Goal: Obtain resource: Download file/media

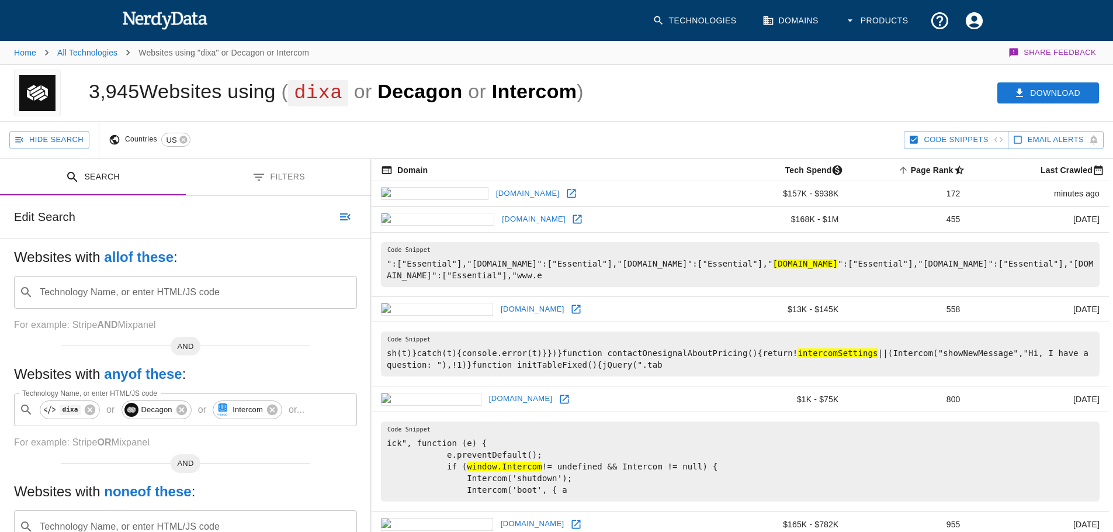
click at [300, 190] on button "Filters" at bounding box center [279, 177] width 186 height 37
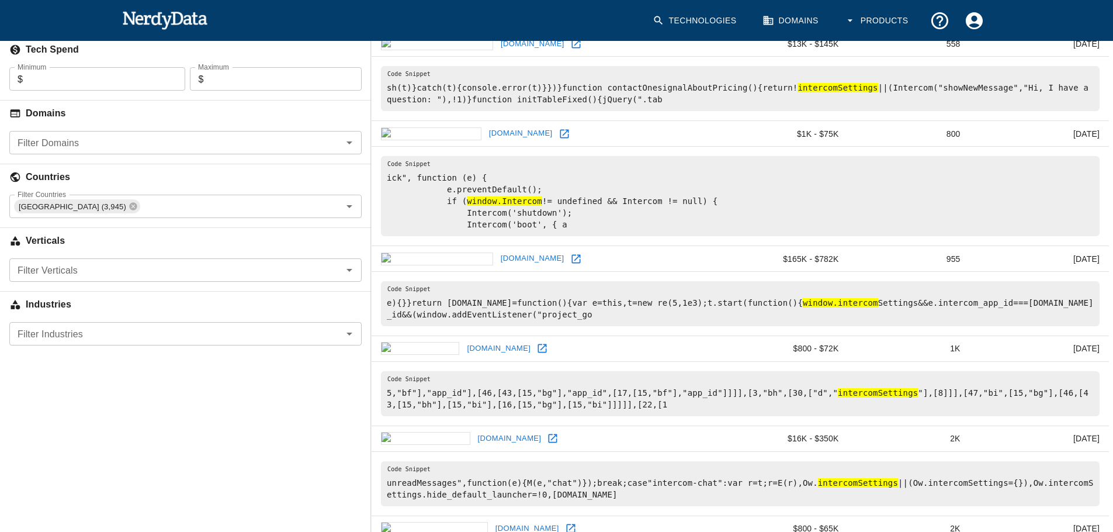
scroll to position [272, 0]
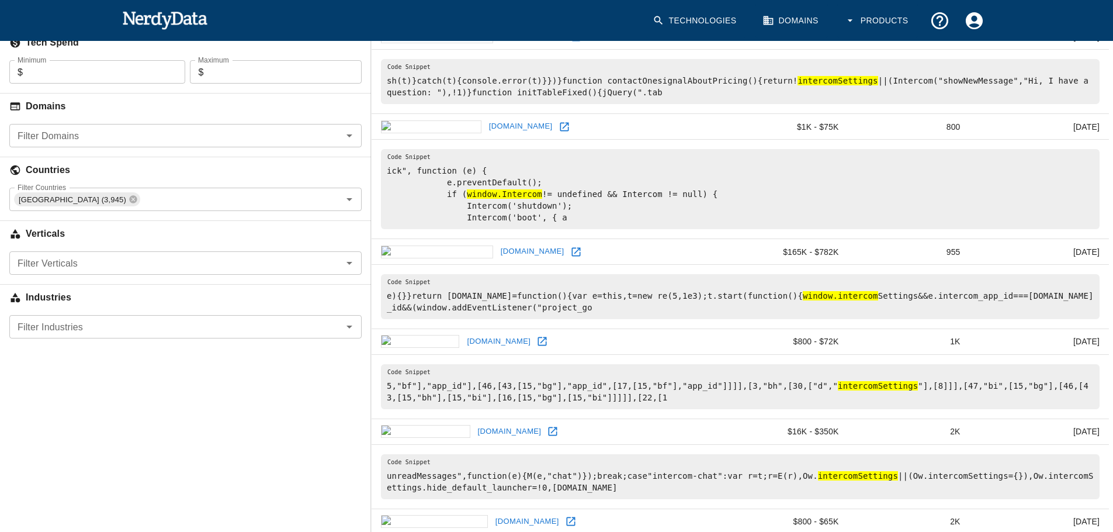
click at [236, 335] on input "Filter Industries" at bounding box center [176, 327] width 326 height 16
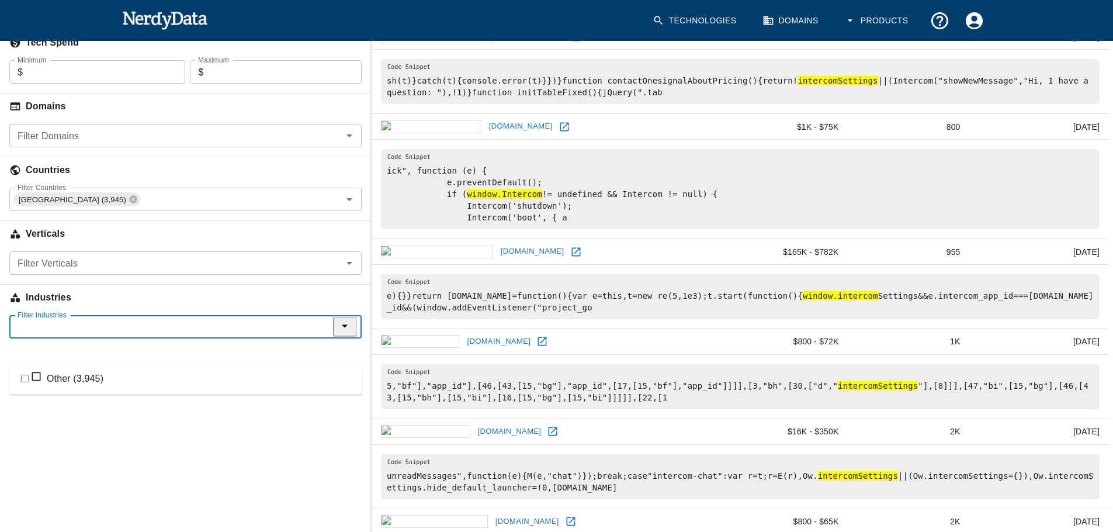
click at [188, 299] on div "Industries" at bounding box center [185, 295] width 371 height 40
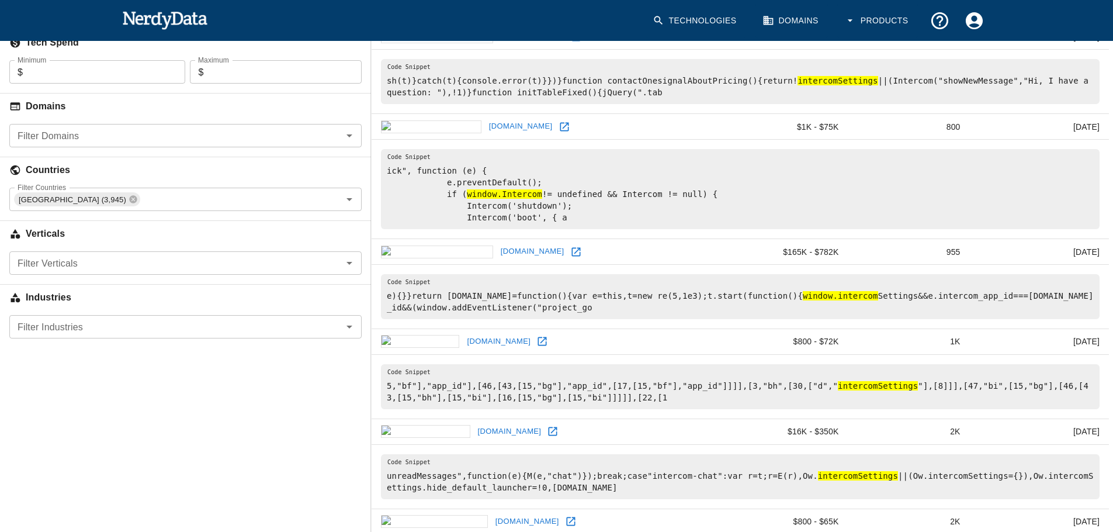
click at [192, 271] on input "Filter Verticals" at bounding box center [176, 263] width 326 height 16
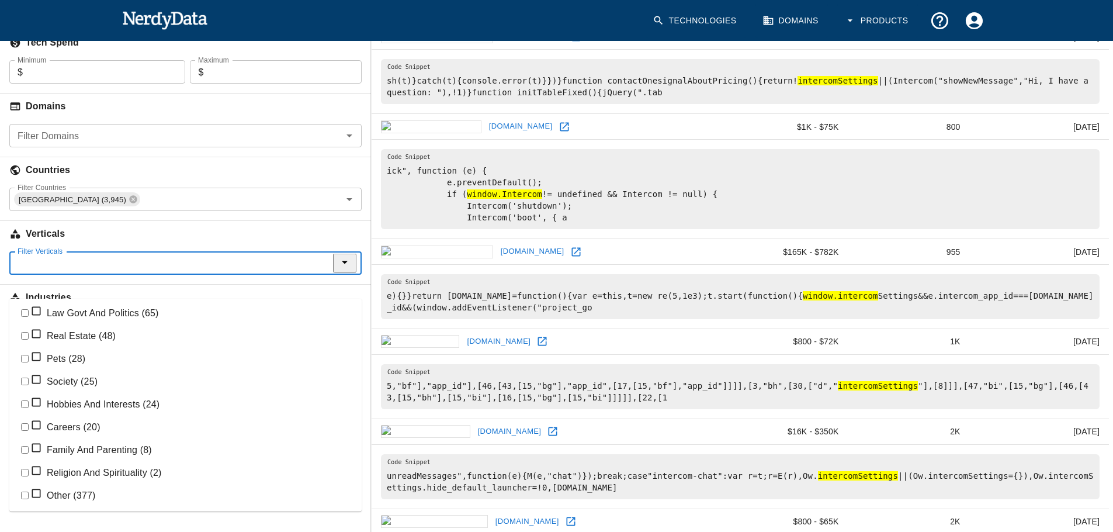
scroll to position [0, 0]
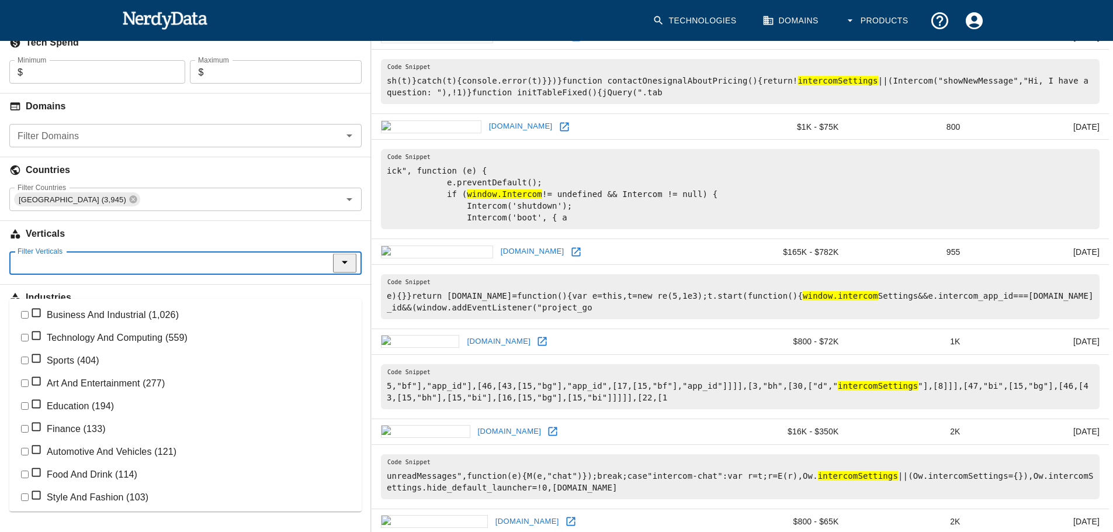
click at [115, 321] on li "Business And Industrial (1,026)" at bounding box center [185, 314] width 352 height 23
checkbox input "true"
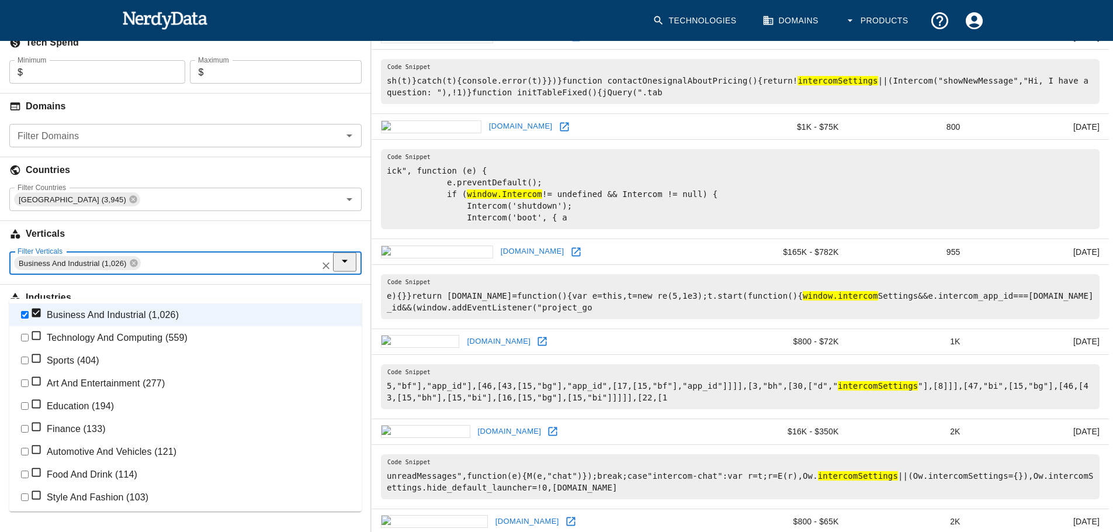
click at [124, 345] on li "Technology And Computing (559)" at bounding box center [185, 337] width 352 height 23
checkbox input "true"
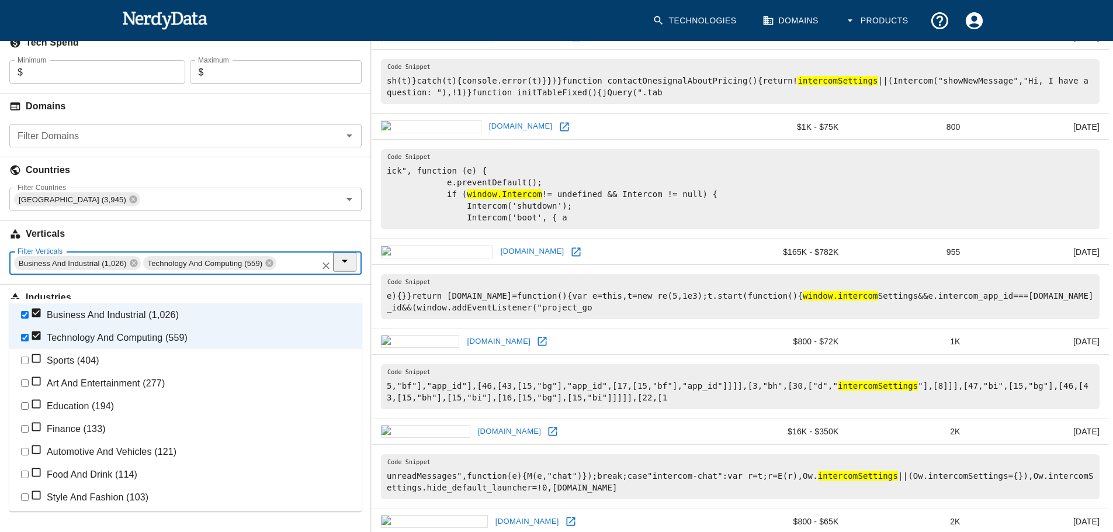
click at [88, 372] on li "Sports (404)" at bounding box center [185, 360] width 352 height 23
checkbox input "true"
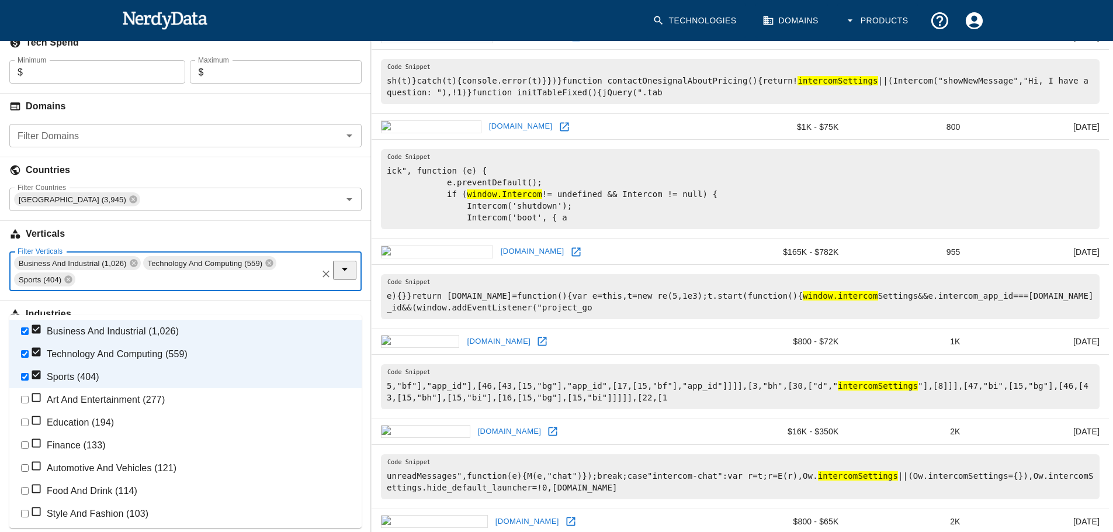
click at [105, 411] on li "Art And Entertainment (277)" at bounding box center [185, 399] width 352 height 23
checkbox input "true"
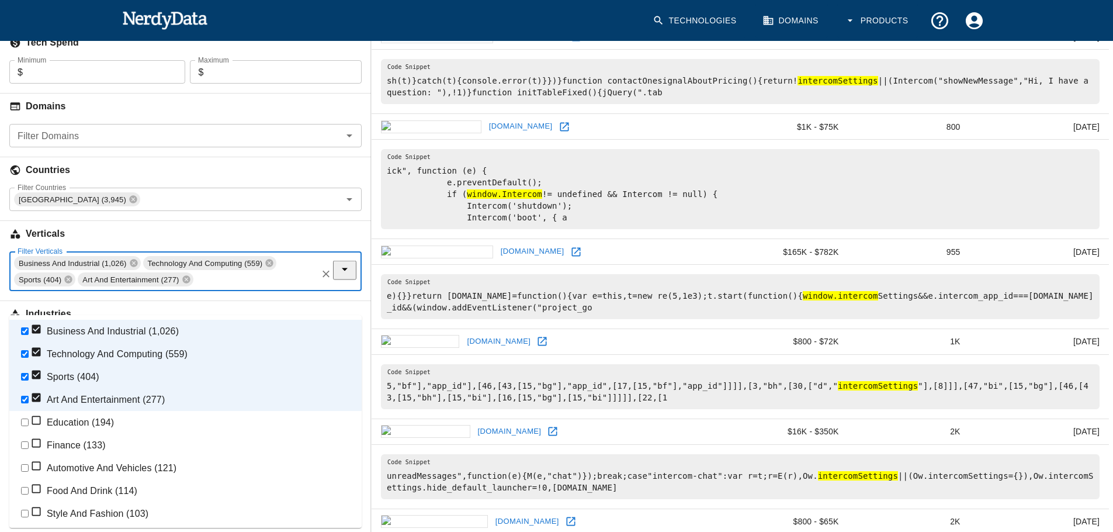
click at [84, 434] on li "Education (194)" at bounding box center [185, 422] width 352 height 23
checkbox input "true"
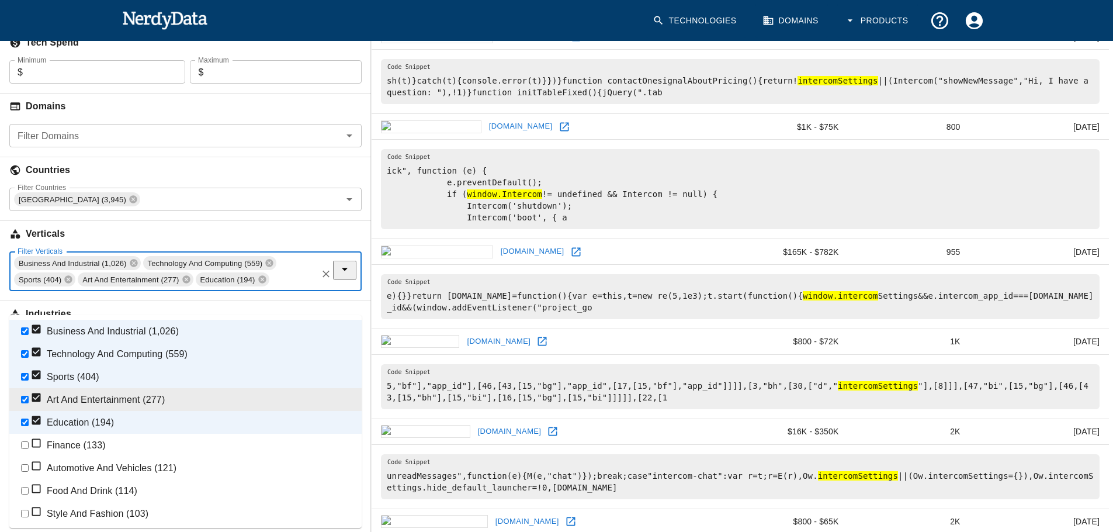
scroll to position [105, 0]
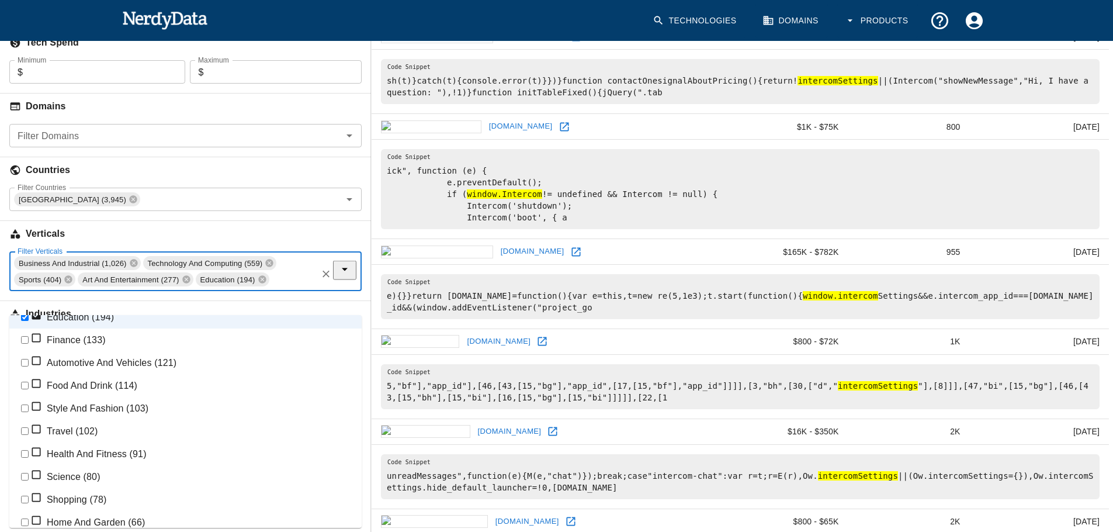
click at [95, 351] on li "Finance (133)" at bounding box center [185, 339] width 352 height 23
checkbox input "true"
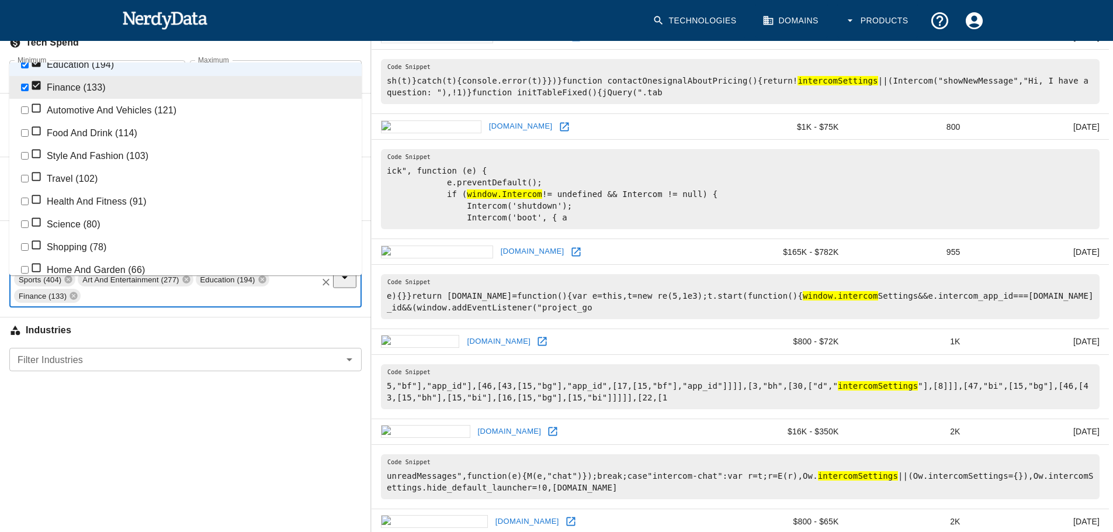
click at [130, 304] on input "Filter Verticals" at bounding box center [203, 296] width 242 height 16
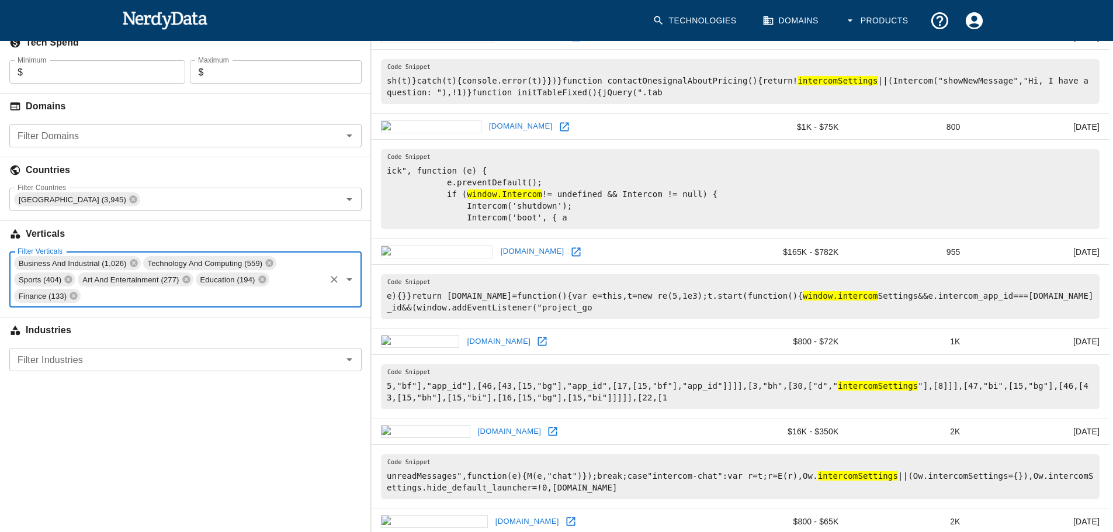
click at [352, 286] on icon "Open" at bounding box center [350, 279] width 14 height 14
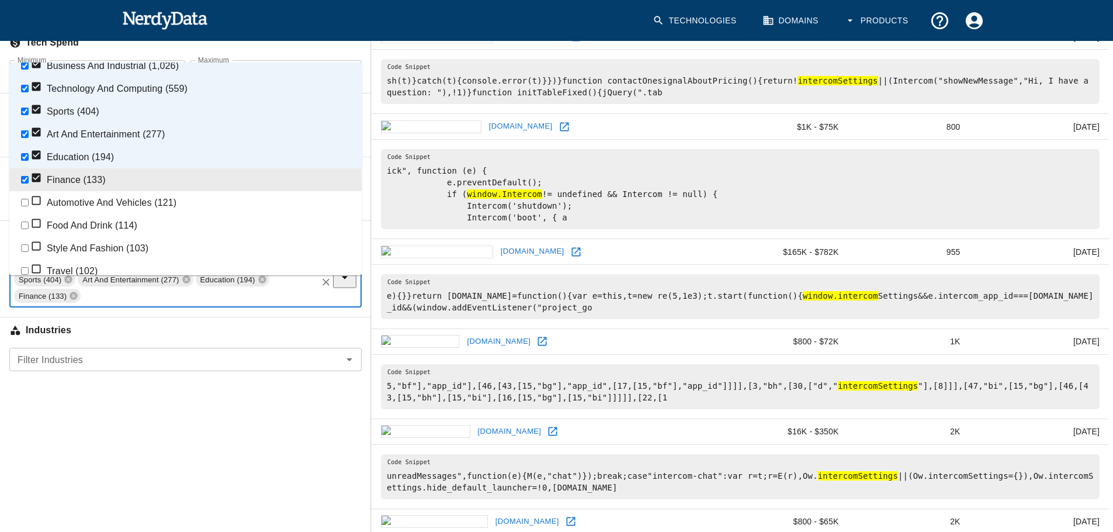
scroll to position [20, 0]
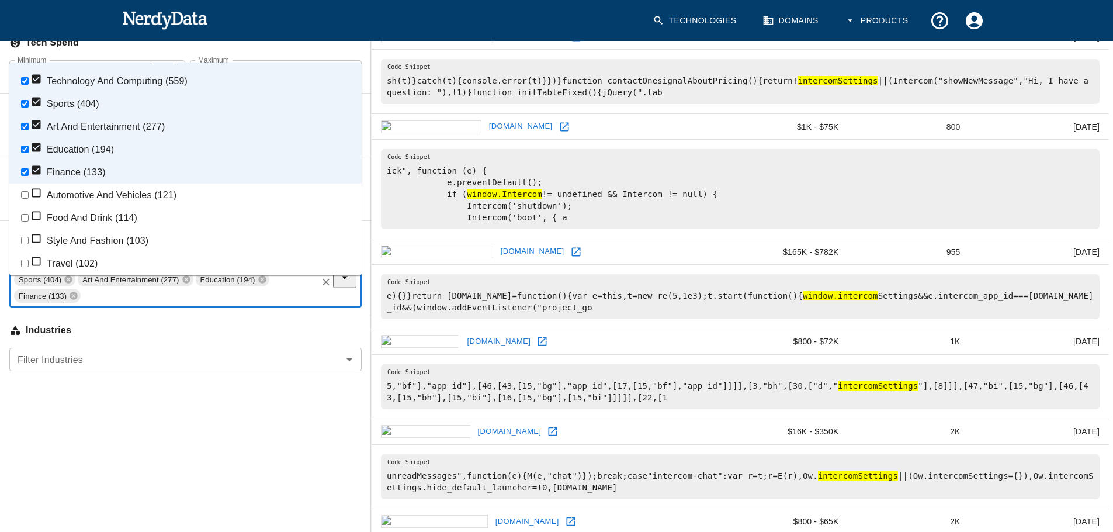
click at [127, 206] on li "Automotive And Vehicles (121)" at bounding box center [185, 195] width 352 height 23
checkbox input "true"
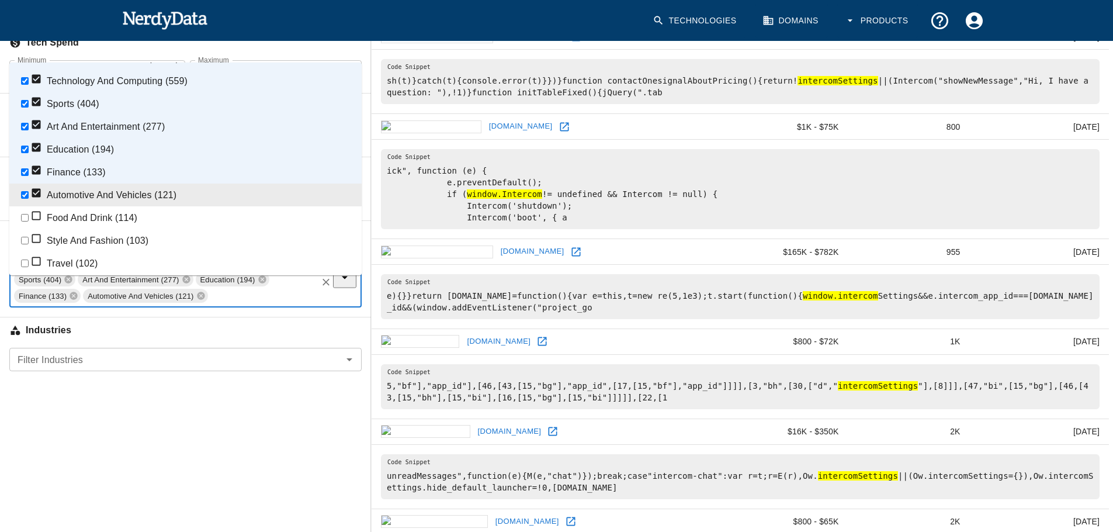
scroll to position [40, 0]
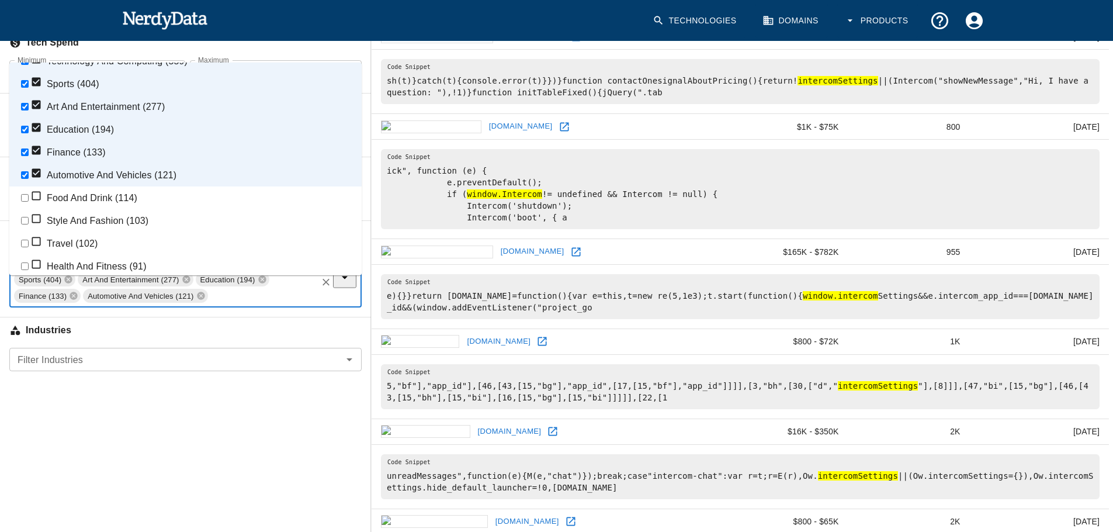
click at [109, 209] on li "Food And Drink (114)" at bounding box center [185, 197] width 352 height 23
checkbox input "true"
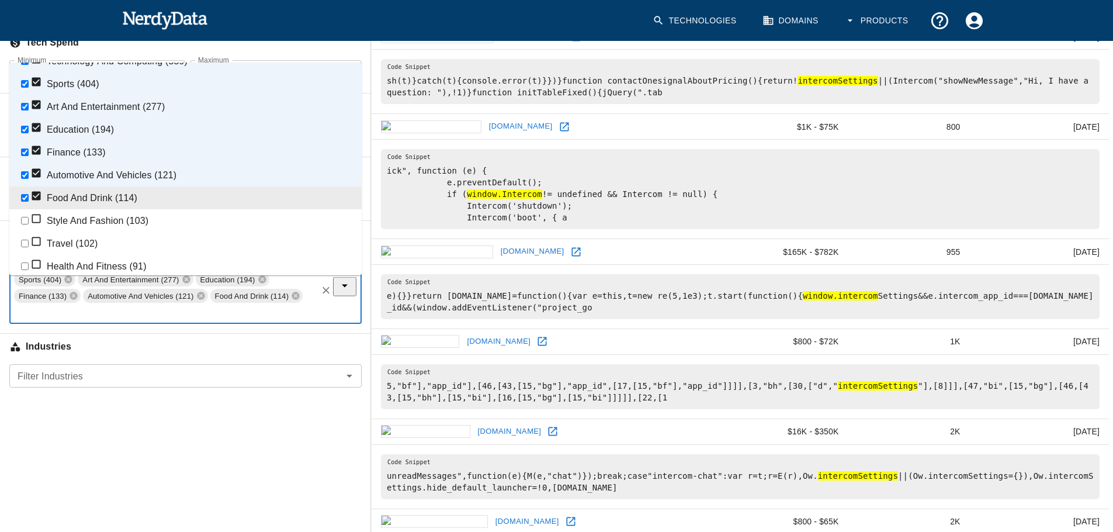
scroll to position [63, 0]
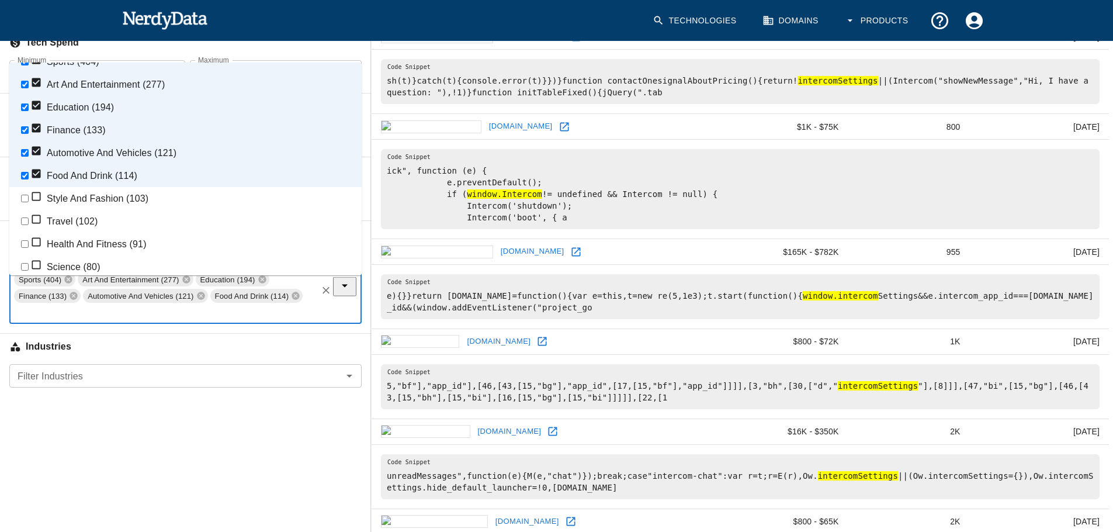
click at [117, 210] on li "Style And Fashion (103)" at bounding box center [185, 198] width 352 height 23
checkbox input "true"
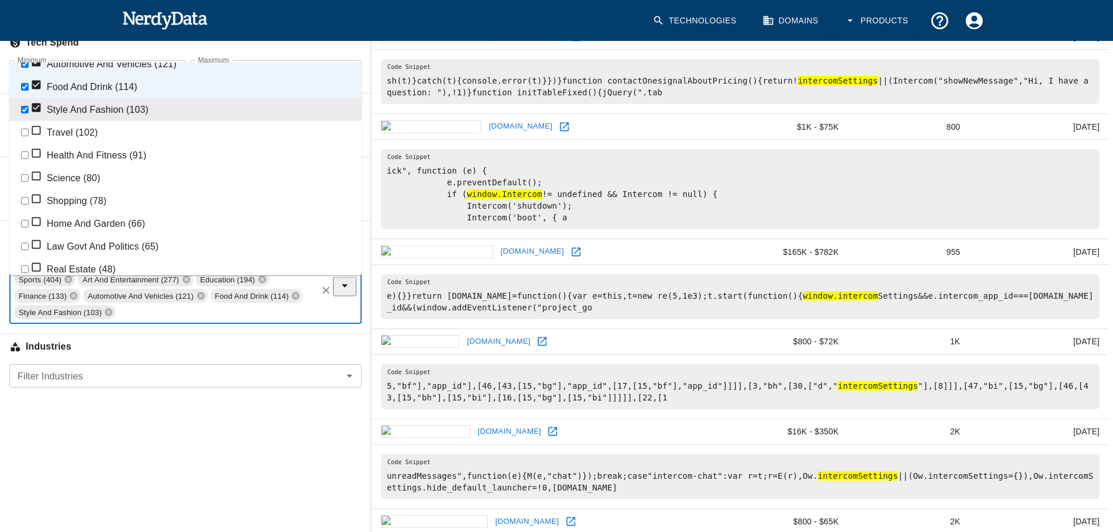
scroll to position [156, 0]
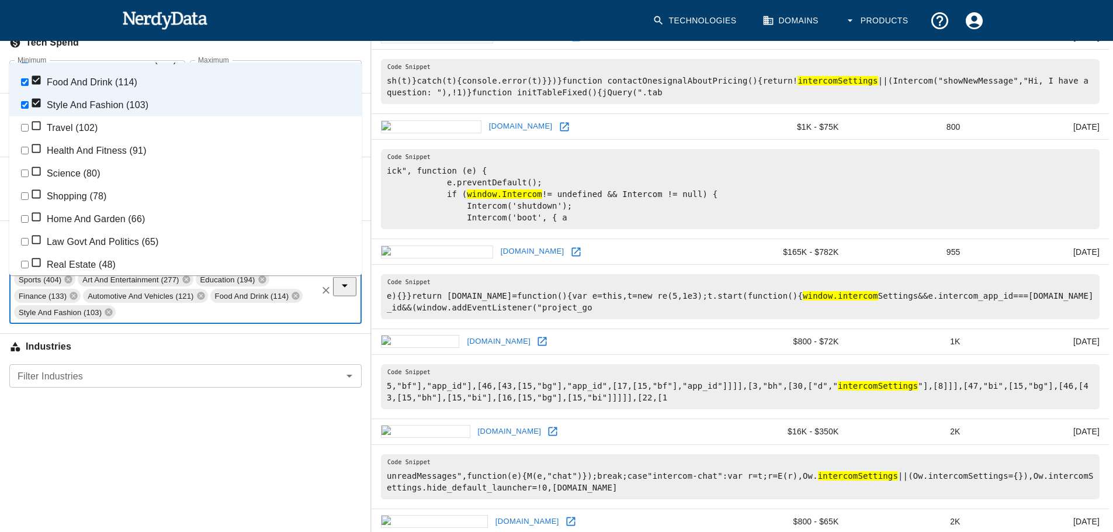
click at [82, 139] on li "Travel (102)" at bounding box center [185, 127] width 352 height 23
checkbox input "true"
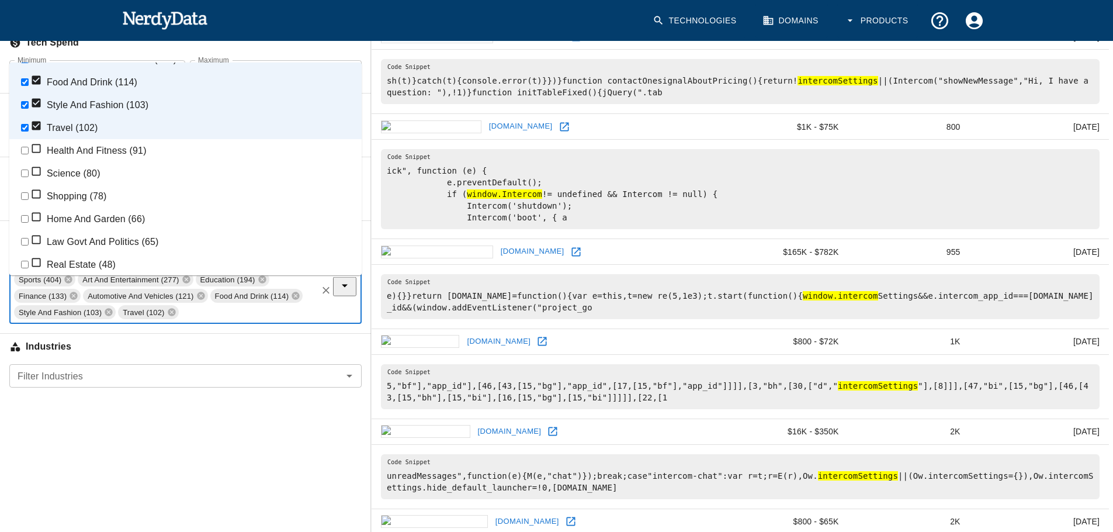
click at [79, 162] on li "Health And Fitness (91)" at bounding box center [185, 150] width 352 height 23
checkbox input "true"
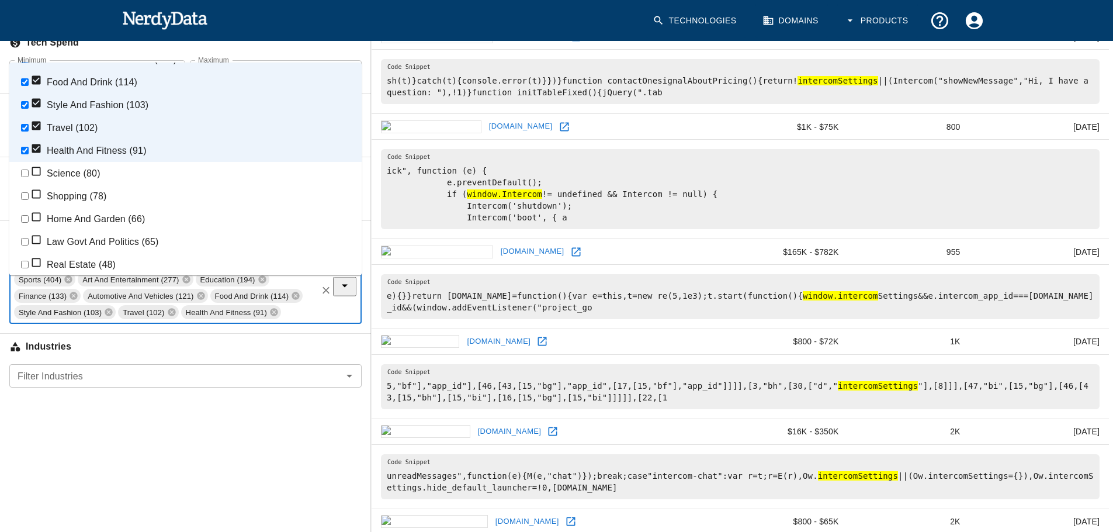
click at [85, 185] on li "Science (80)" at bounding box center [185, 173] width 352 height 23
checkbox input "true"
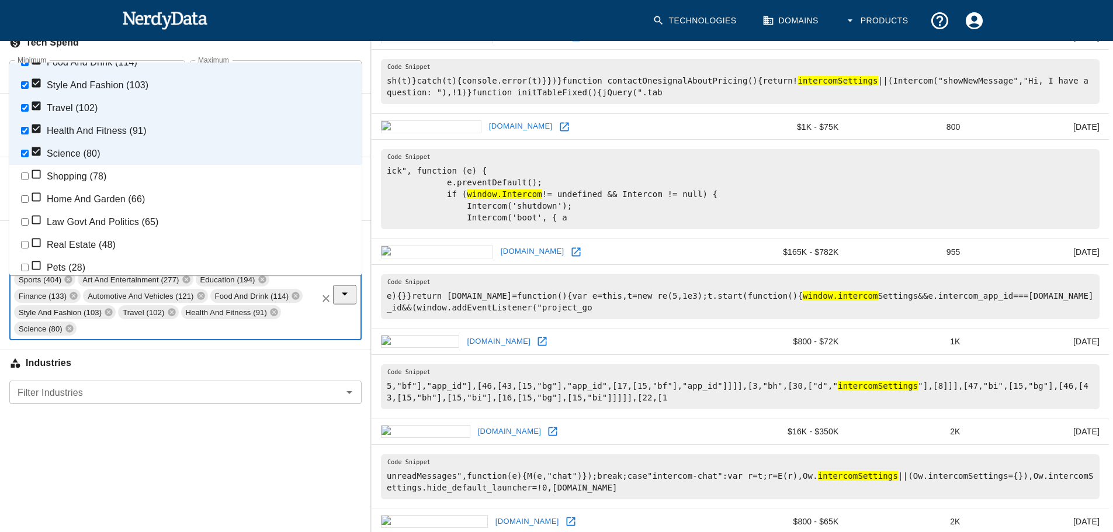
click at [92, 188] on li "Shopping (78)" at bounding box center [185, 176] width 352 height 23
checkbox input "true"
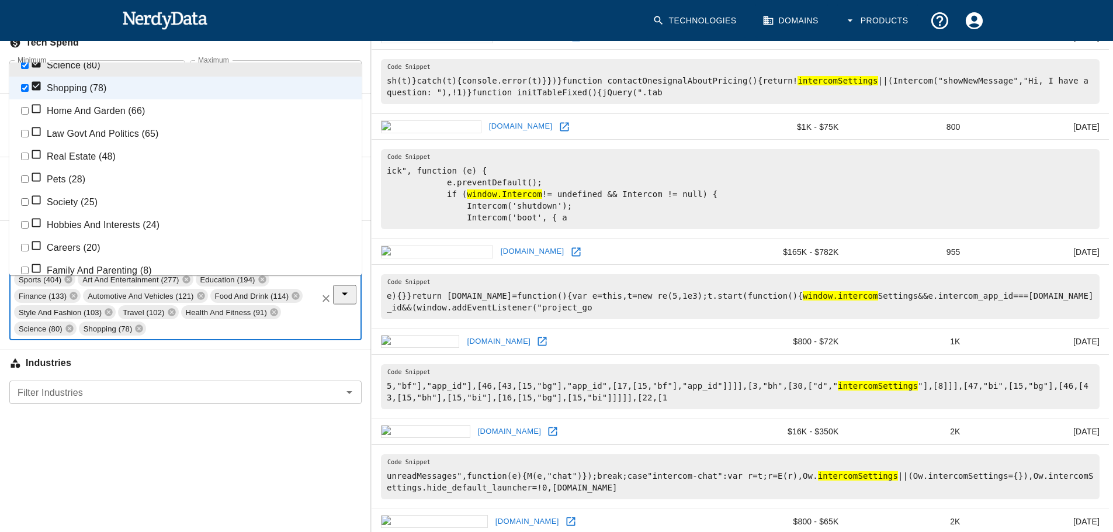
scroll to position [265, 0]
click at [126, 122] on li "Home And Garden (66)" at bounding box center [185, 110] width 352 height 23
checkbox input "true"
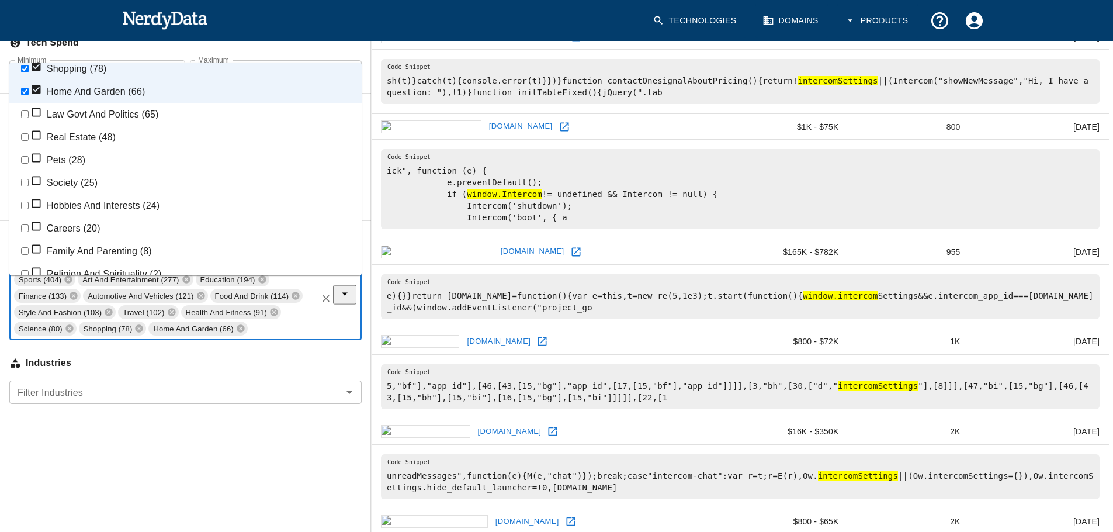
scroll to position [287, 0]
click at [120, 145] on li "Real Estate (48)" at bounding box center [185, 133] width 352 height 23
checkbox input "true"
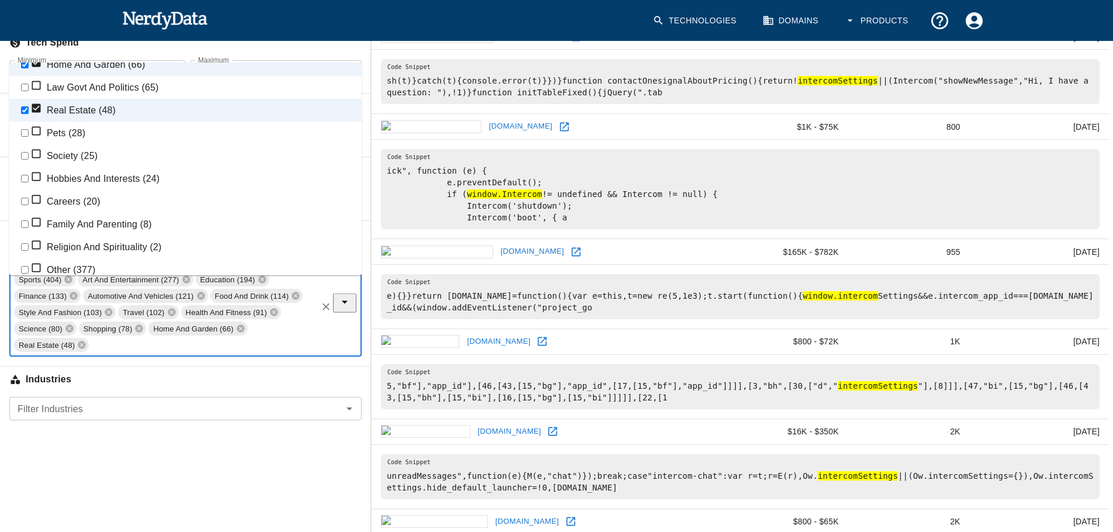
click at [109, 144] on li "Pets (28)" at bounding box center [185, 133] width 352 height 23
checkbox input "true"
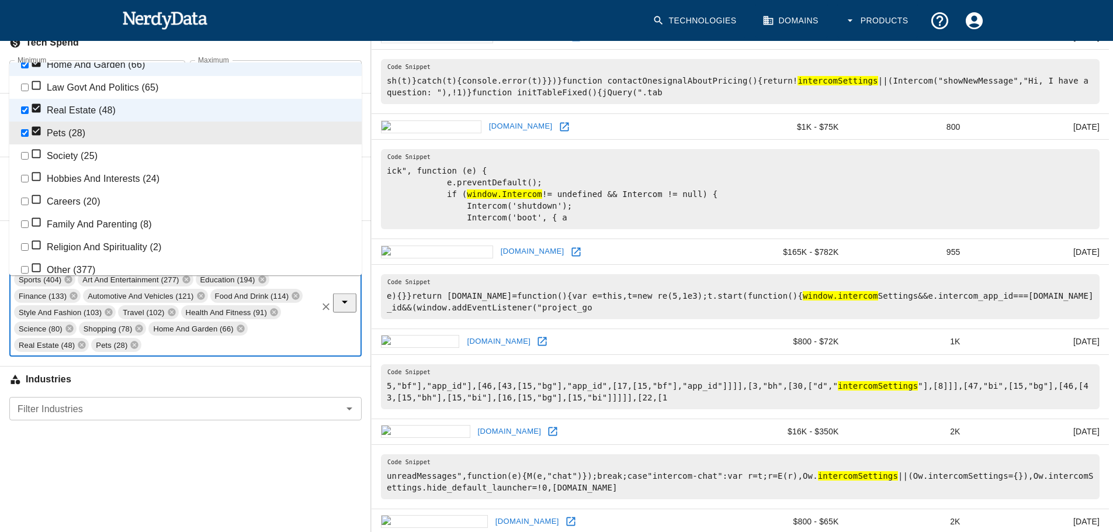
scroll to position [404, 0]
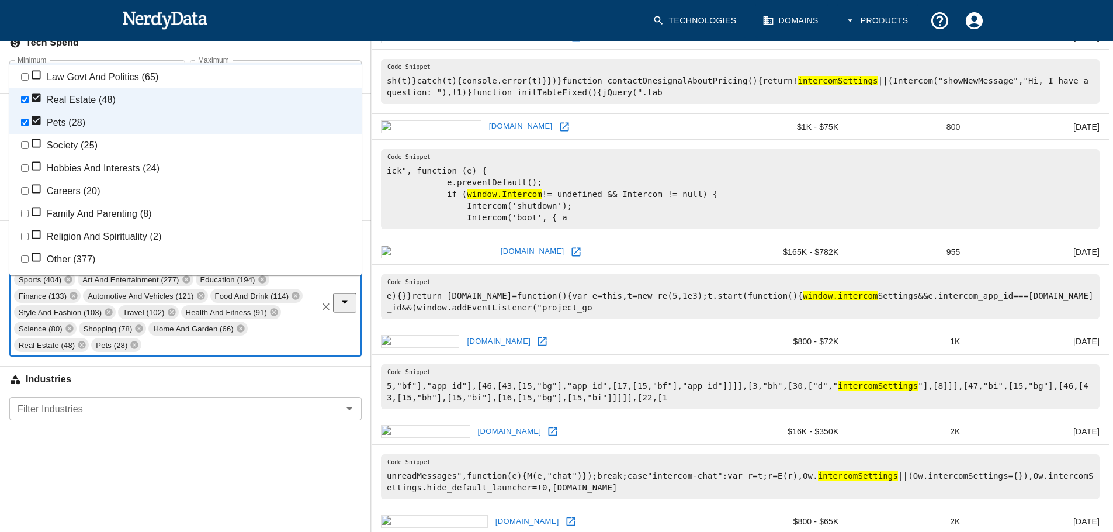
click at [123, 157] on li "Society (25)" at bounding box center [185, 145] width 352 height 23
checkbox input "true"
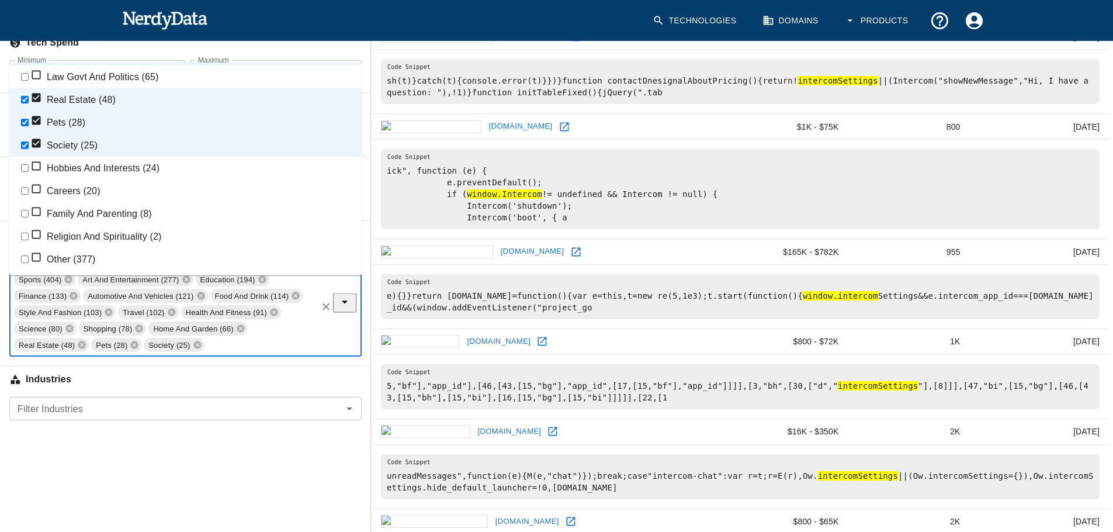
click at [135, 179] on li "Hobbies And Interests (24)" at bounding box center [185, 168] width 352 height 23
checkbox input "true"
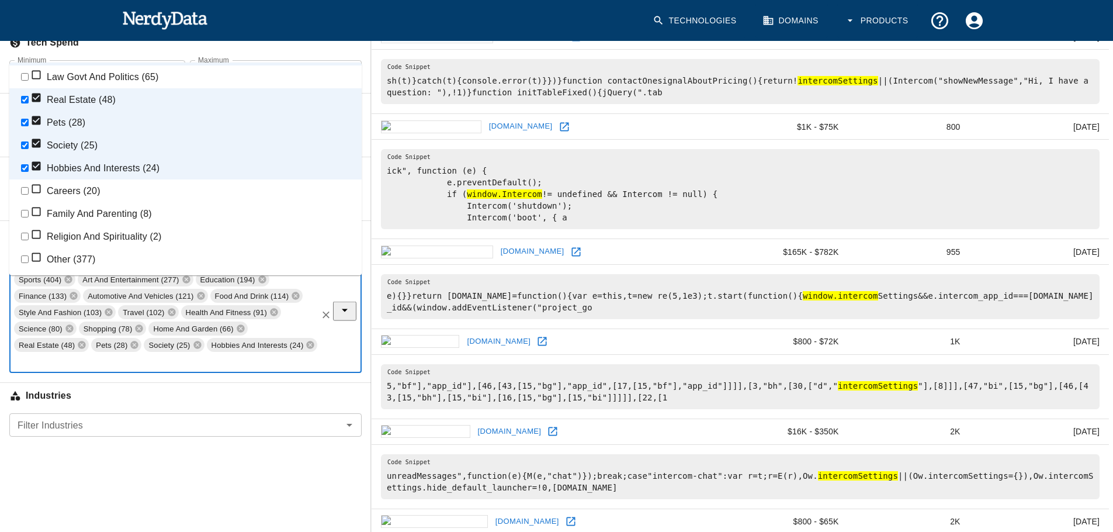
click at [123, 202] on li "Careers (20)" at bounding box center [185, 190] width 352 height 23
checkbox input "true"
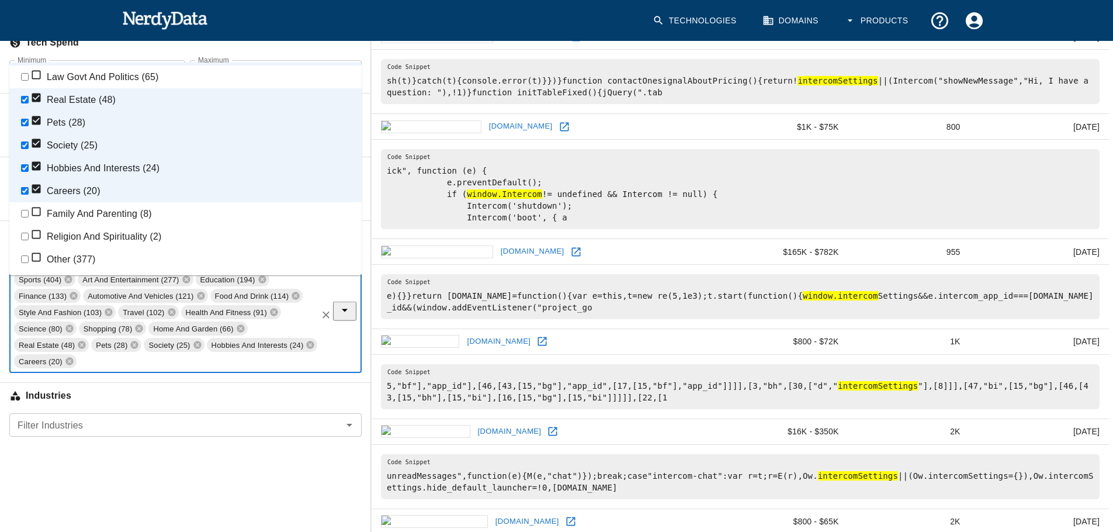
click at [130, 225] on li "Family And Parenting (8)" at bounding box center [185, 213] width 352 height 23
checkbox input "true"
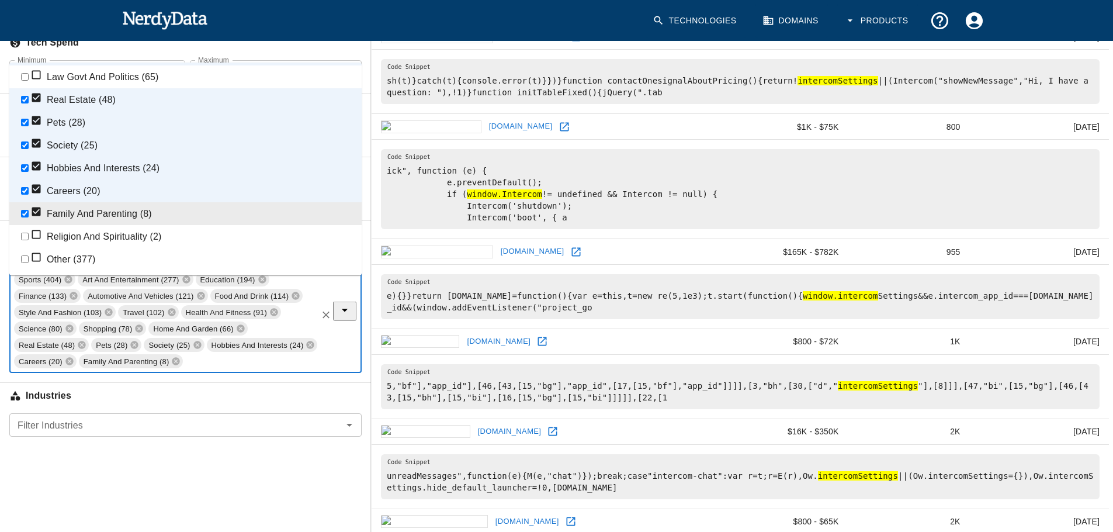
scroll to position [465, 0]
click at [138, 225] on li "Religion And Spirituality (2)" at bounding box center [185, 236] width 352 height 23
checkbox input "true"
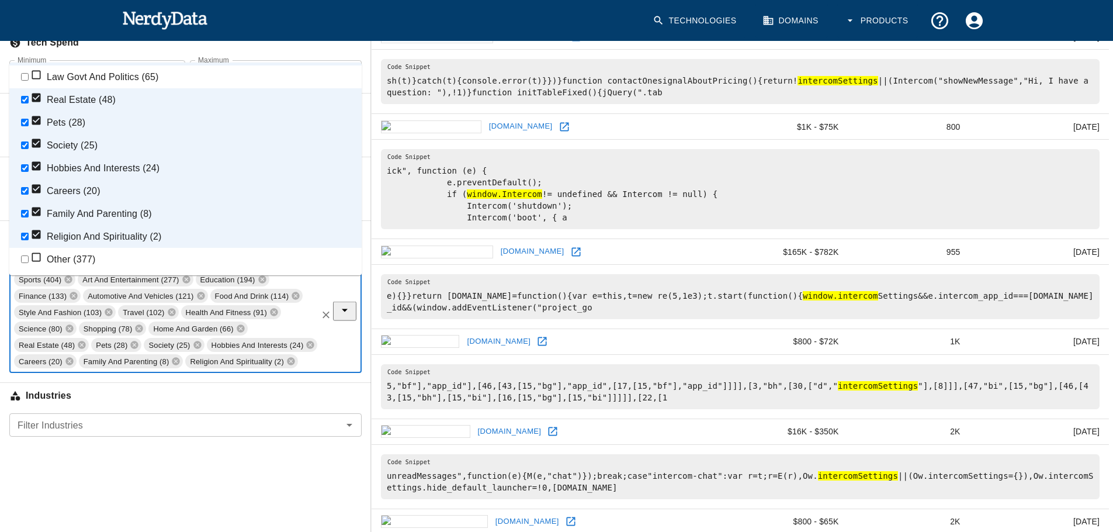
click at [110, 258] on li "Other (377)" at bounding box center [185, 259] width 352 height 23
checkbox input "true"
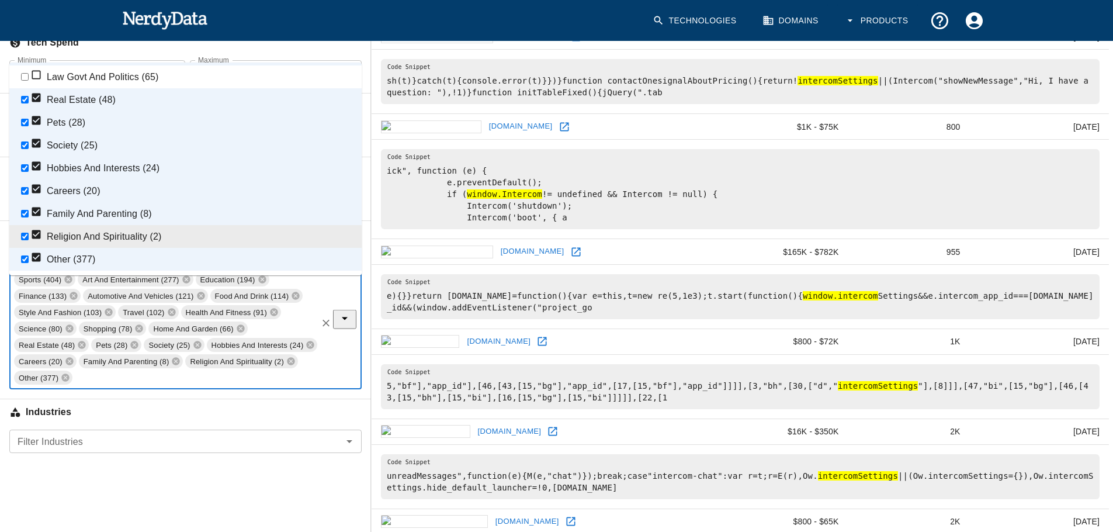
click at [145, 225] on li "Religion And Spirituality (2)" at bounding box center [185, 236] width 352 height 23
checkbox input "false"
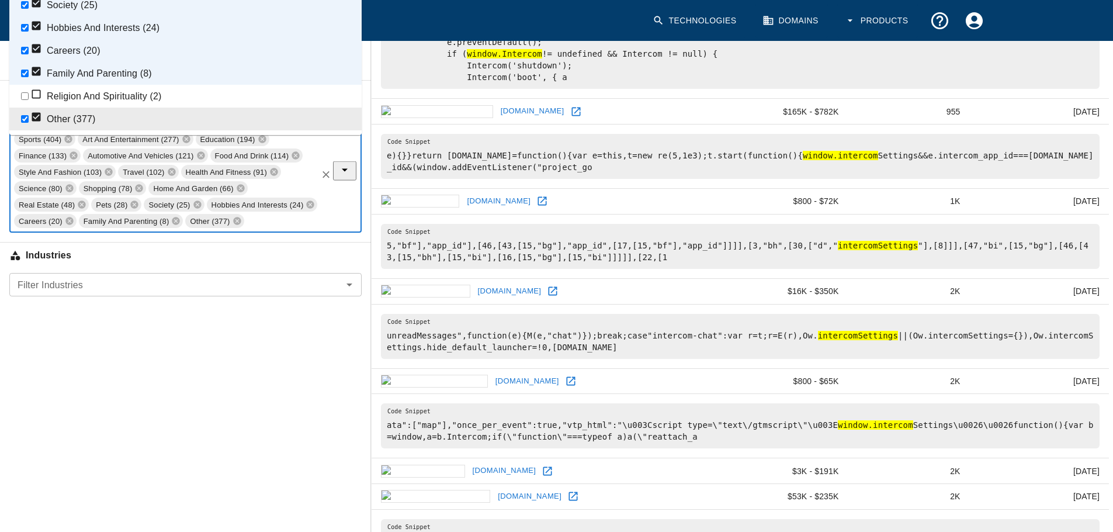
scroll to position [493, 0]
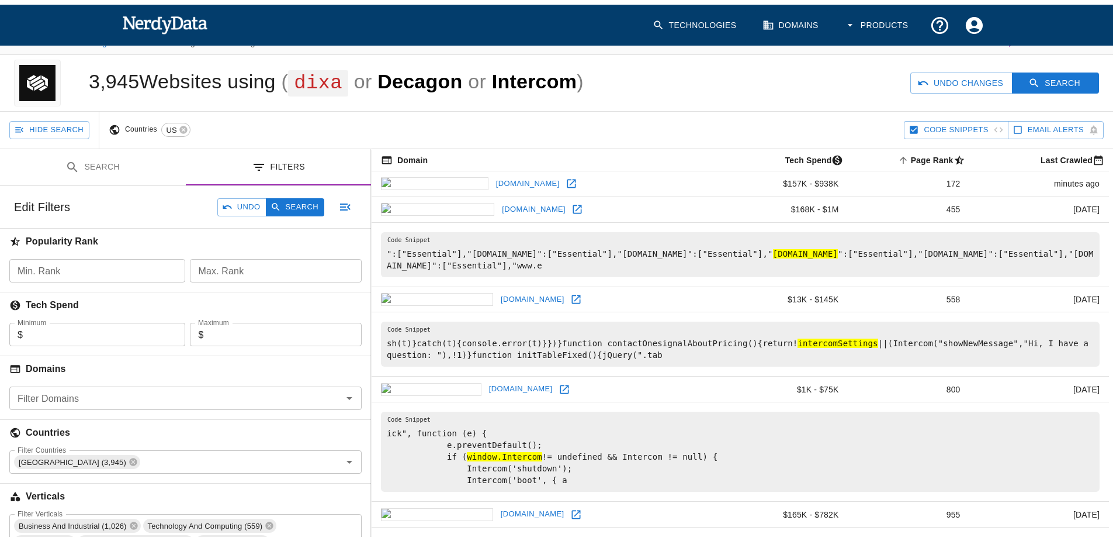
scroll to position [0, 0]
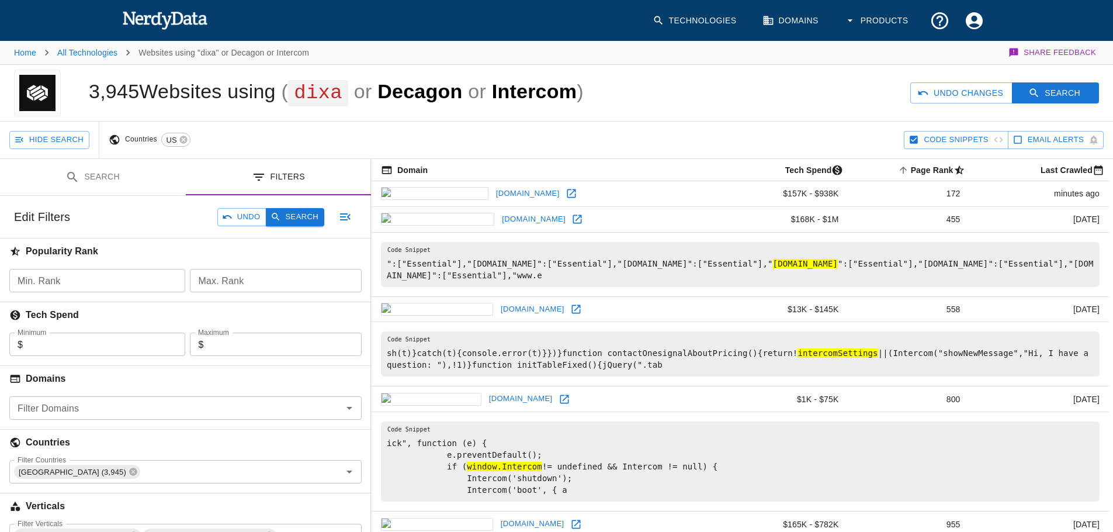
click at [302, 226] on button "Search" at bounding box center [295, 217] width 58 height 18
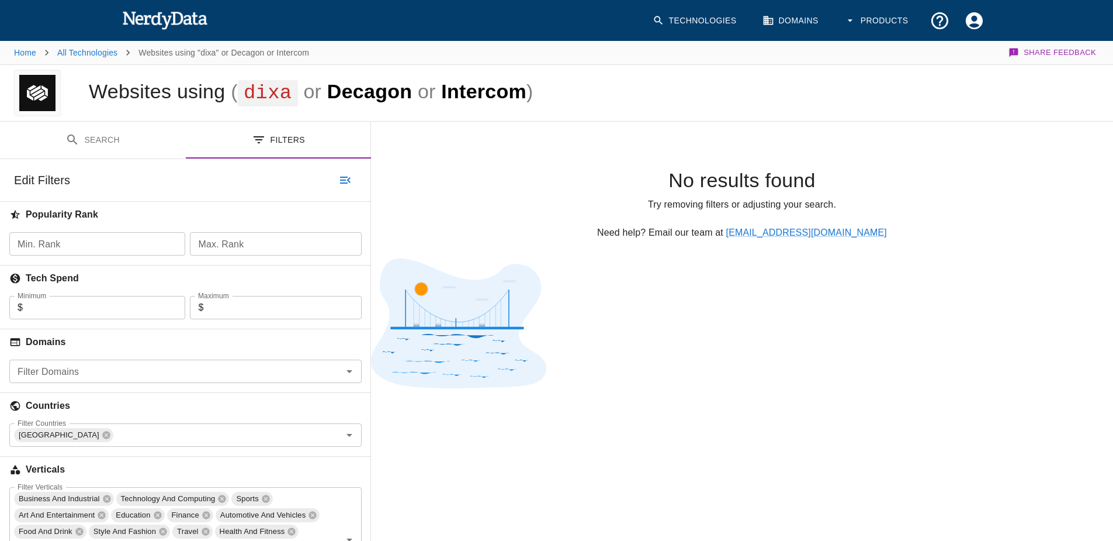
click at [124, 137] on button "Search" at bounding box center [93, 140] width 186 height 37
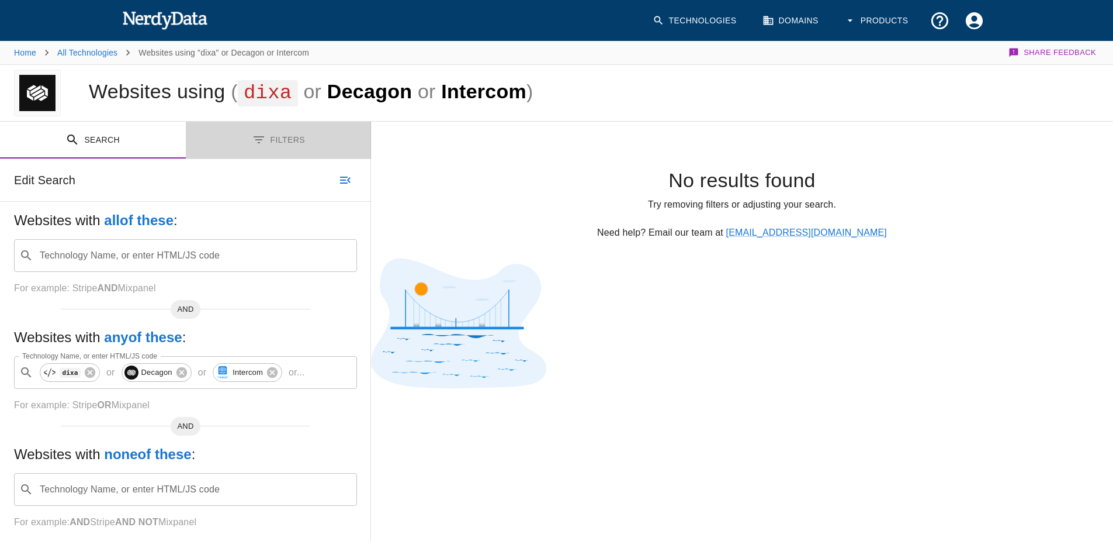
click at [277, 138] on button "Filters" at bounding box center [279, 140] width 186 height 37
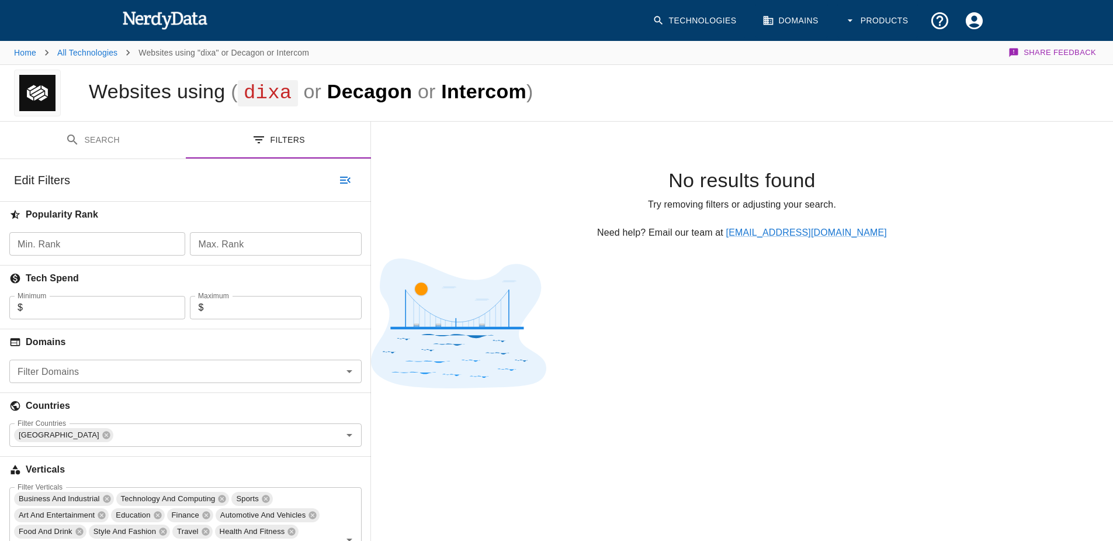
scroll to position [168, 0]
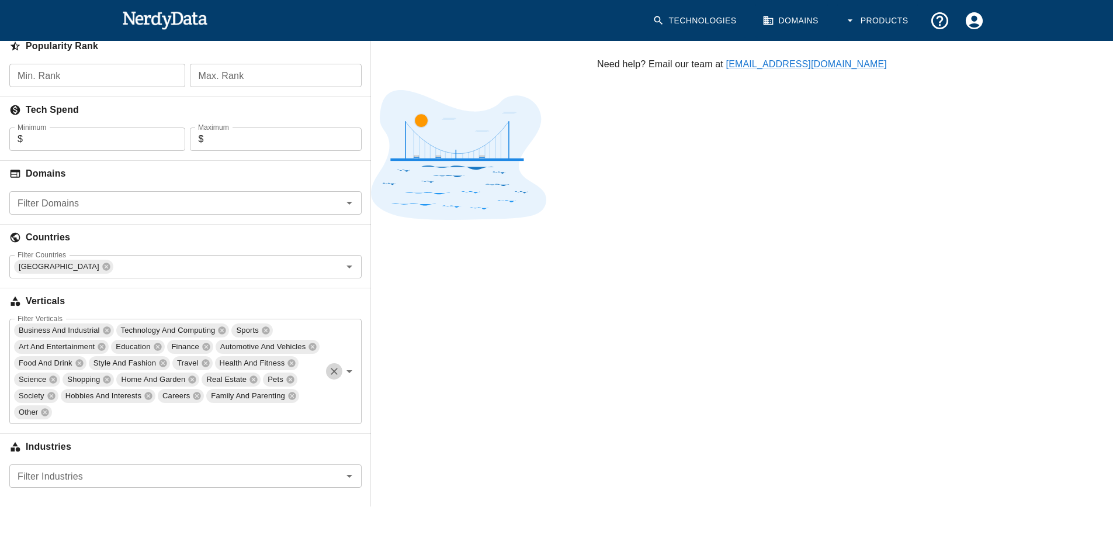
click at [333, 369] on icon "Clear" at bounding box center [334, 371] width 7 height 7
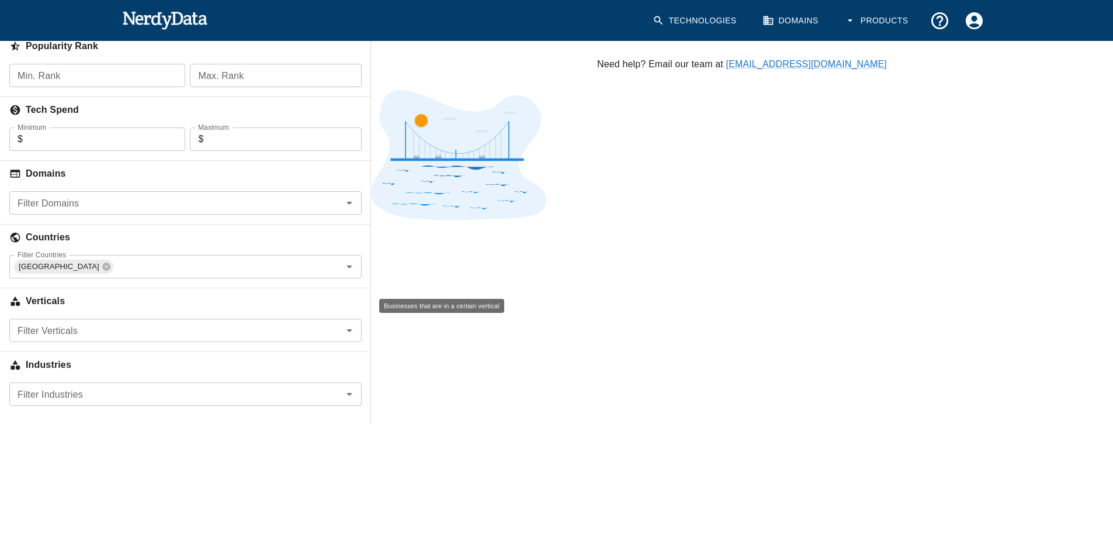
click at [331, 295] on h6 "Verticals" at bounding box center [185, 301] width 371 height 26
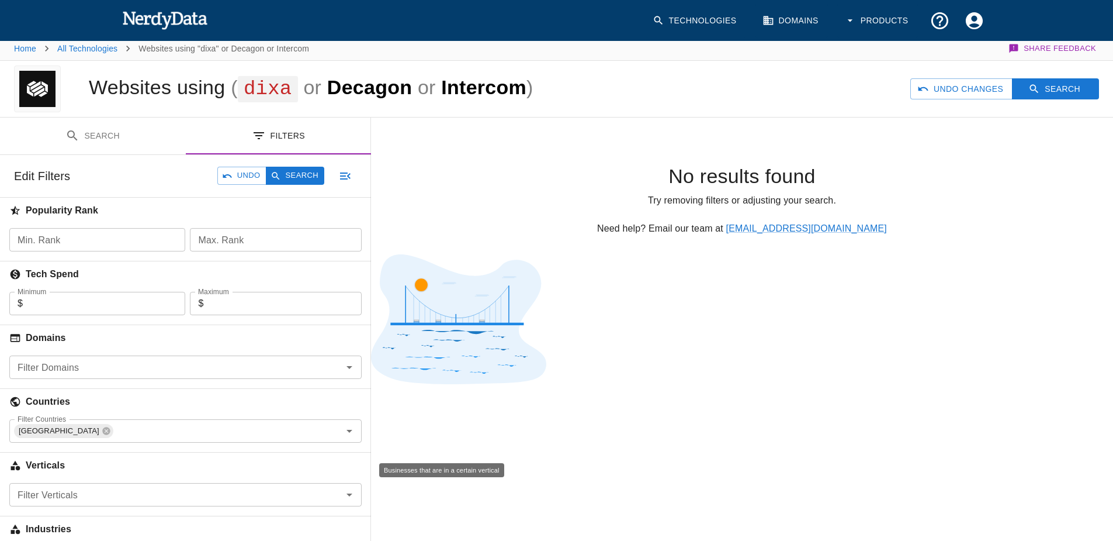
scroll to position [0, 0]
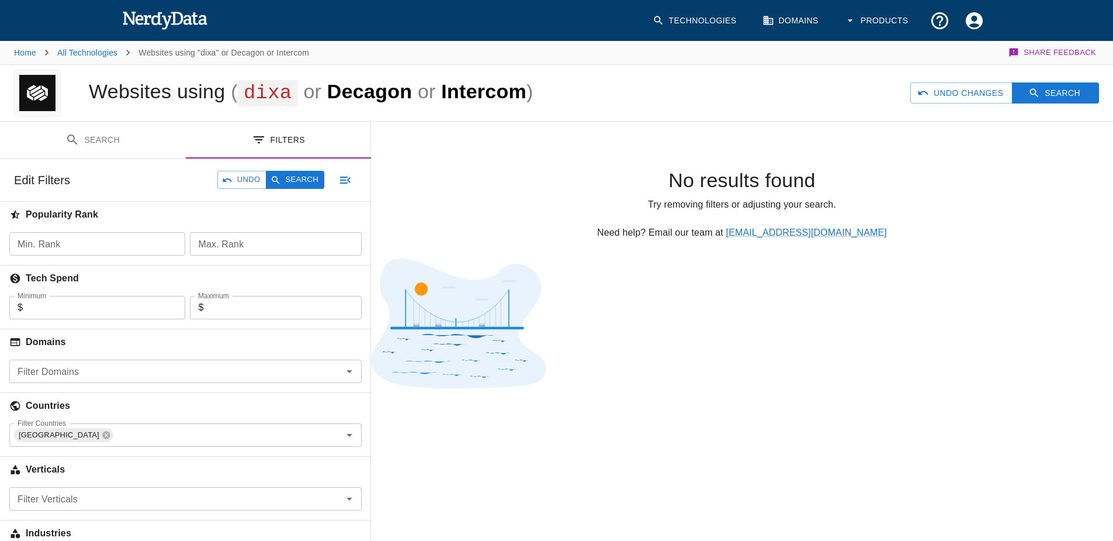
click at [111, 137] on button "Search" at bounding box center [93, 140] width 186 height 37
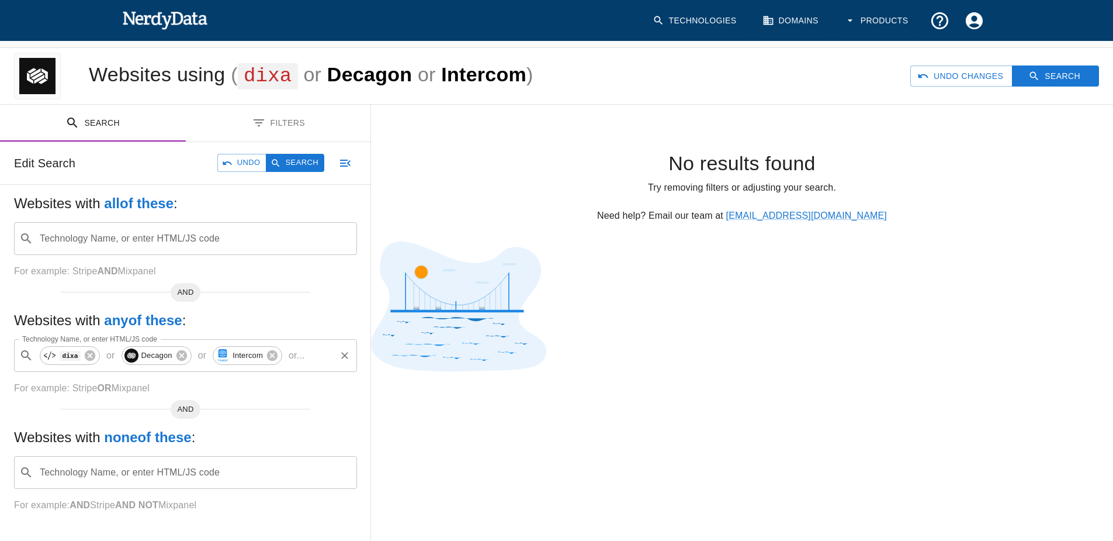
scroll to position [22, 0]
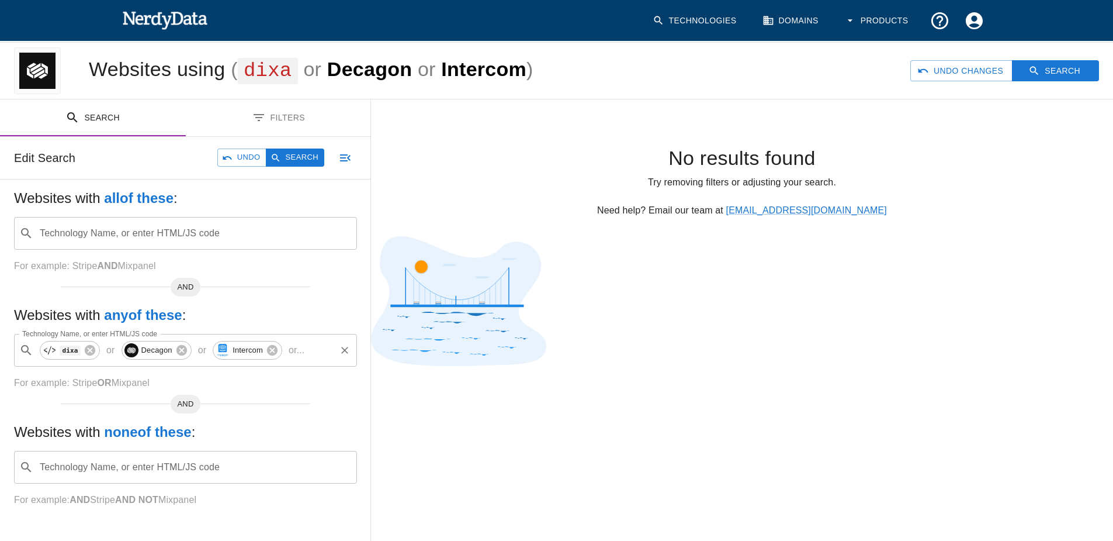
click at [342, 356] on button "Clear" at bounding box center [345, 350] width 16 height 16
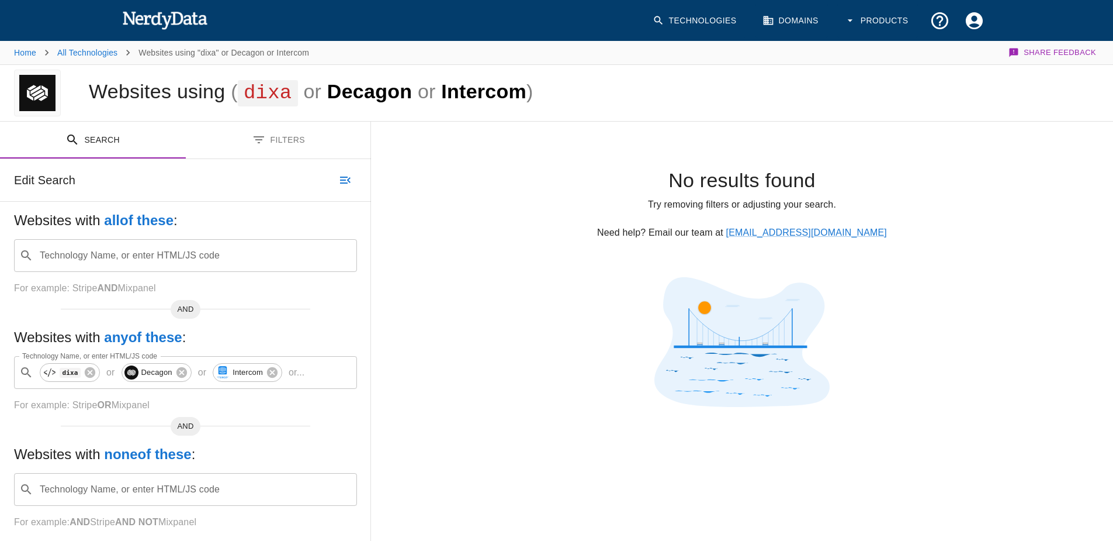
click at [290, 134] on button "Filters" at bounding box center [279, 140] width 186 height 37
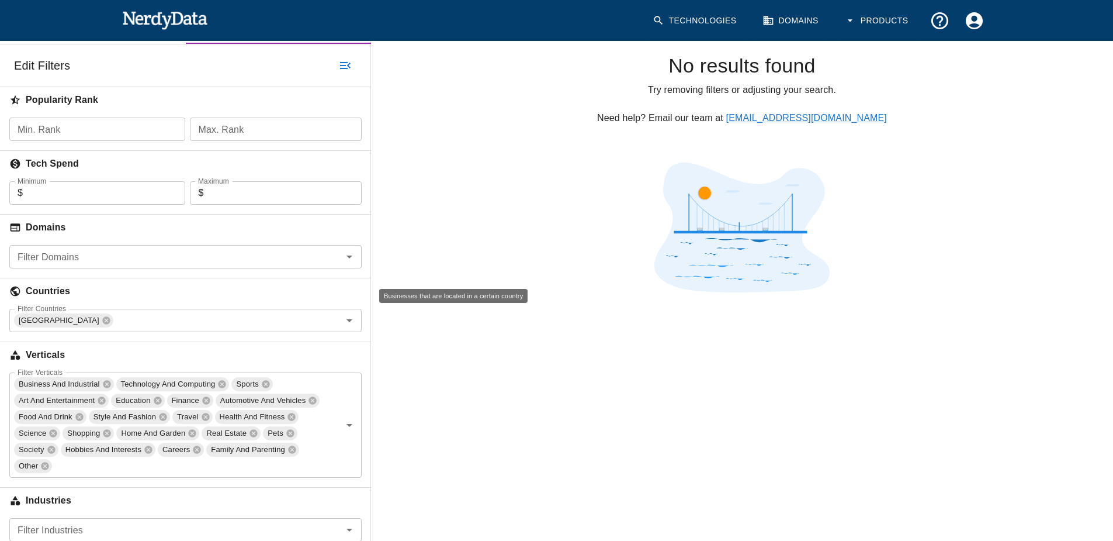
scroll to position [168, 0]
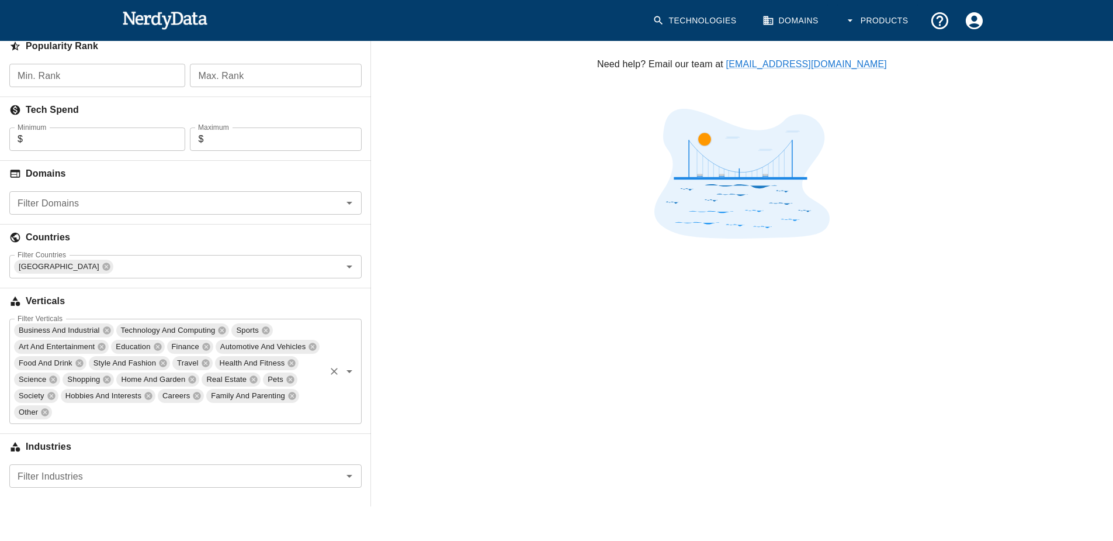
click at [97, 327] on span "Business And Industrial" at bounding box center [59, 329] width 91 height 13
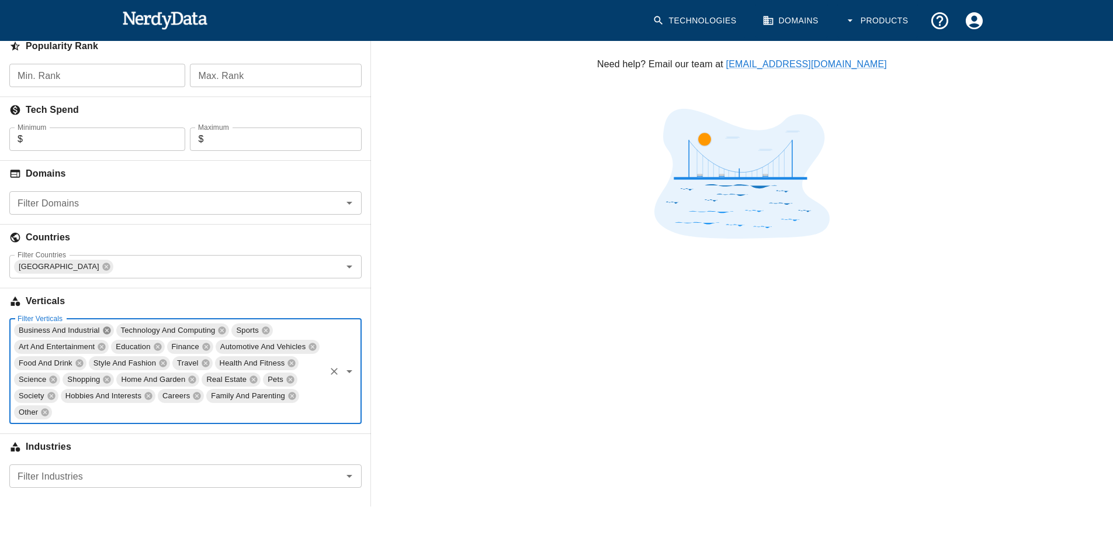
click at [108, 334] on icon at bounding box center [106, 330] width 9 height 9
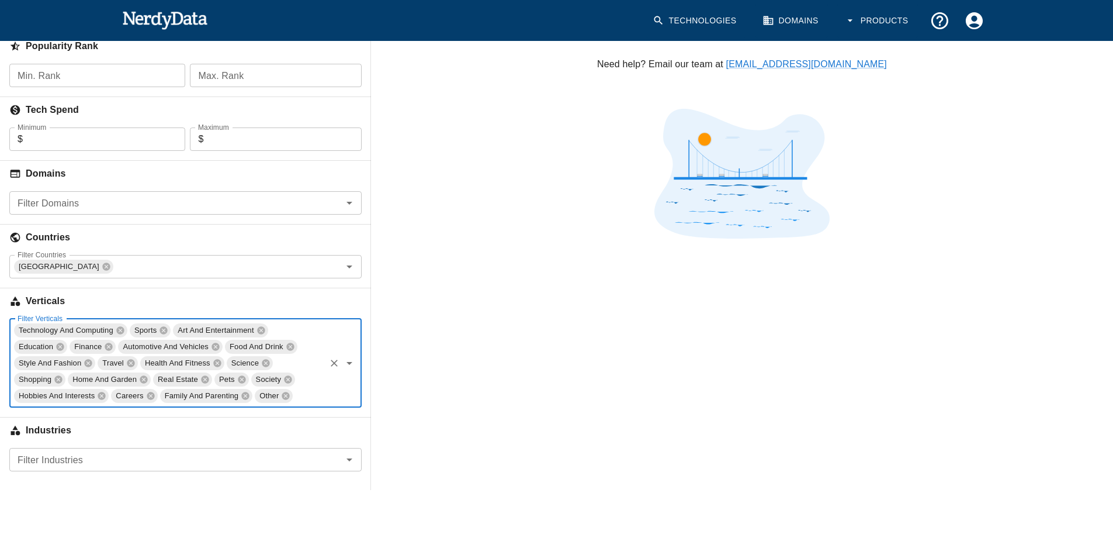
click at [108, 329] on span "Technology And Computing" at bounding box center [66, 329] width 104 height 13
click at [119, 328] on icon at bounding box center [120, 330] width 8 height 8
click at [119, 328] on span "Art And Entertainment" at bounding box center [99, 329] width 85 height 13
click at [336, 363] on icon "Clear" at bounding box center [334, 363] width 12 height 12
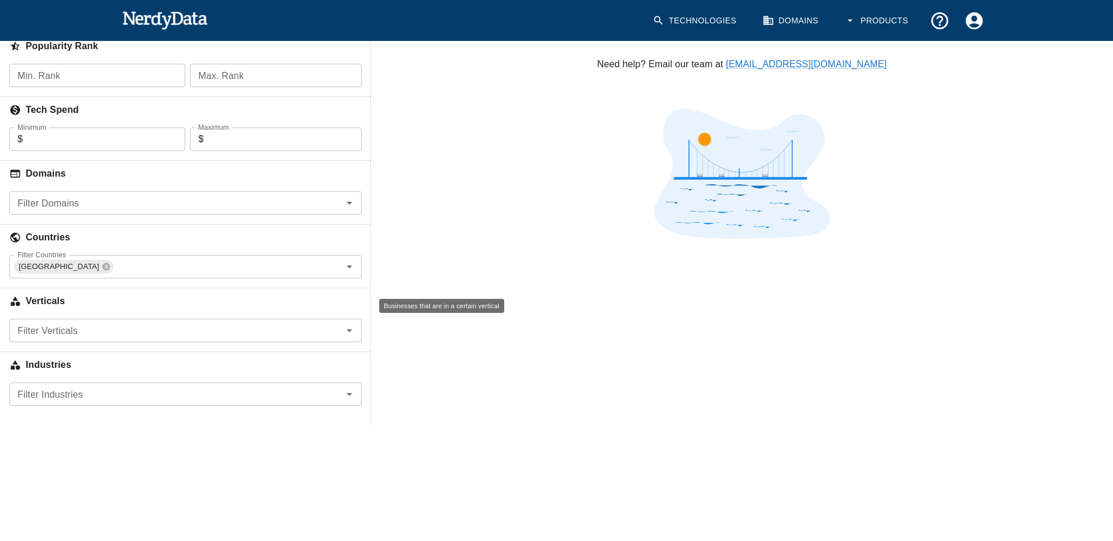
click at [305, 297] on h6 "Verticals" at bounding box center [185, 301] width 371 height 26
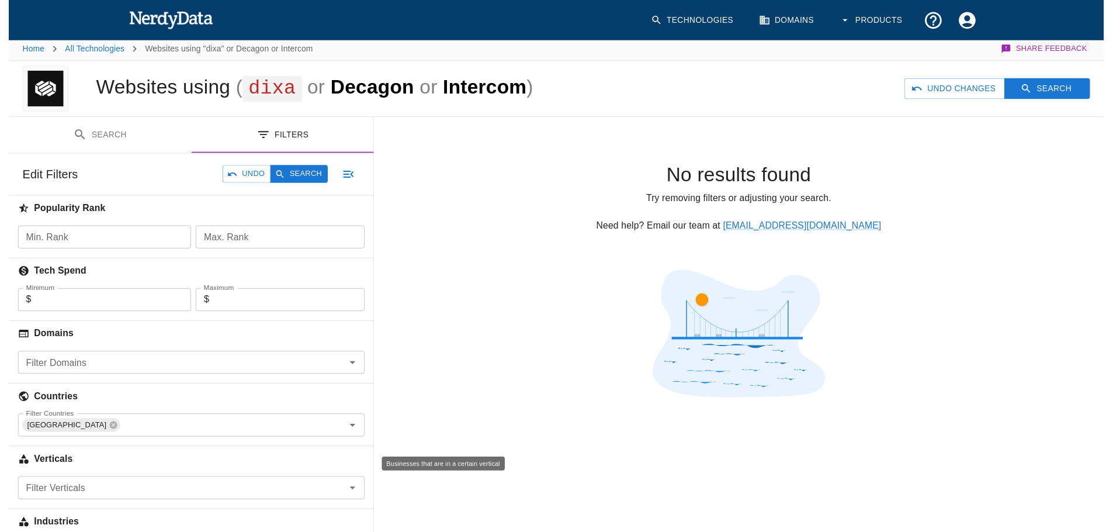
scroll to position [0, 0]
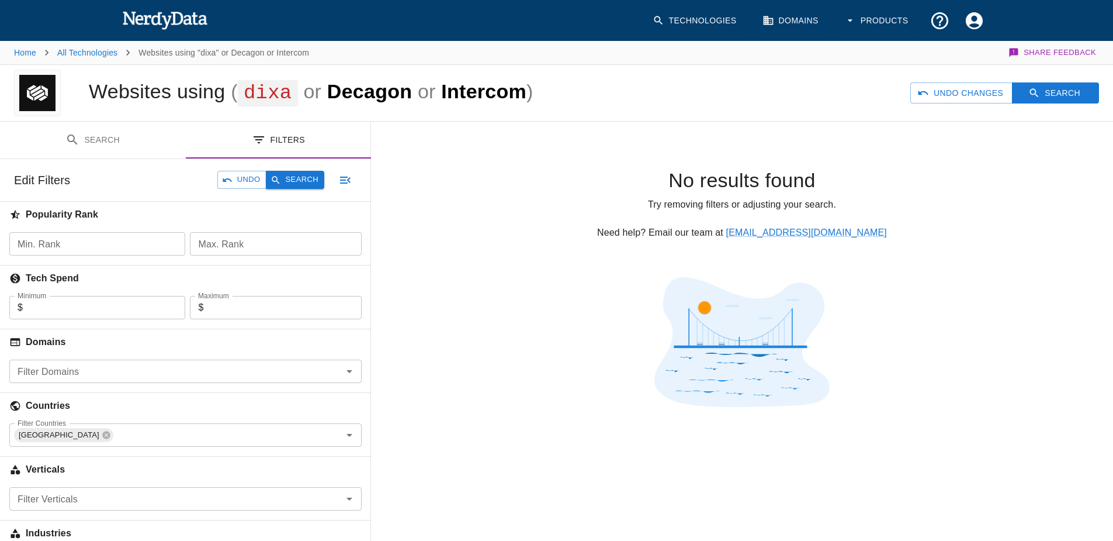
click at [297, 178] on button "Search" at bounding box center [295, 180] width 58 height 18
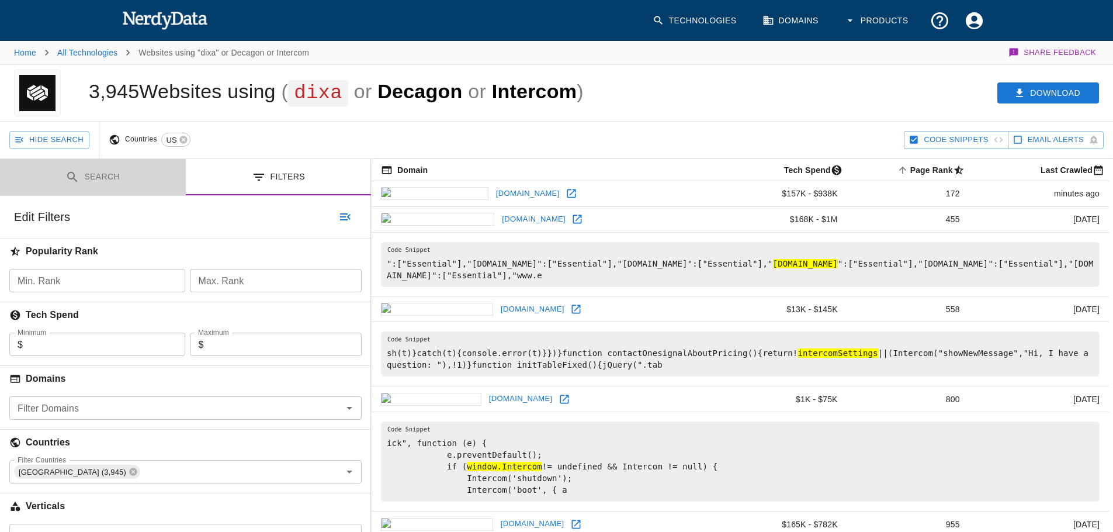
click at [99, 196] on button "Search" at bounding box center [93, 177] width 186 height 37
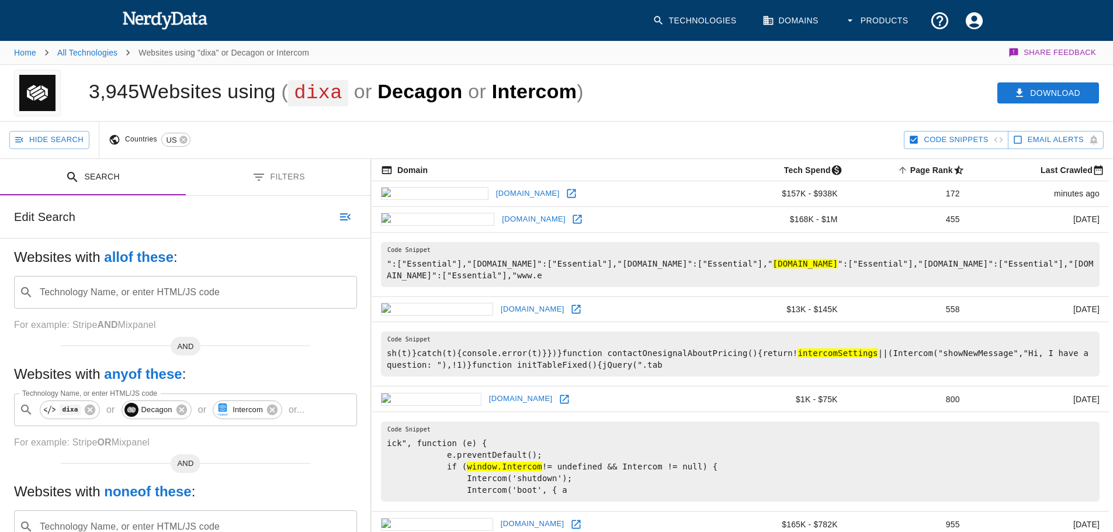
scroll to position [22, 0]
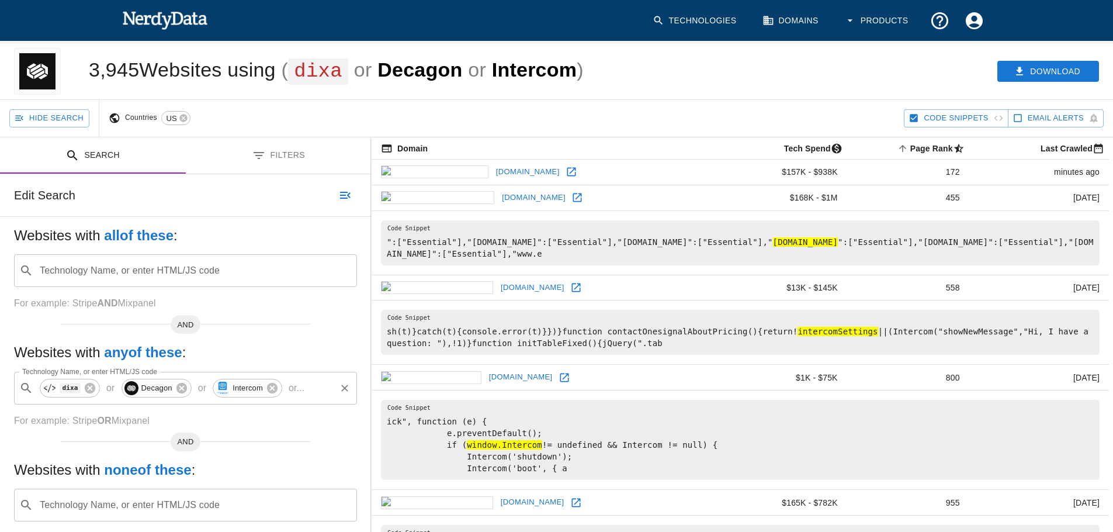
click at [312, 399] on input "Technology Name, or enter HTML/JS code" at bounding box center [321, 388] width 25 height 22
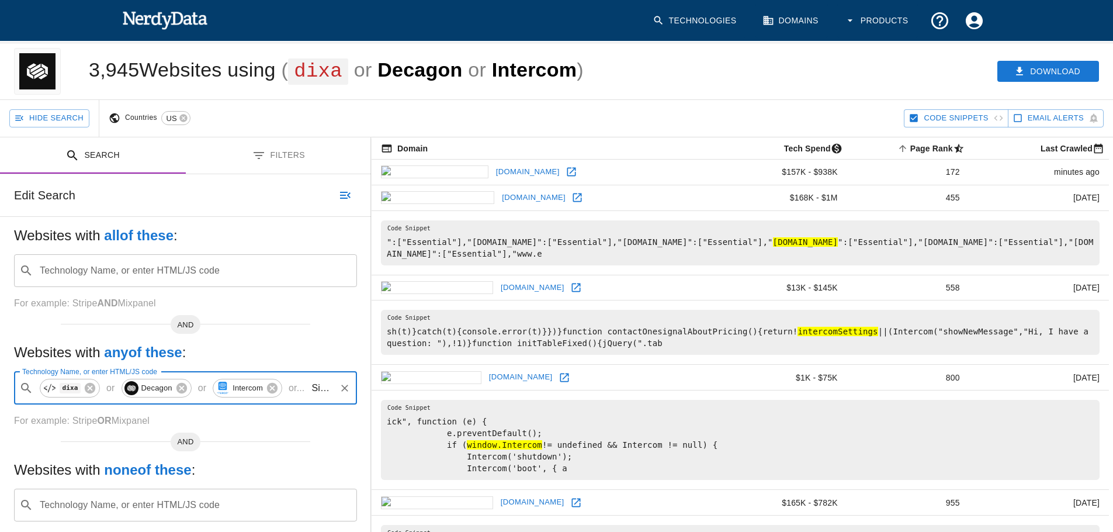
scroll to position [0, 0]
click at [102, 448] on span "Sierr" at bounding box center [202, 443] width 292 height 14
type input "Sierr"
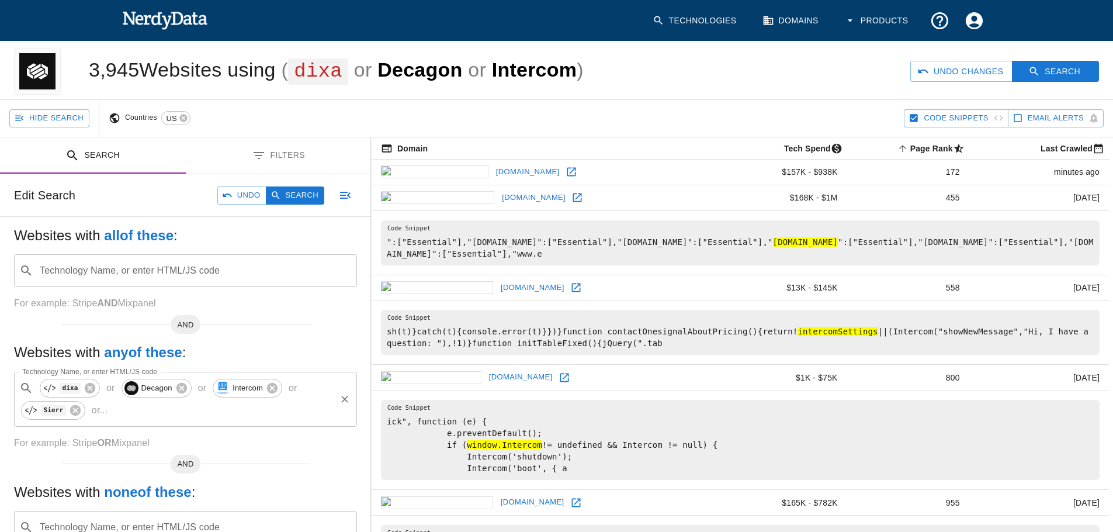
click at [123, 421] on input "Technology Name, or enter HTML/JS code" at bounding box center [223, 410] width 222 height 22
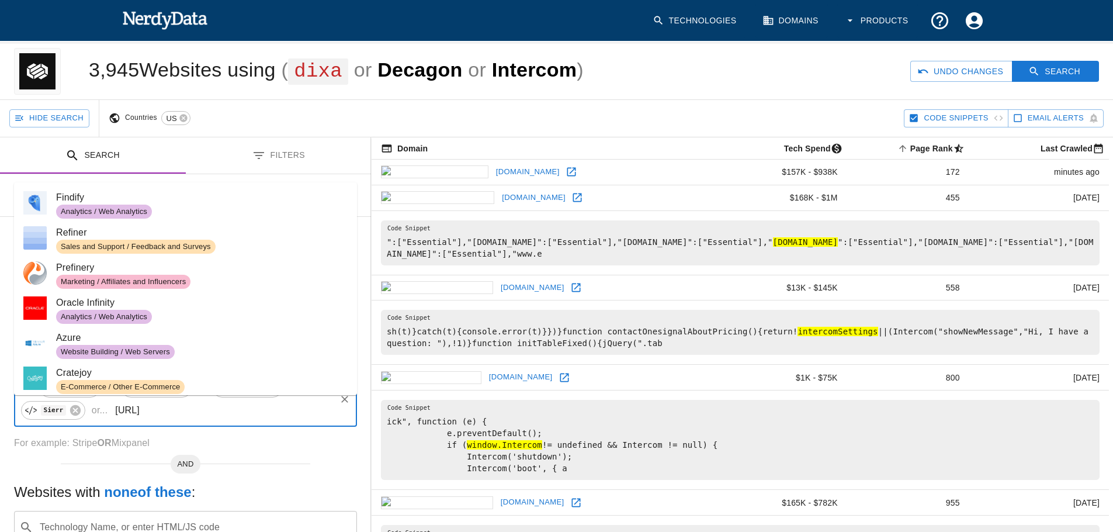
type input "Fin.ai"
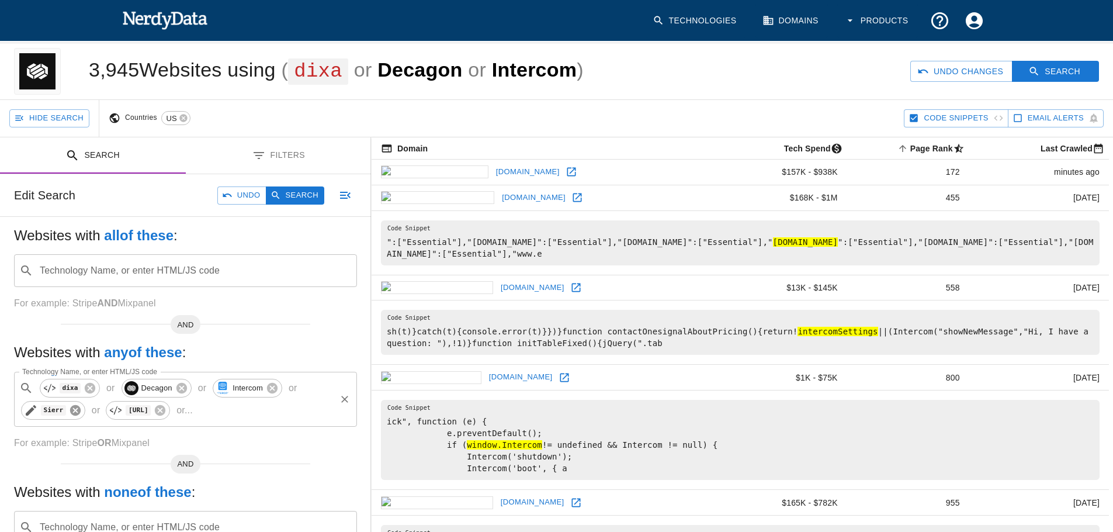
click at [74, 417] on icon at bounding box center [75, 410] width 13 height 13
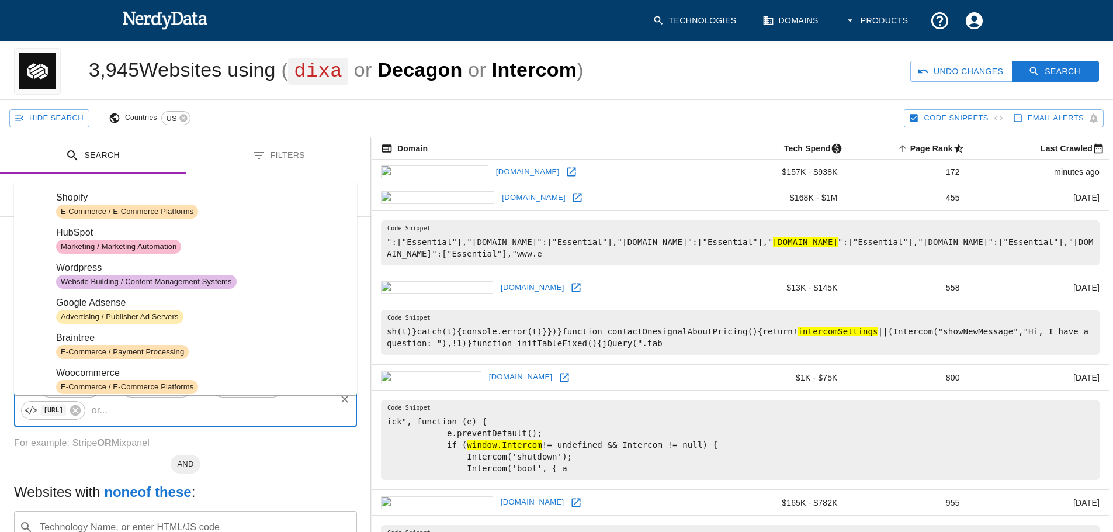
click at [182, 421] on input "Technology Name, or enter HTML/JS code" at bounding box center [223, 410] width 222 height 22
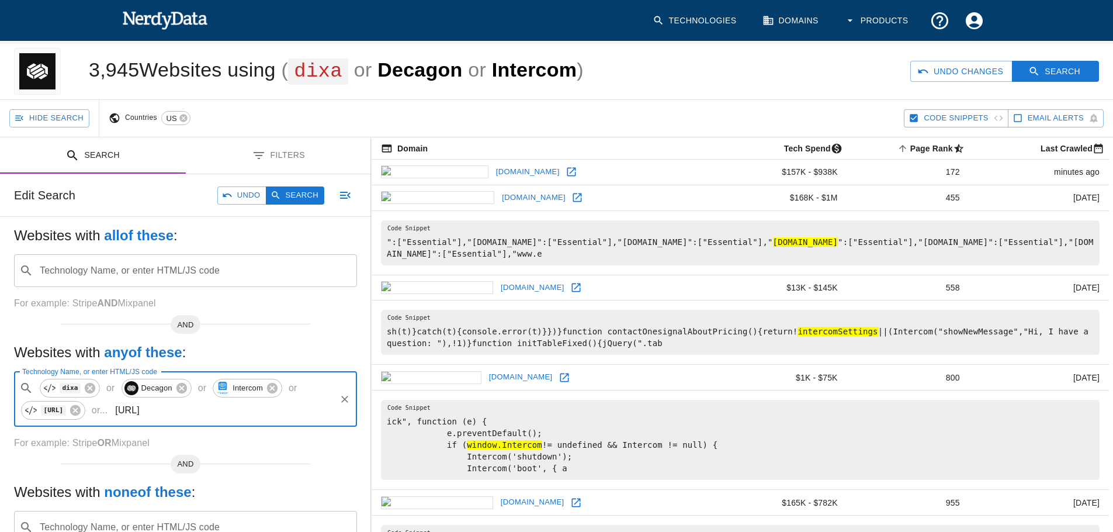
type input "Sierra.ai"
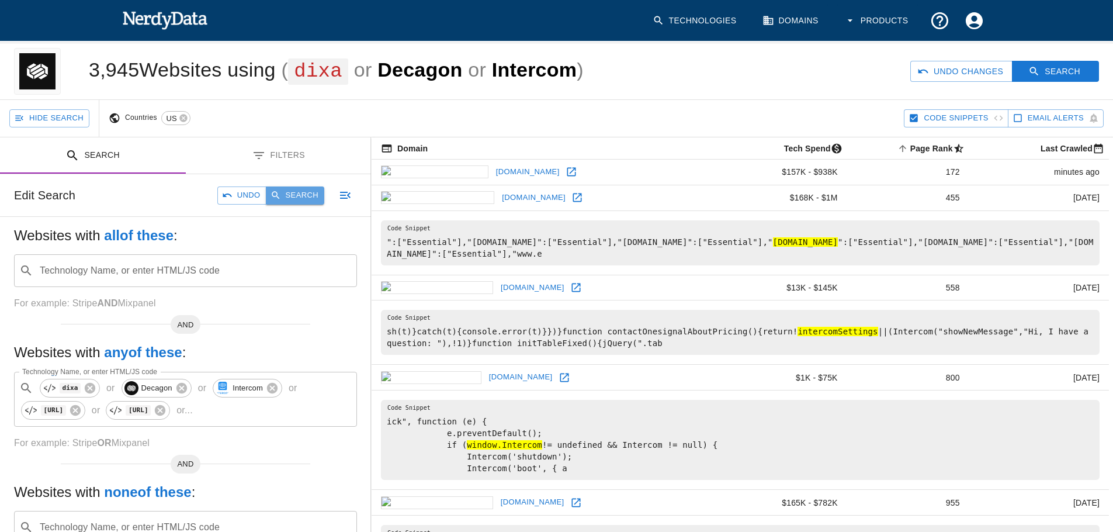
click at [286, 205] on button "Search" at bounding box center [295, 195] width 58 height 18
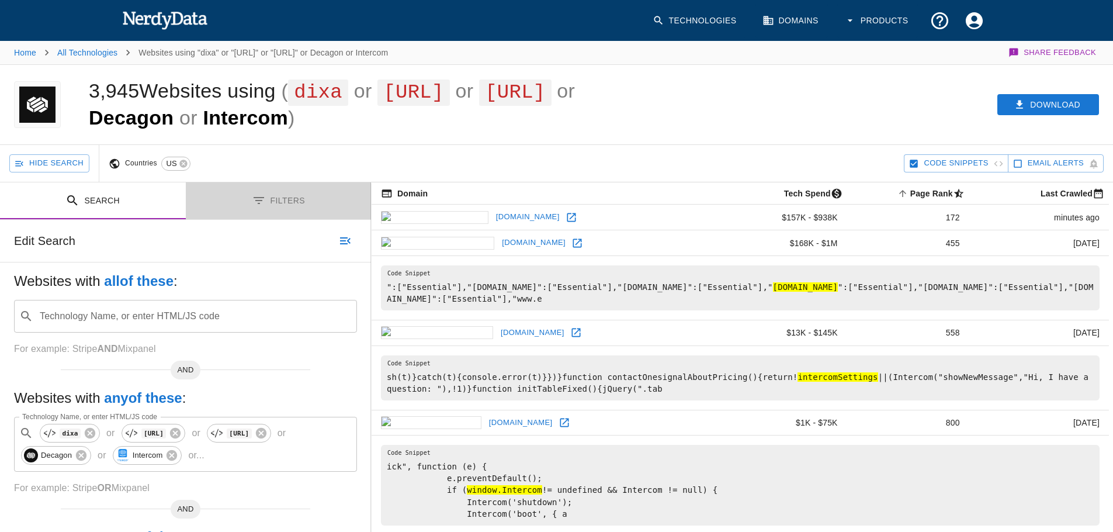
click at [286, 213] on button "Filters" at bounding box center [279, 200] width 186 height 37
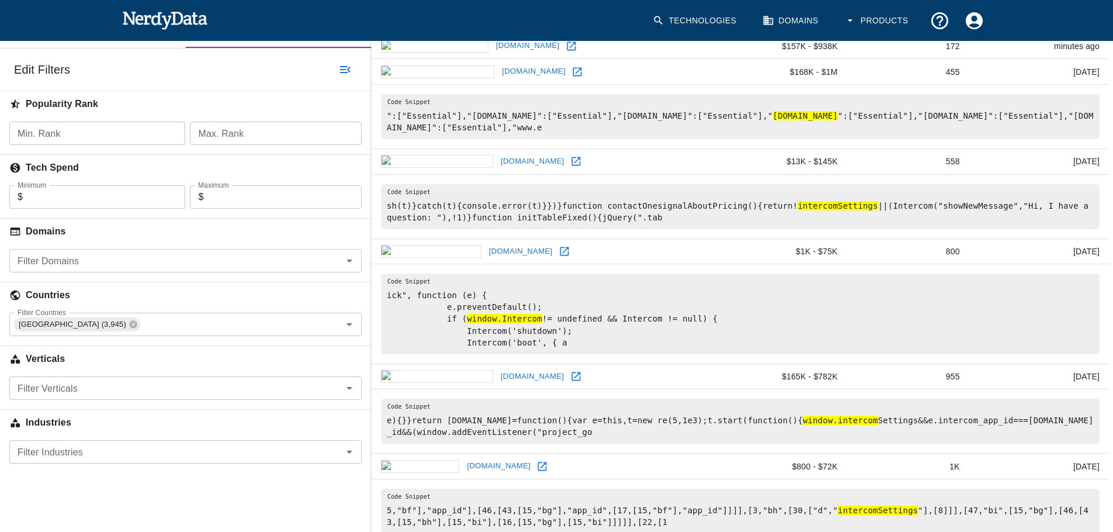
scroll to position [203, 0]
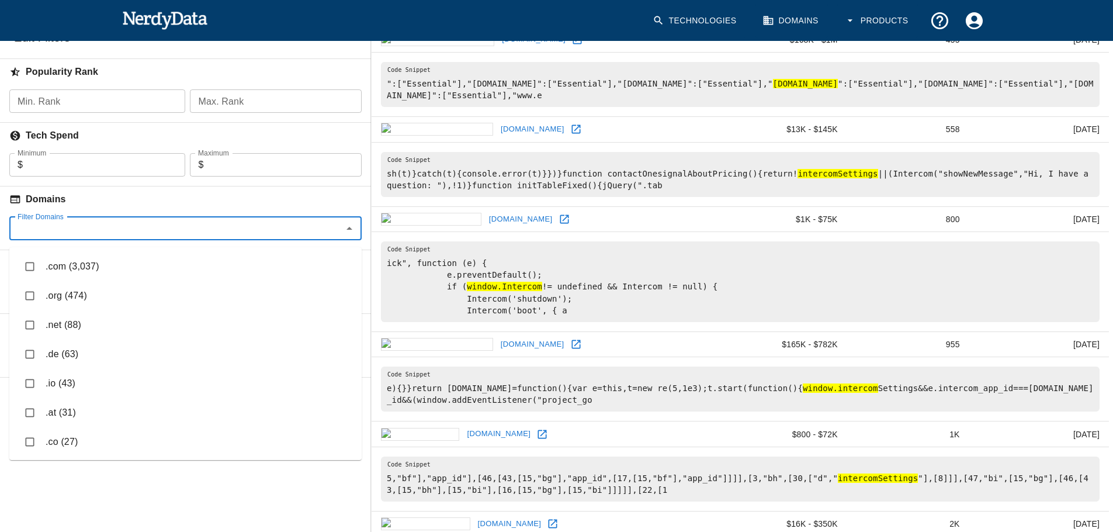
click at [189, 234] on input "Filter Domains" at bounding box center [176, 228] width 326 height 16
click at [78, 265] on li ".com (3,037)" at bounding box center [185, 266] width 352 height 29
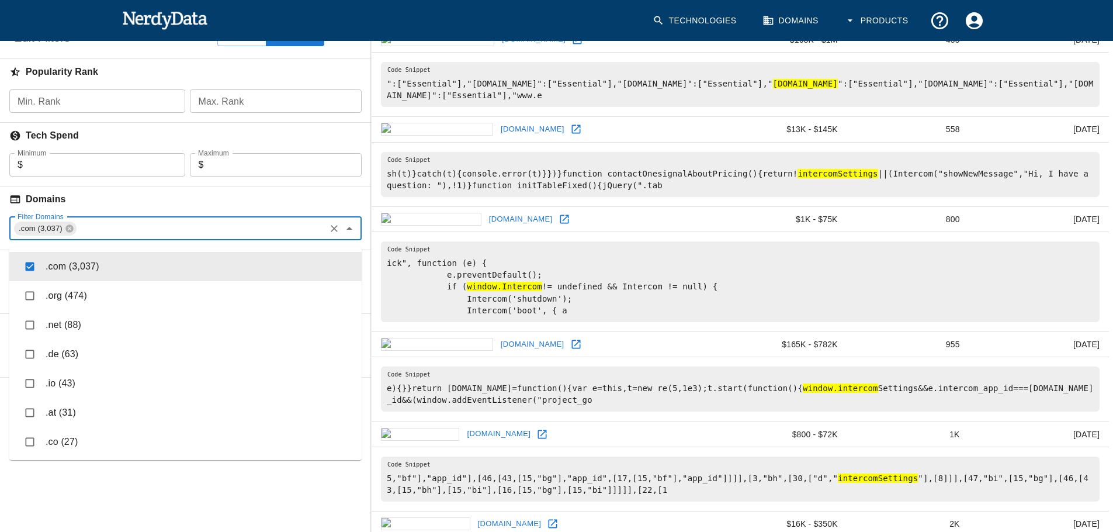
checkbox input "true"
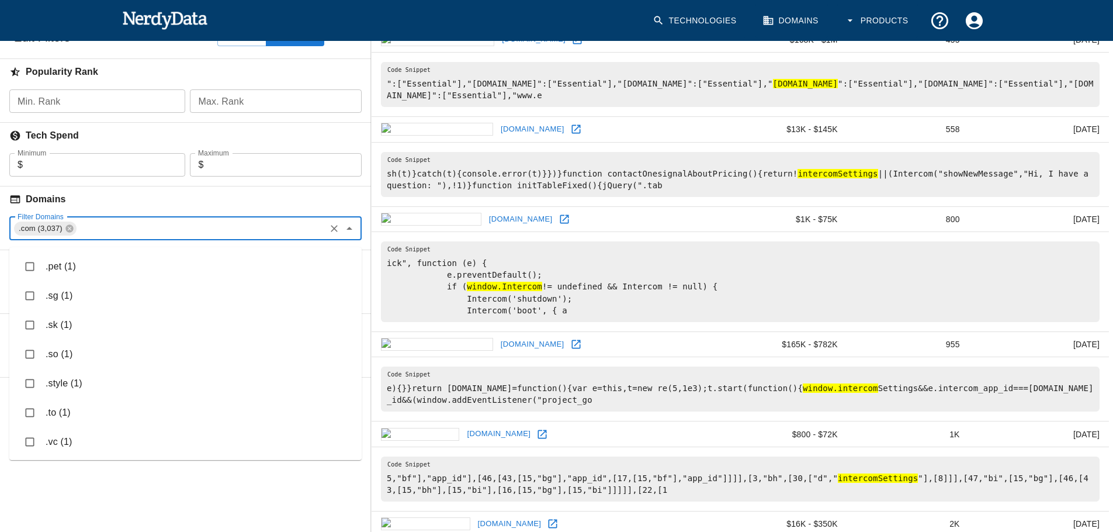
scroll to position [2189, 0]
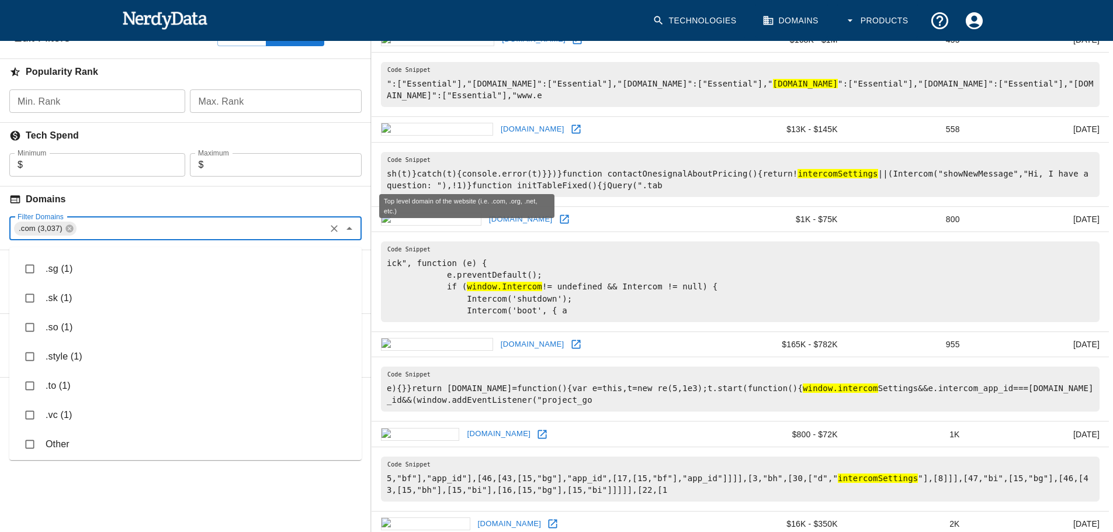
click at [199, 211] on h6 "Domains" at bounding box center [185, 199] width 371 height 26
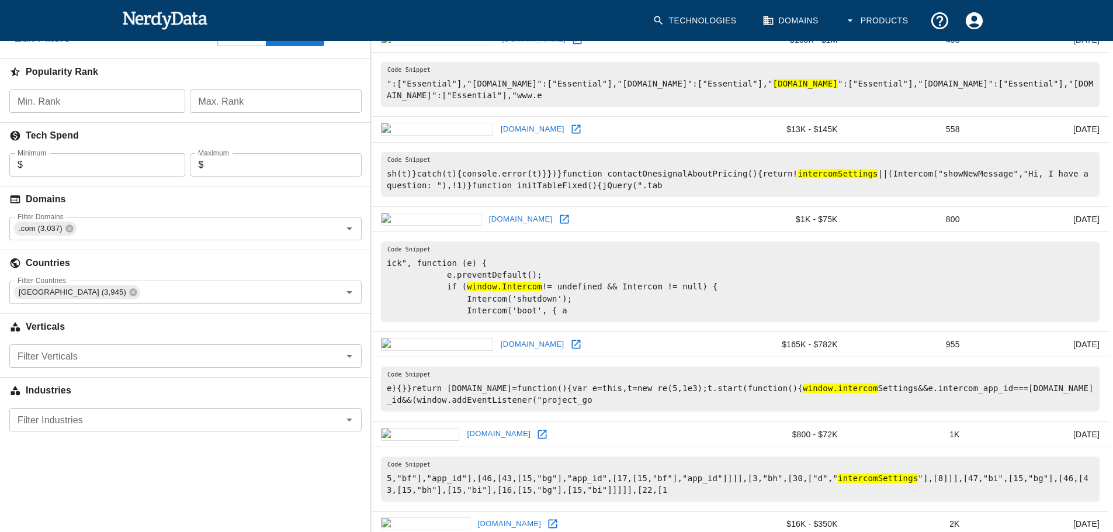
scroll to position [0, 0]
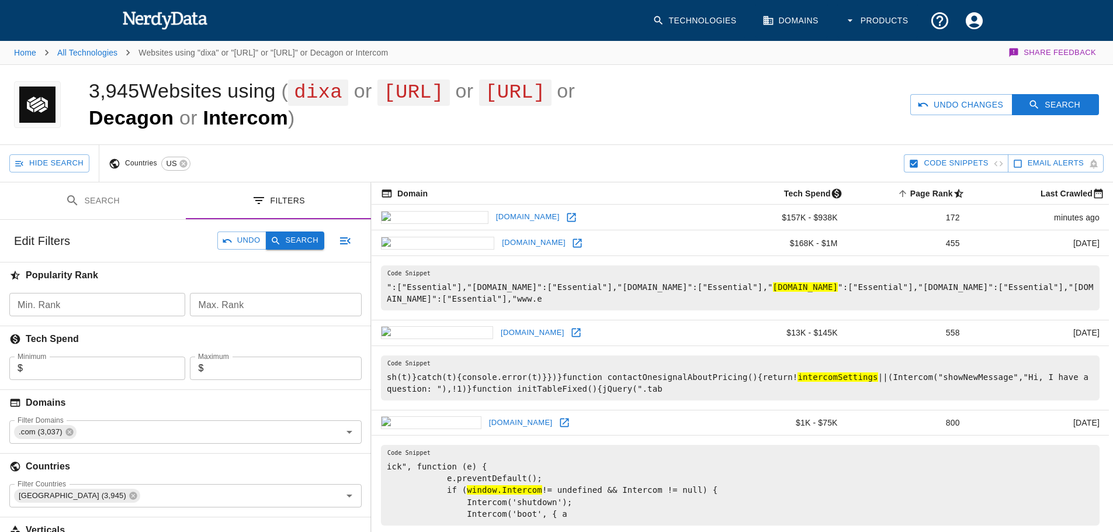
click at [286, 245] on button "Search" at bounding box center [295, 240] width 58 height 18
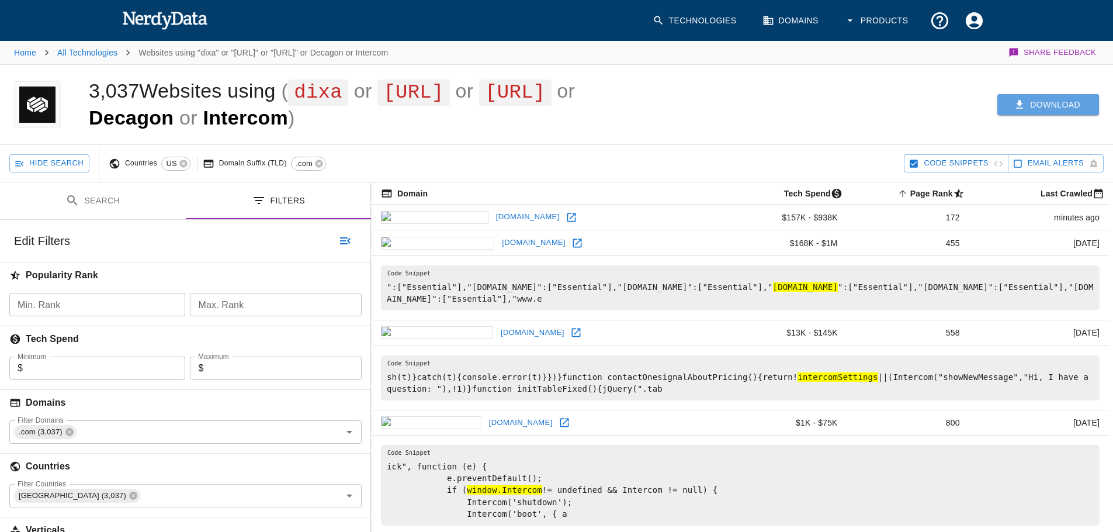
click at [1027, 113] on button "Download" at bounding box center [1049, 105] width 102 height 22
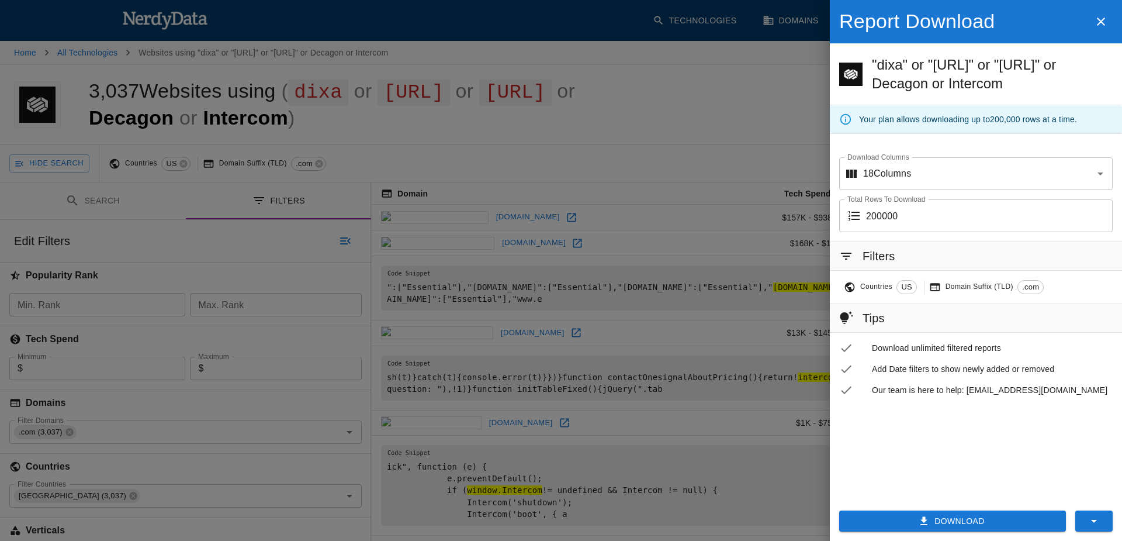
click at [961, 219] on input "200000" at bounding box center [989, 215] width 247 height 33
click at [629, 218] on div at bounding box center [561, 270] width 1122 height 541
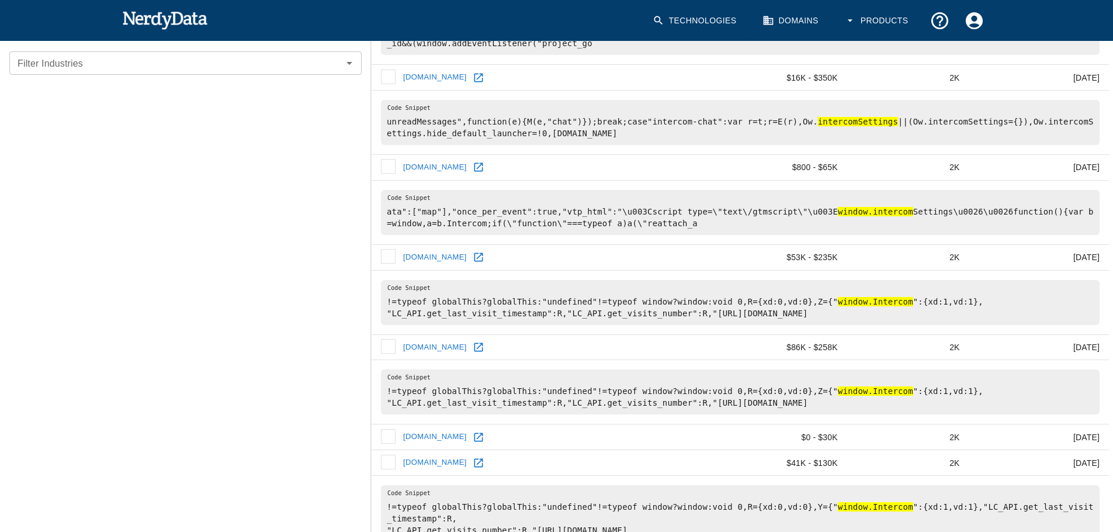
scroll to position [159, 0]
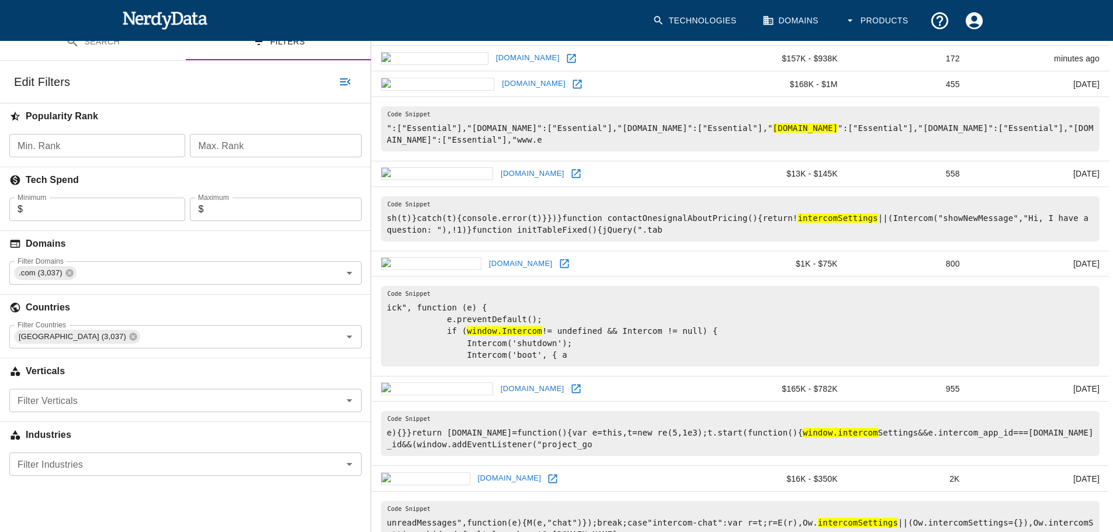
click at [201, 404] on input "Filter Verticals" at bounding box center [176, 400] width 326 height 16
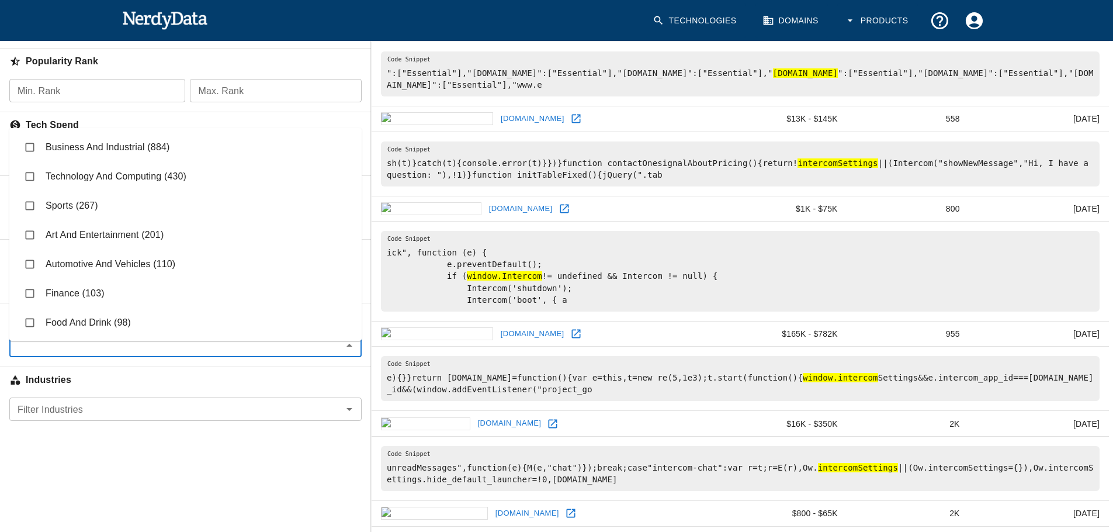
scroll to position [465, 0]
click at [78, 319] on li "Other (269)" at bounding box center [185, 324] width 352 height 29
checkbox input "true"
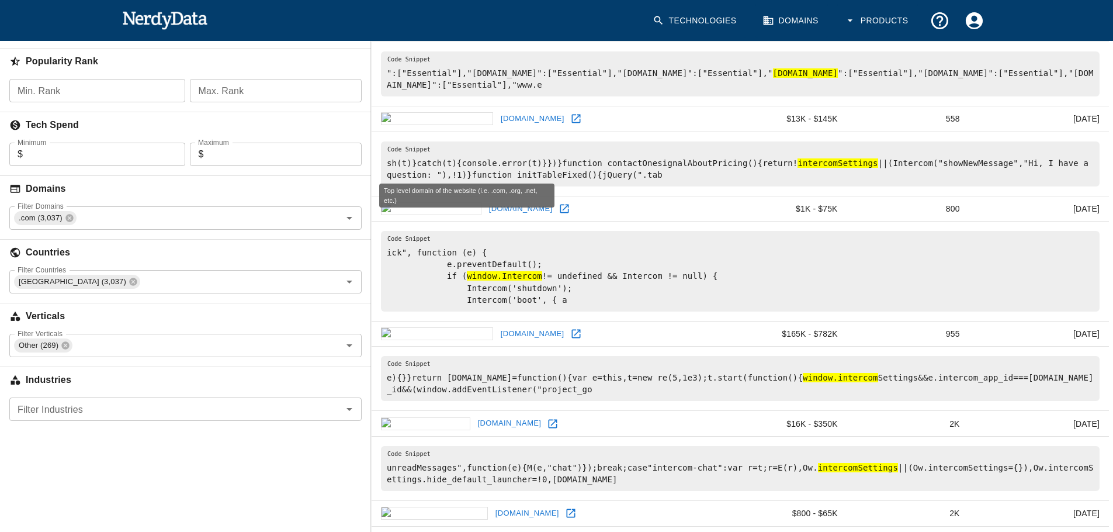
scroll to position [0, 0]
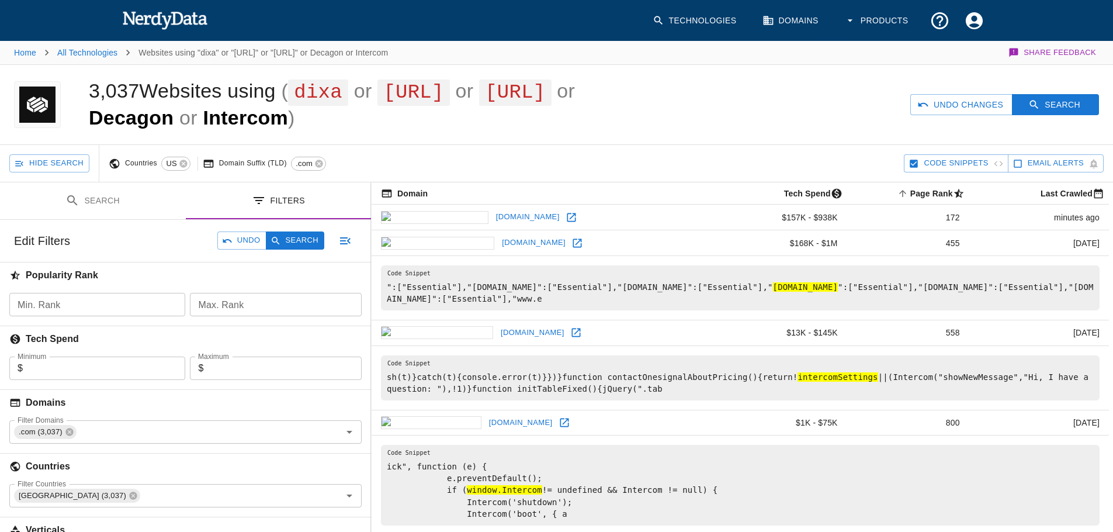
click at [295, 257] on div "Edit Filters Undo Search" at bounding box center [185, 241] width 371 height 42
click at [299, 250] on button "Search" at bounding box center [295, 240] width 58 height 18
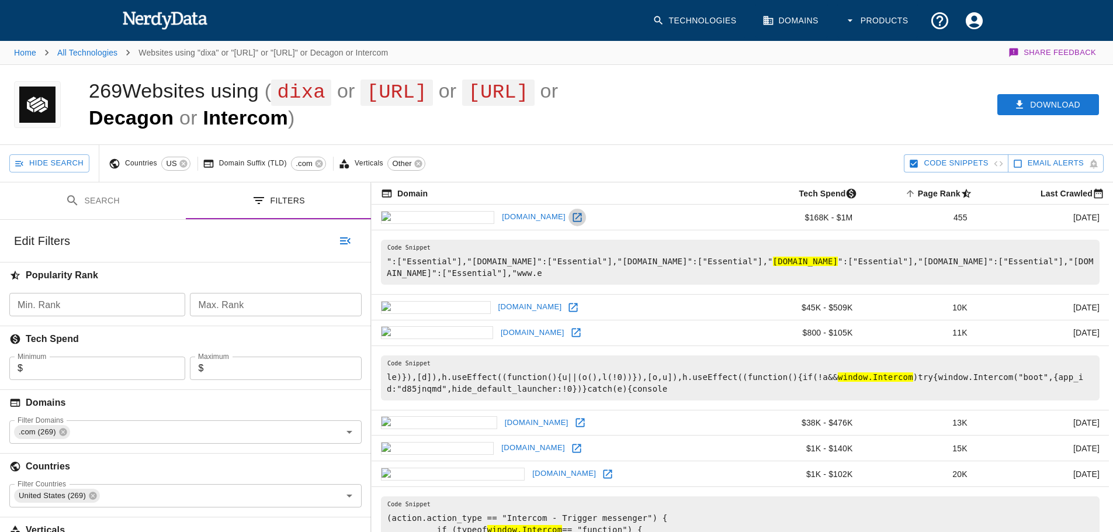
click at [573, 222] on icon at bounding box center [577, 217] width 9 height 9
click at [568, 313] on icon at bounding box center [574, 308] width 12 height 12
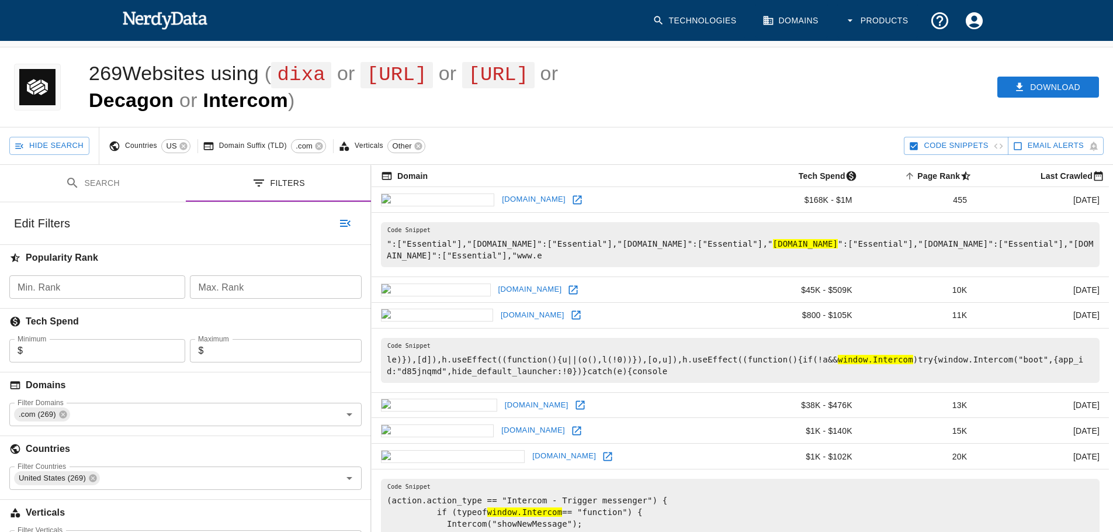
scroll to position [23, 0]
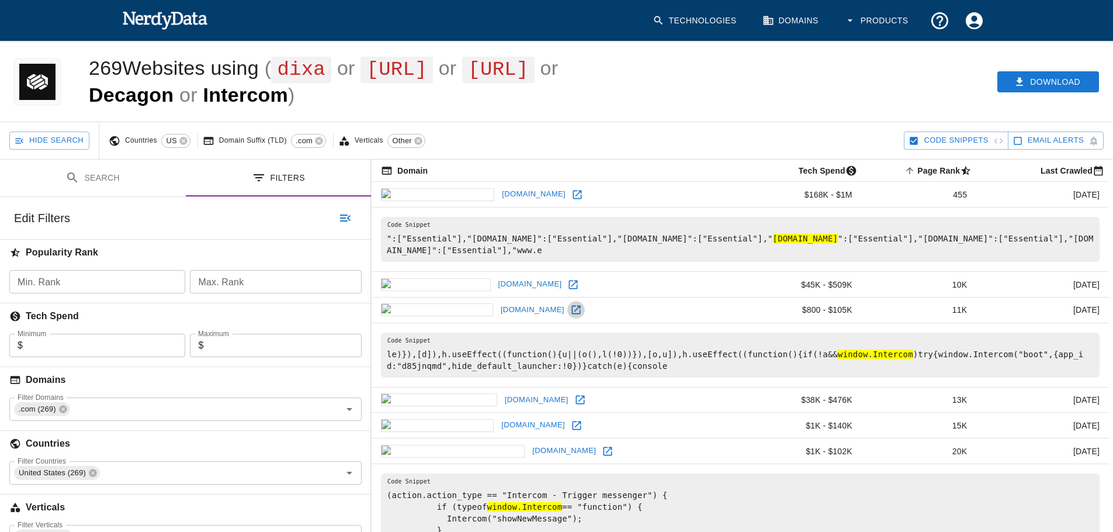
click at [570, 314] on icon at bounding box center [576, 310] width 12 height 12
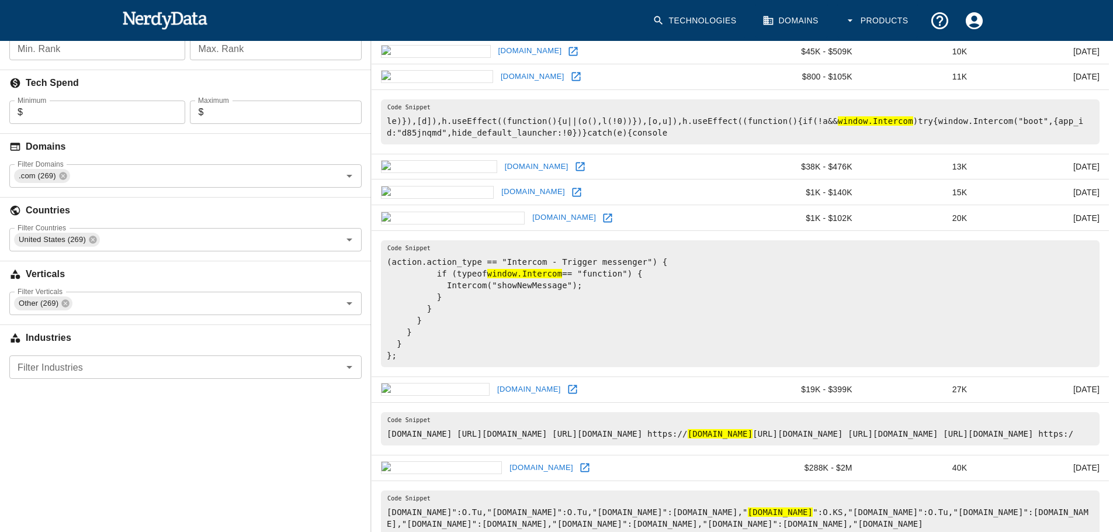
scroll to position [357, 0]
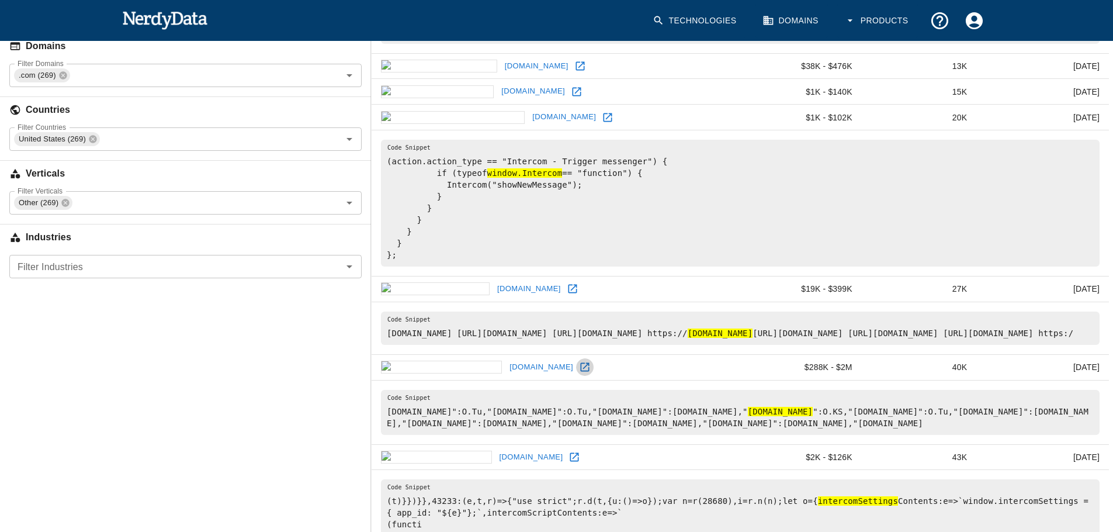
click at [579, 373] on icon at bounding box center [585, 367] width 12 height 12
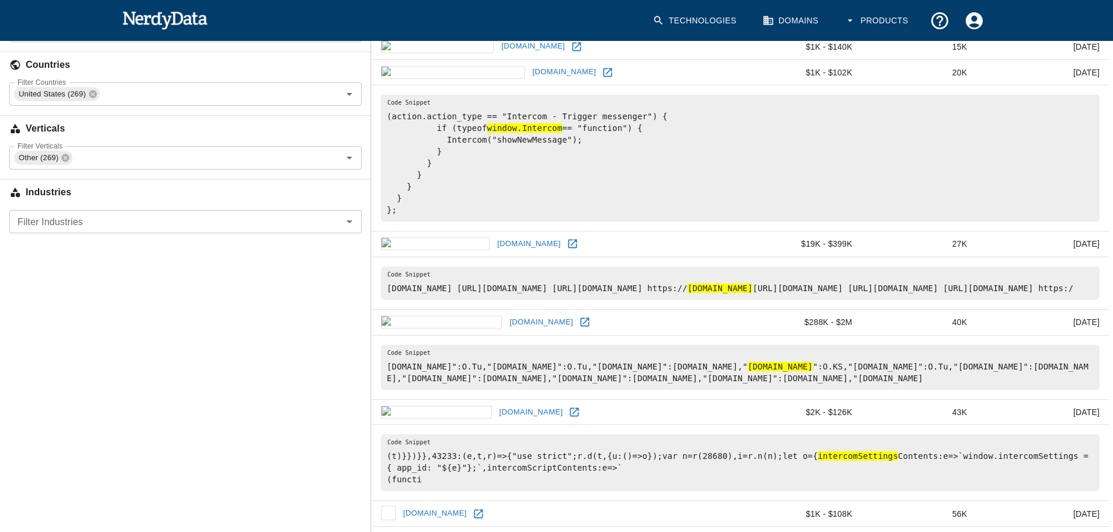
scroll to position [466, 0]
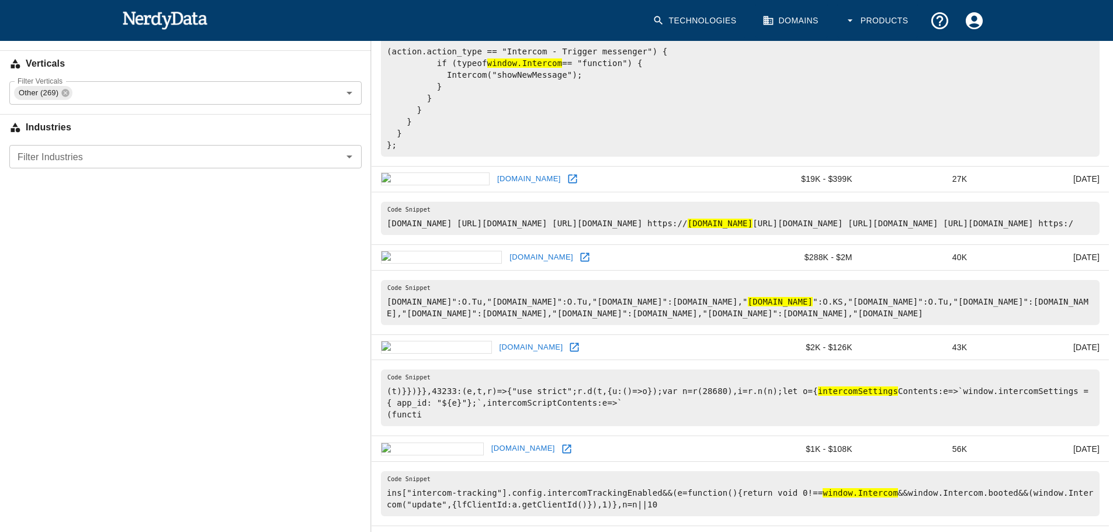
click at [569, 353] on icon at bounding box center [575, 347] width 12 height 12
click at [63, 97] on icon at bounding box center [65, 92] width 9 height 9
click at [105, 101] on input "Filter Verticals" at bounding box center [176, 93] width 326 height 16
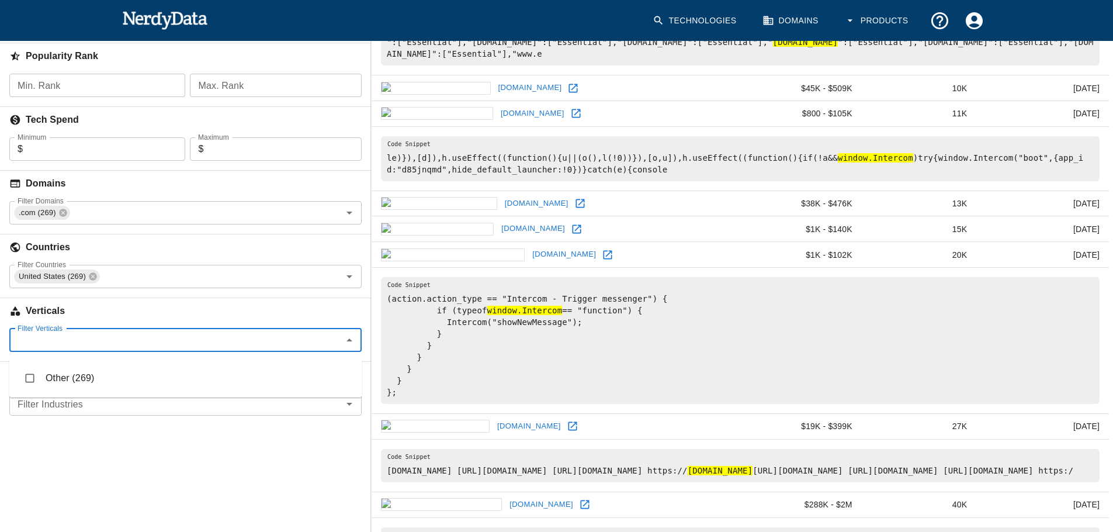
scroll to position [231, 0]
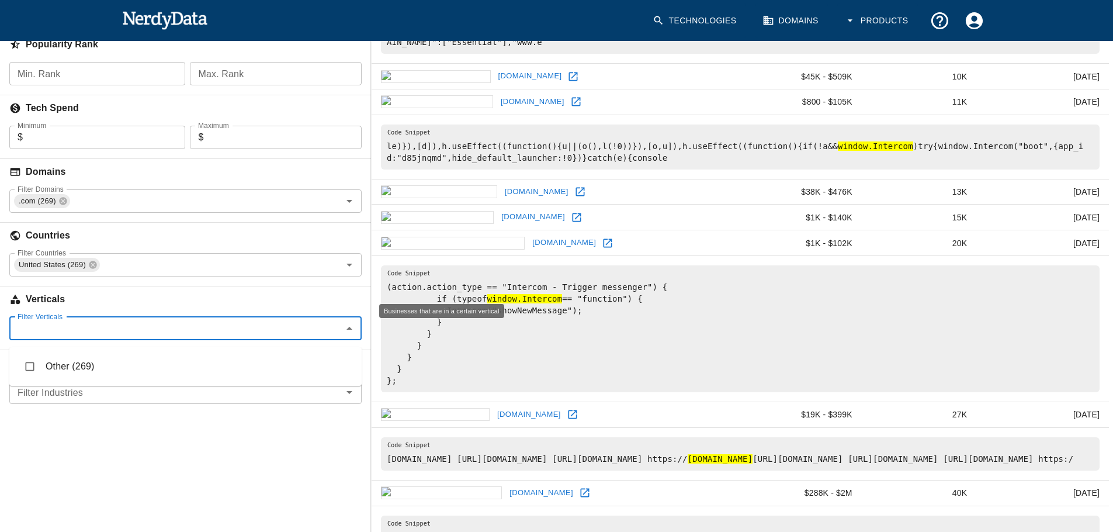
click at [316, 303] on h6 "Verticals" at bounding box center [185, 299] width 371 height 26
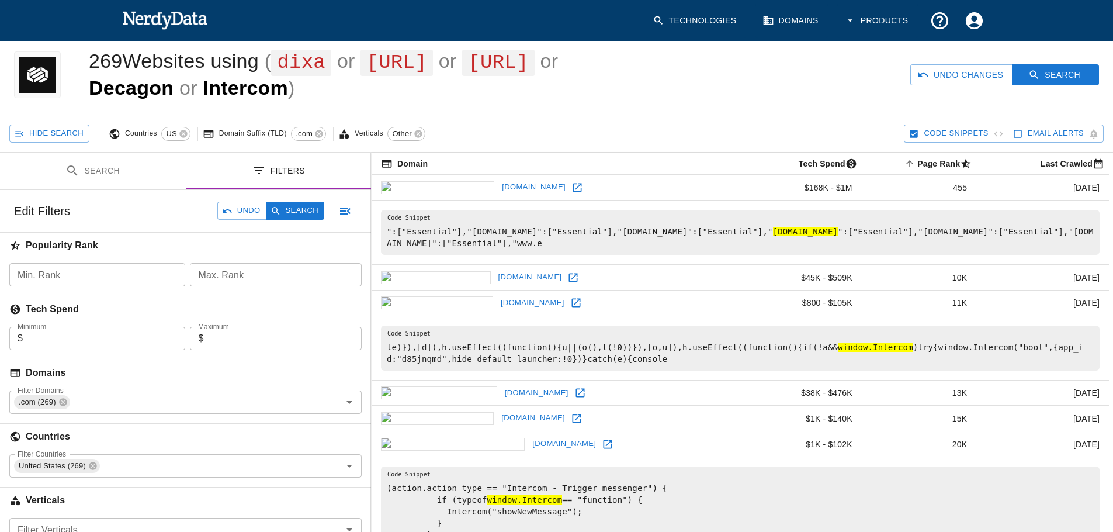
scroll to position [0, 0]
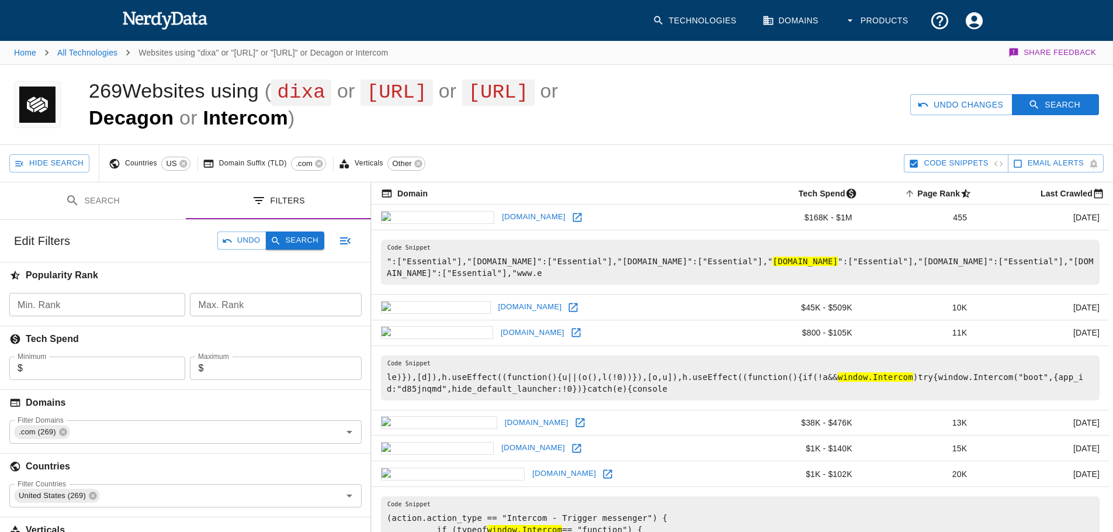
click at [282, 248] on button "Search" at bounding box center [295, 240] width 58 height 18
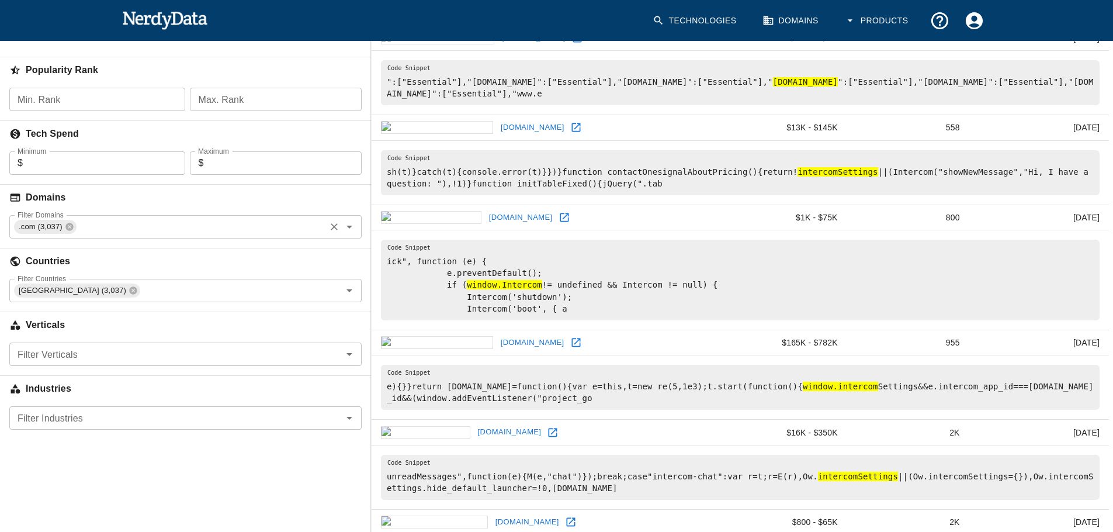
scroll to position [237, 0]
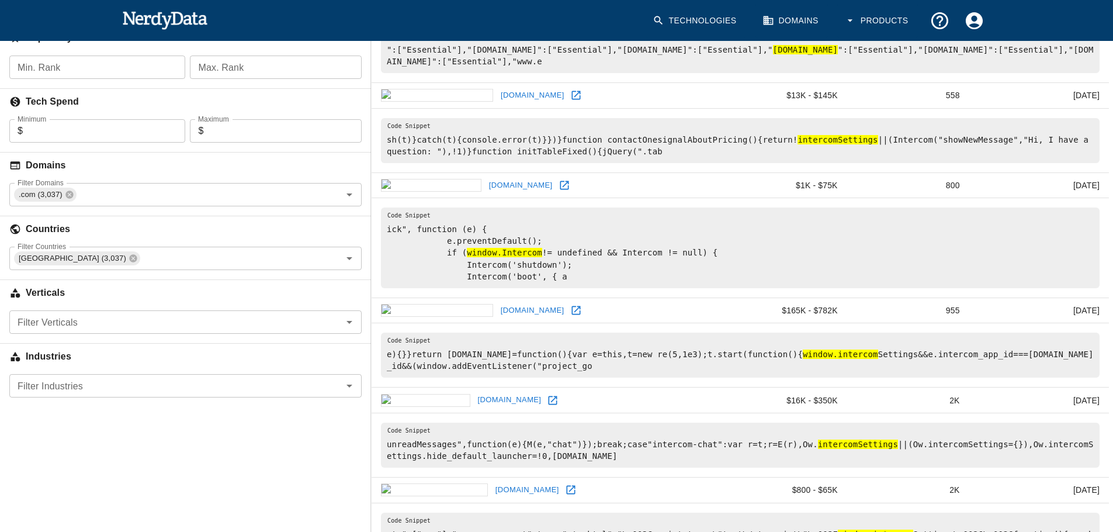
click at [148, 330] on input "Filter Verticals" at bounding box center [176, 322] width 326 height 16
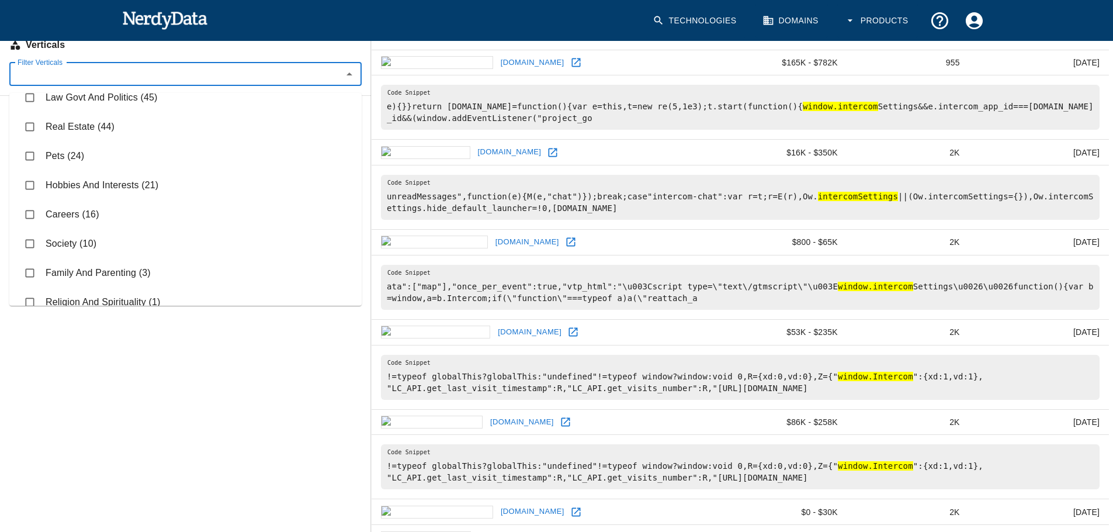
scroll to position [402, 0]
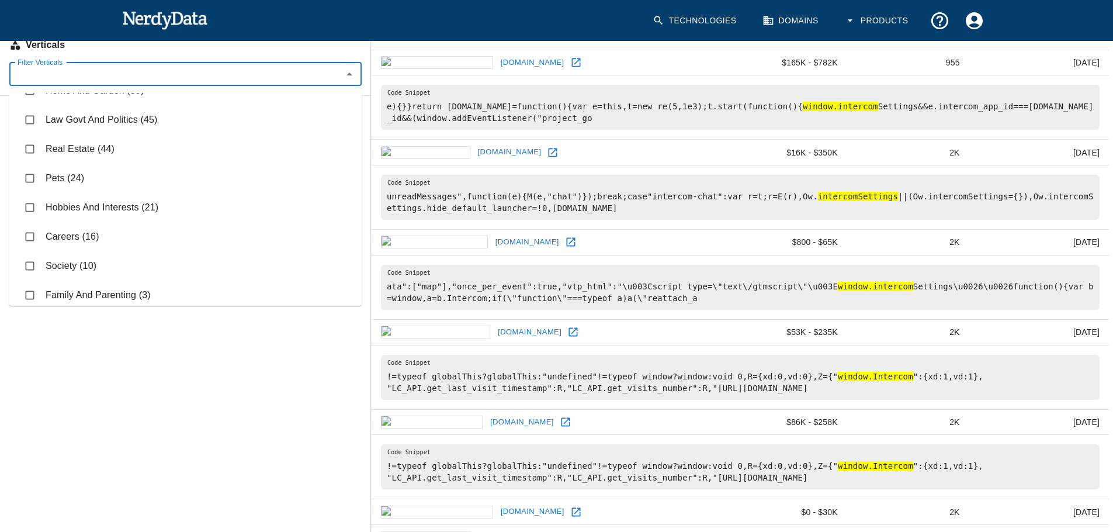
click at [81, 209] on li "Hobbies And Interests (21)" at bounding box center [185, 207] width 352 height 29
checkbox input "true"
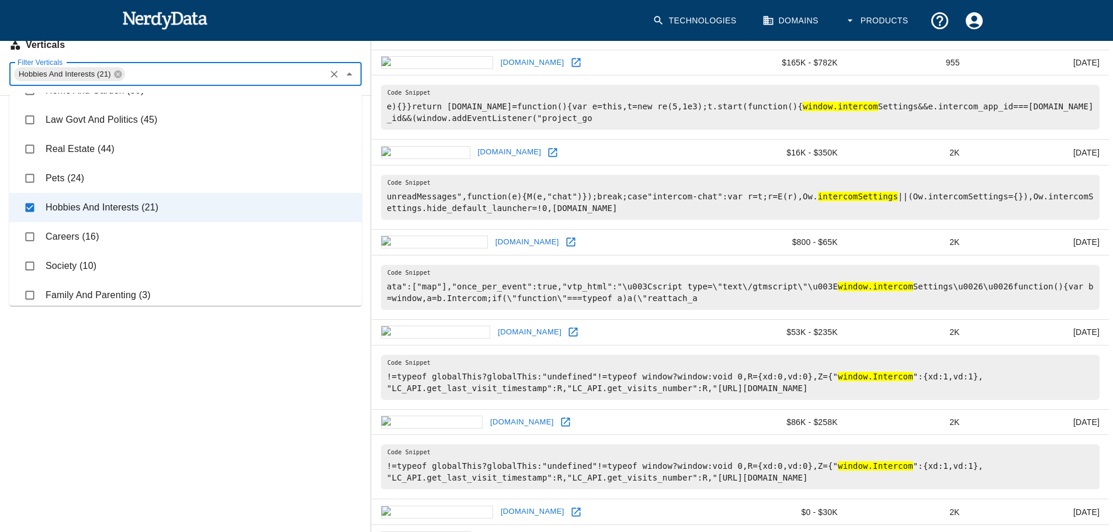
click at [72, 177] on li "Pets (24)" at bounding box center [185, 178] width 352 height 29
checkbox input "true"
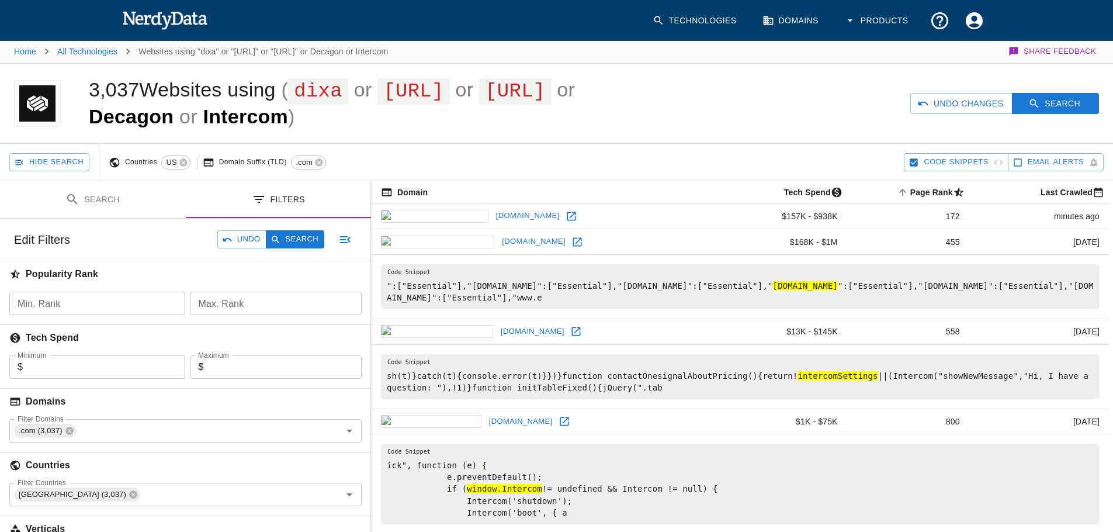
scroll to position [0, 0]
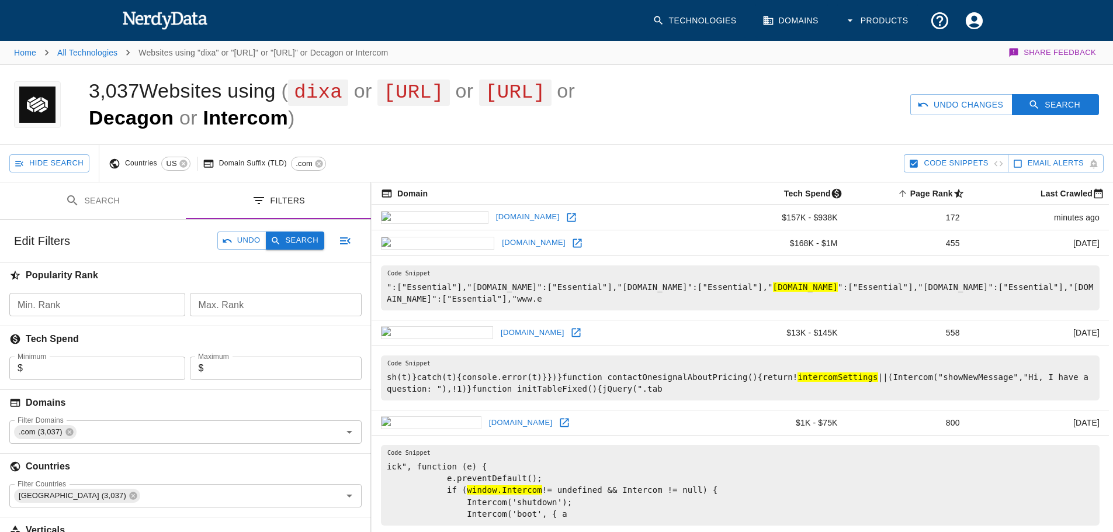
click at [295, 250] on button "Search" at bounding box center [295, 240] width 58 height 18
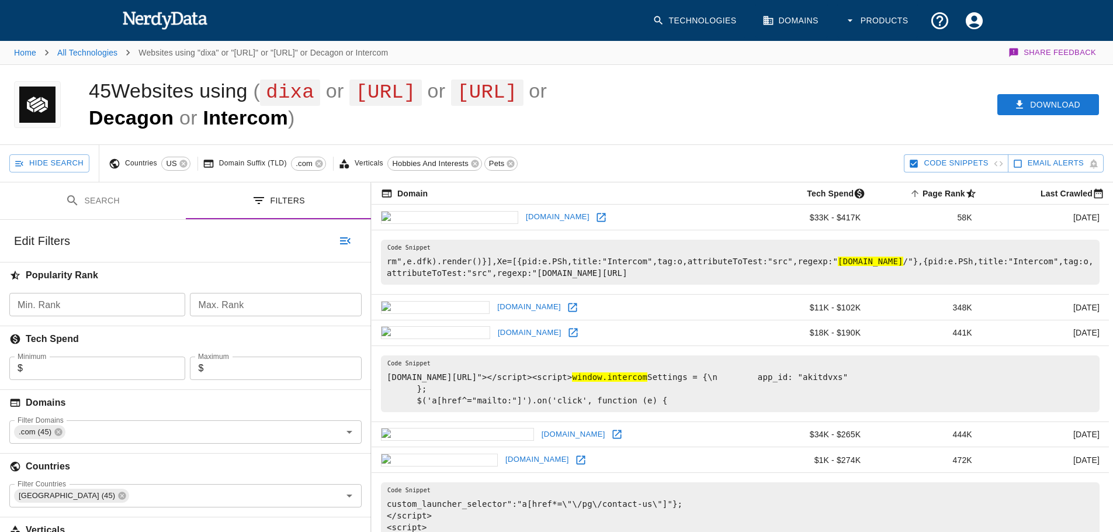
click at [596, 223] on icon at bounding box center [602, 218] width 12 height 12
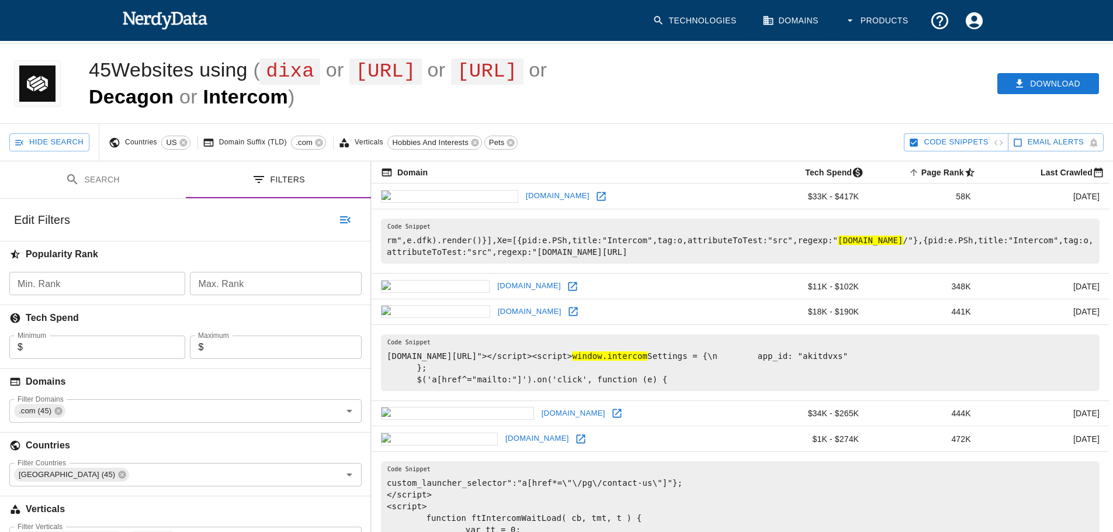
scroll to position [25, 0]
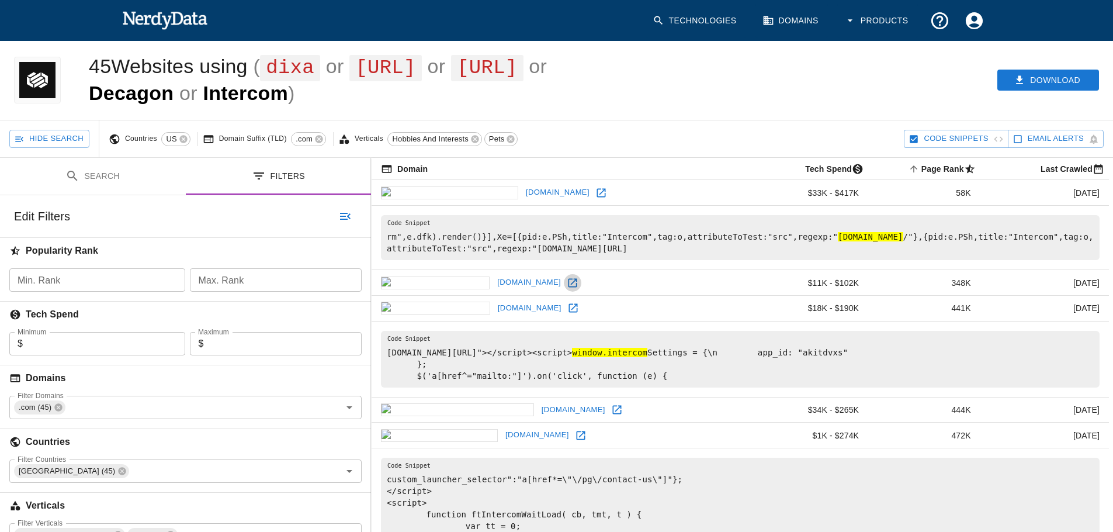
click at [567, 289] on icon at bounding box center [573, 283] width 12 height 12
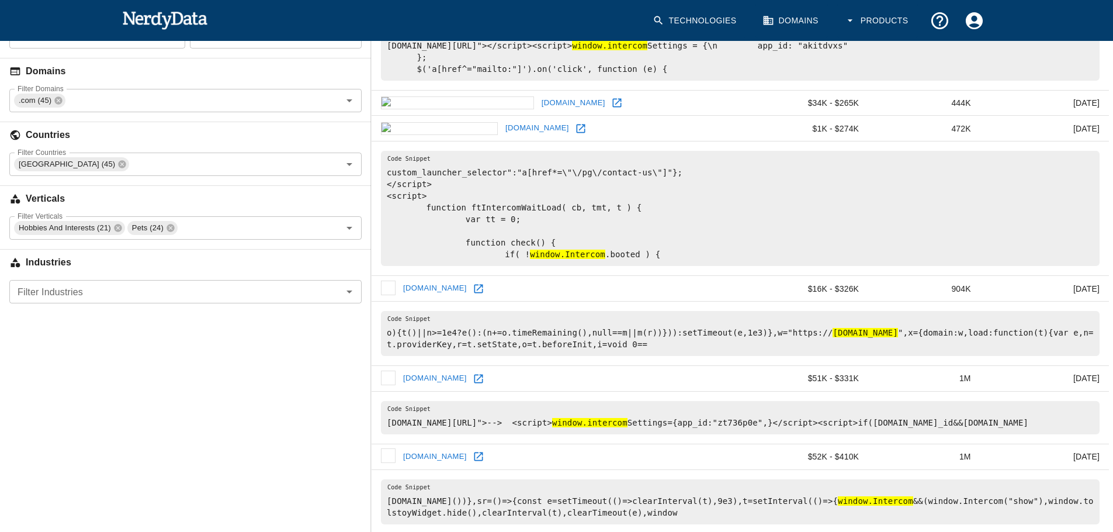
scroll to position [359, 0]
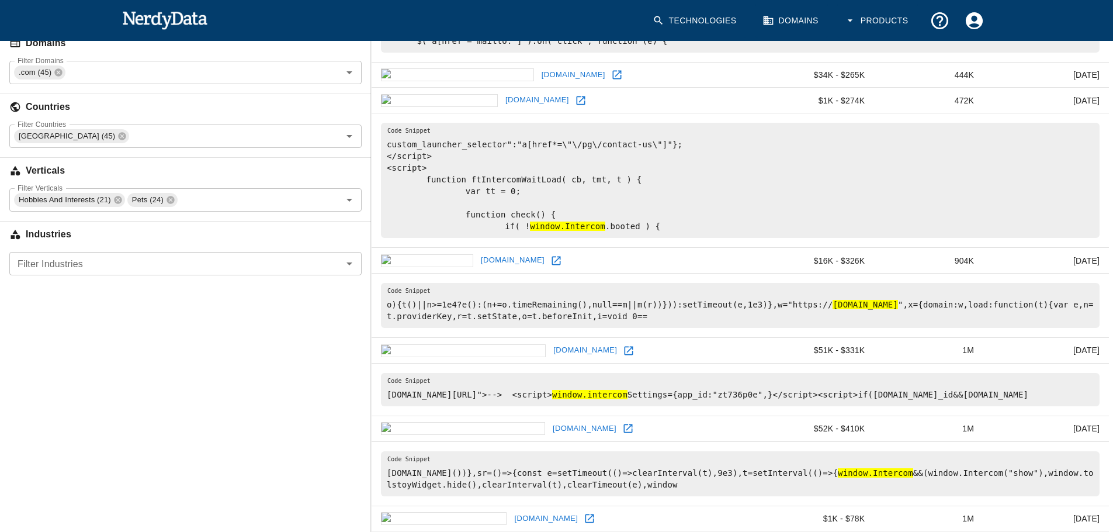
click at [623, 357] on icon at bounding box center [629, 351] width 12 height 12
click at [219, 208] on input "Filter Verticals" at bounding box center [251, 200] width 145 height 16
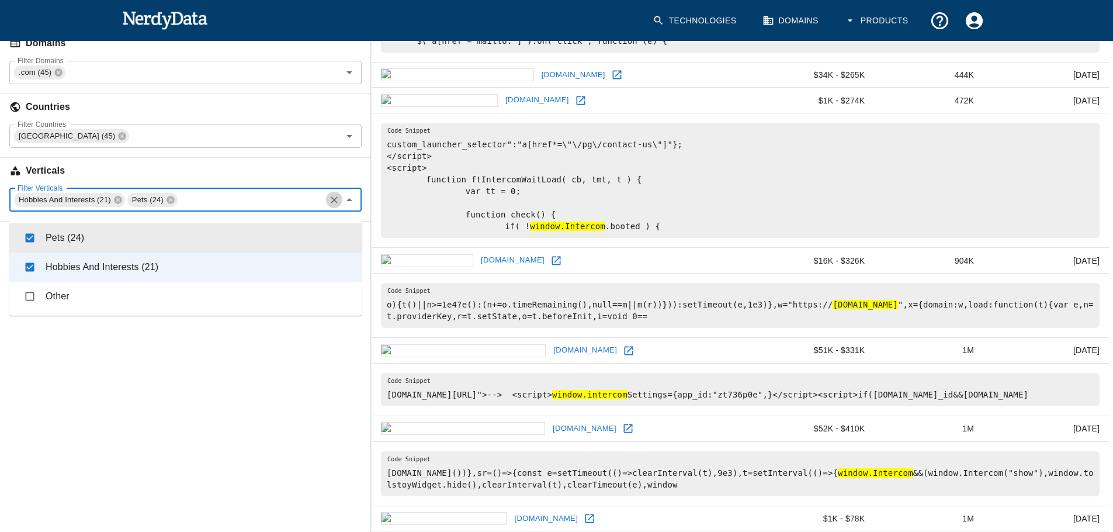
click at [337, 206] on icon "Clear" at bounding box center [334, 200] width 12 height 12
checkbox input "false"
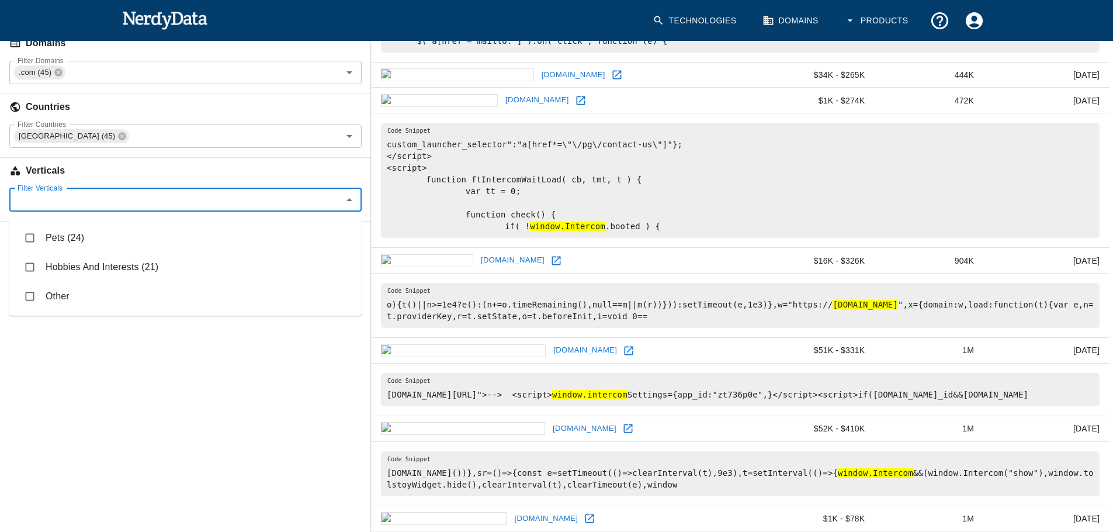
scroll to position [0, 0]
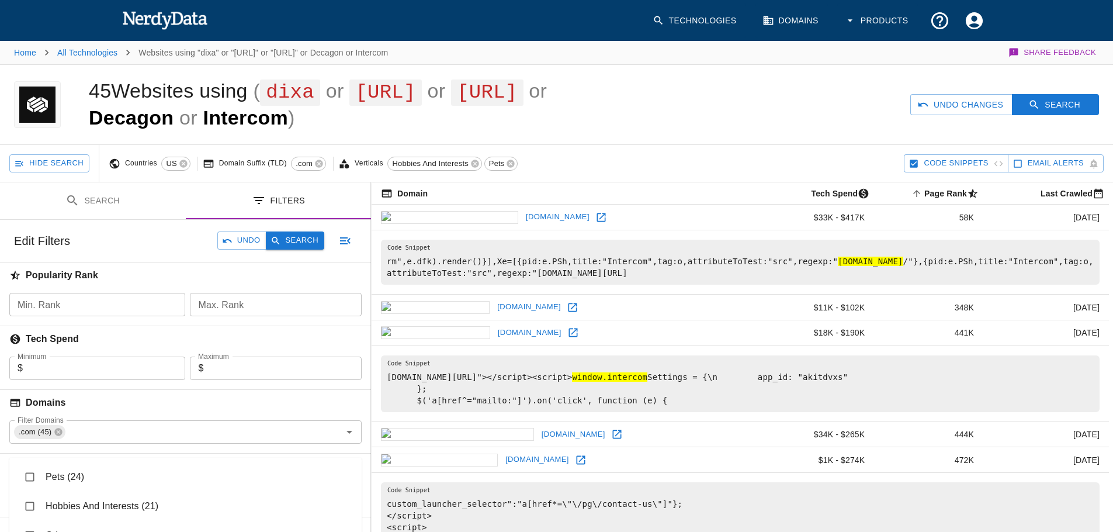
click at [289, 248] on button "Search" at bounding box center [295, 240] width 58 height 18
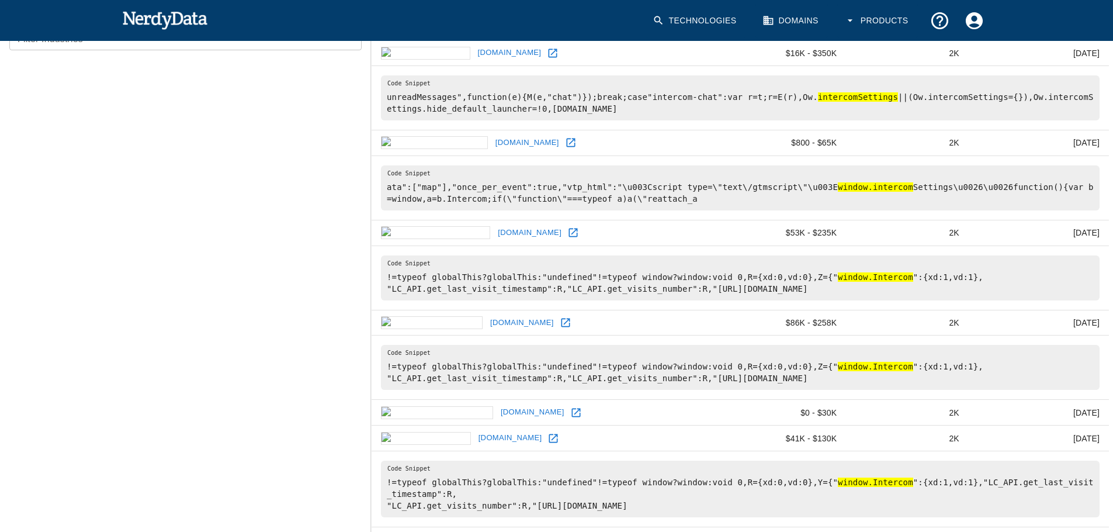
scroll to position [179, 0]
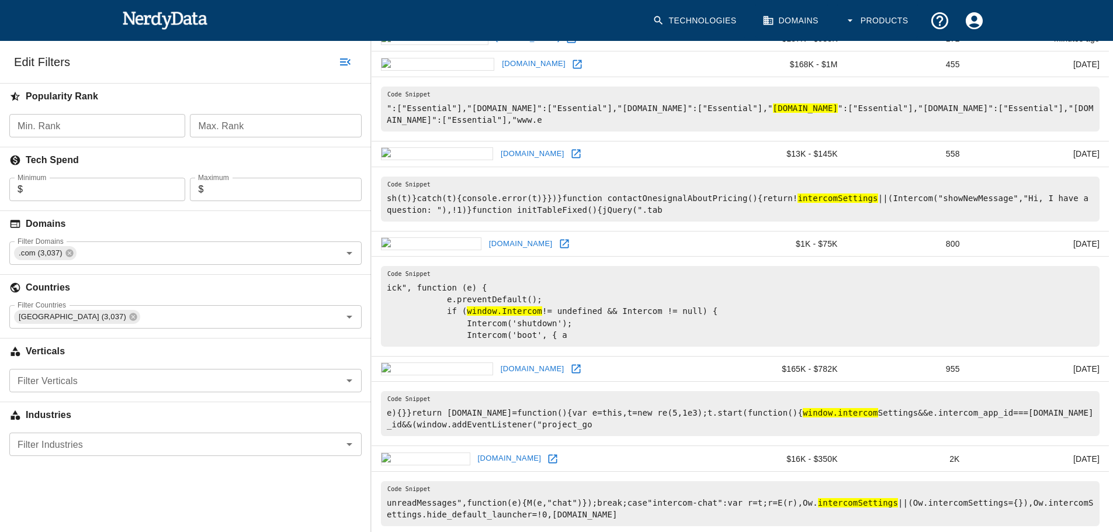
click at [175, 389] on input "Filter Verticals" at bounding box center [176, 380] width 326 height 16
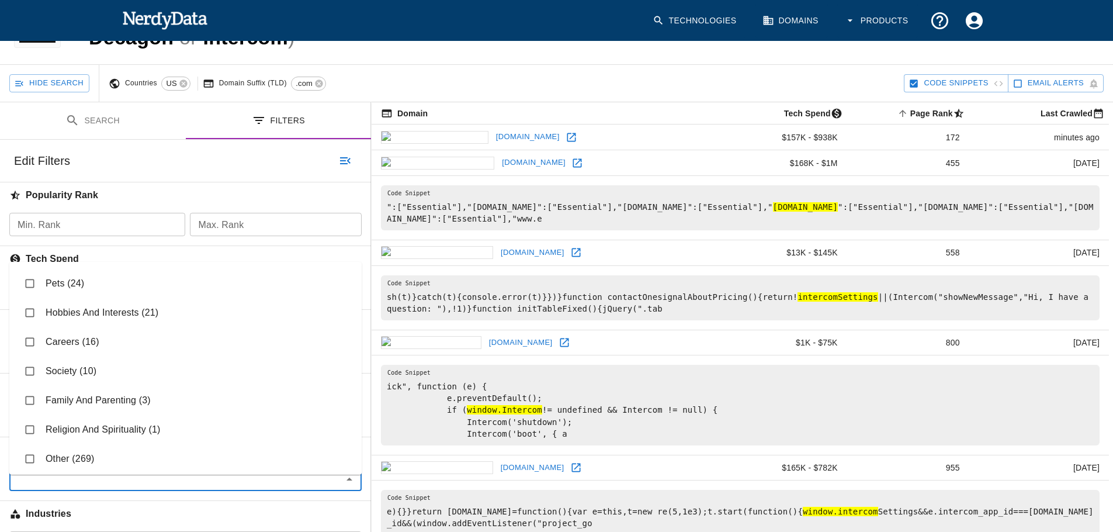
scroll to position [471, 0]
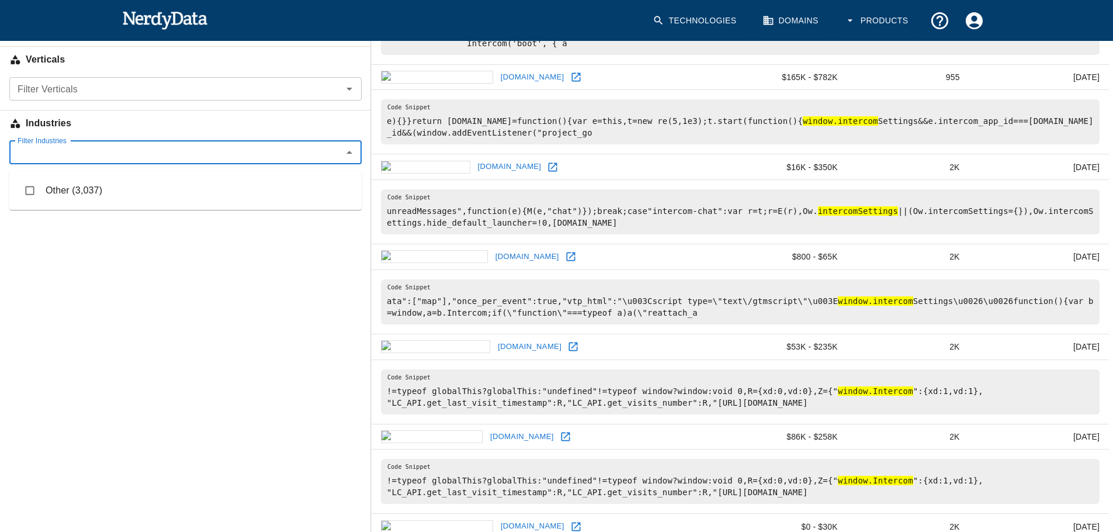
click at [241, 158] on input "Filter Industries" at bounding box center [176, 152] width 326 height 16
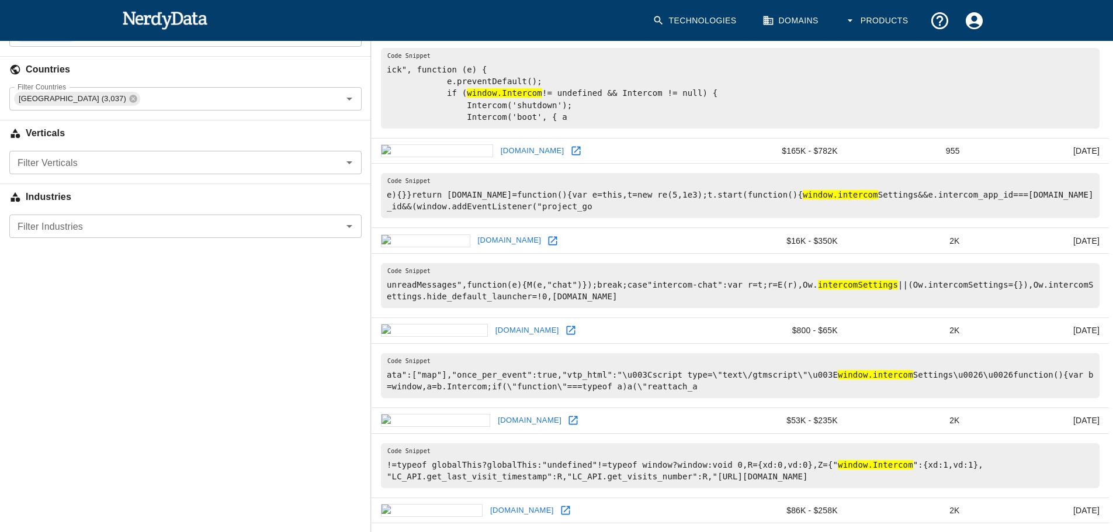
scroll to position [371, 0]
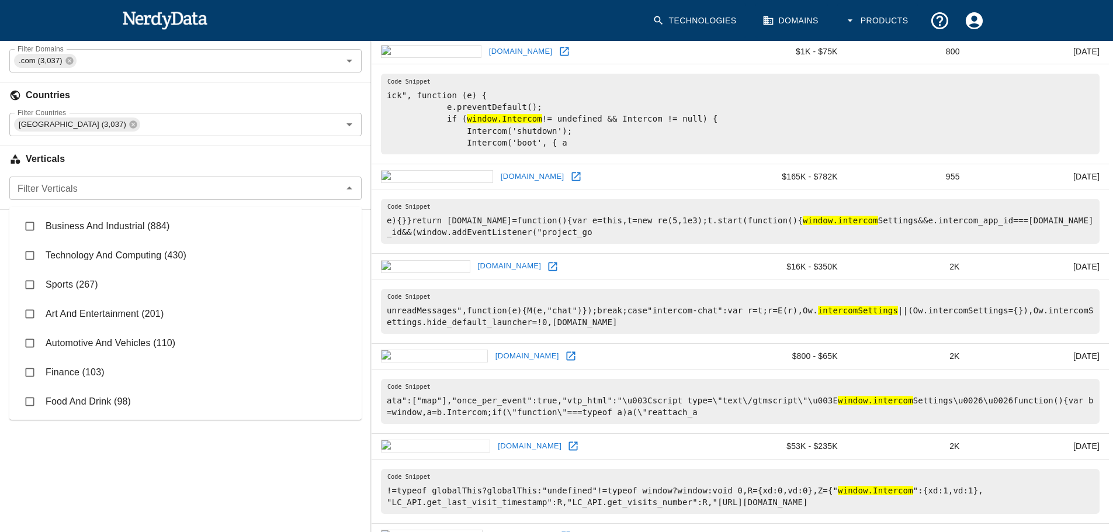
click at [198, 200] on div "Filter Verticals" at bounding box center [185, 188] width 352 height 23
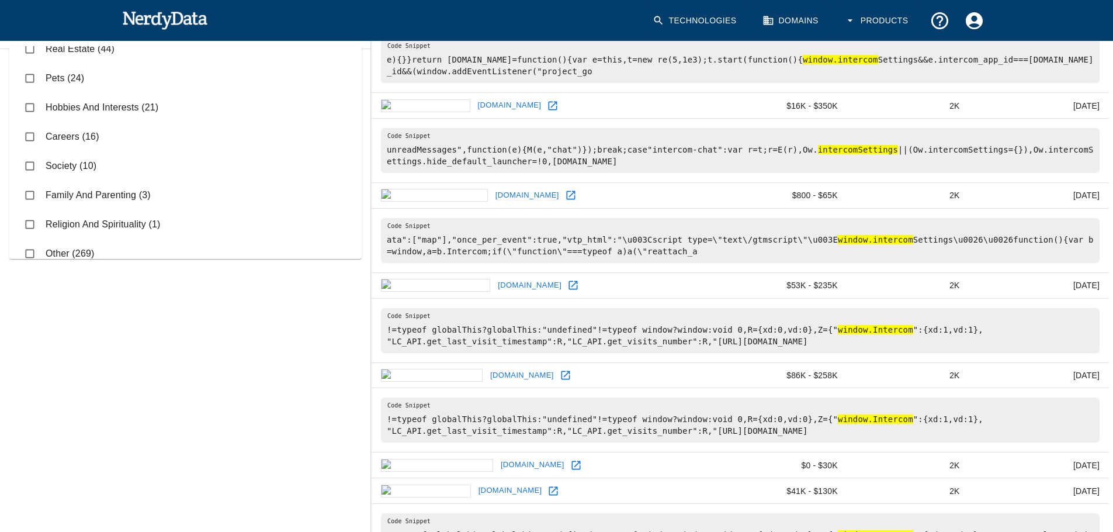
scroll to position [449, 0]
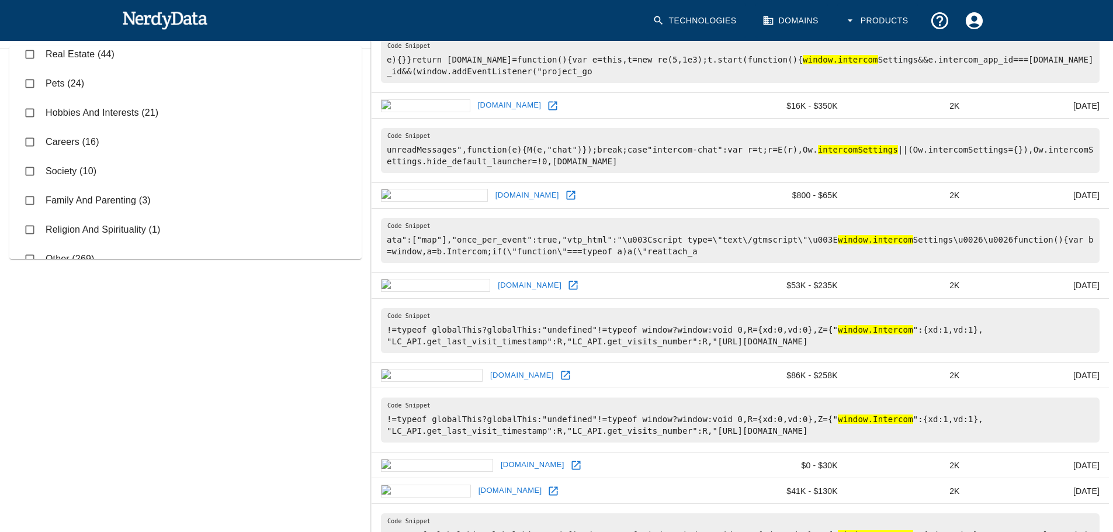
click at [93, 109] on li "Hobbies And Interests (21)" at bounding box center [185, 112] width 352 height 29
checkbox input "true"
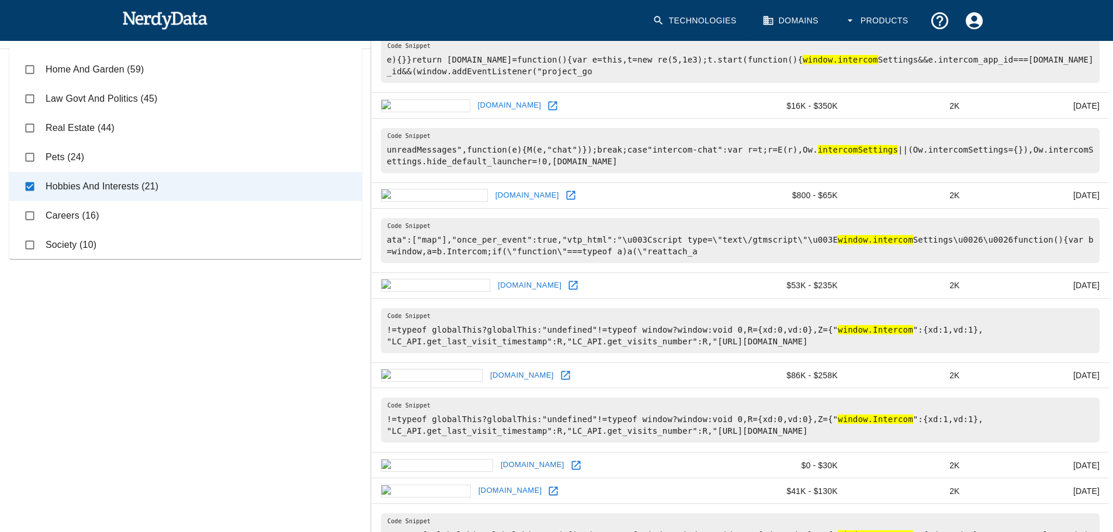
scroll to position [358, 0]
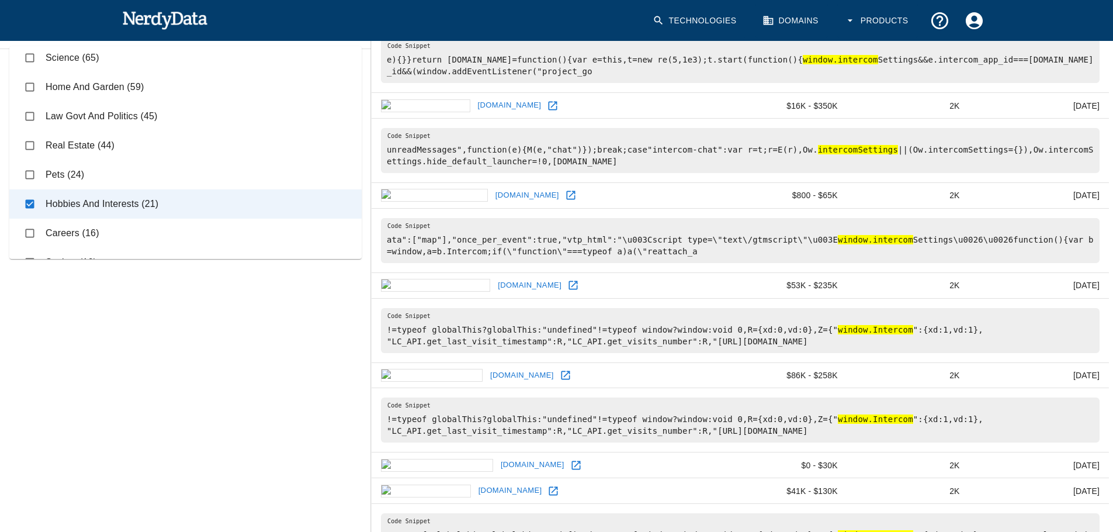
click at [77, 172] on li "Pets (24)" at bounding box center [185, 174] width 352 height 29
checkbox input "true"
click at [84, 139] on li "Real Estate (44)" at bounding box center [185, 145] width 352 height 29
checkbox input "true"
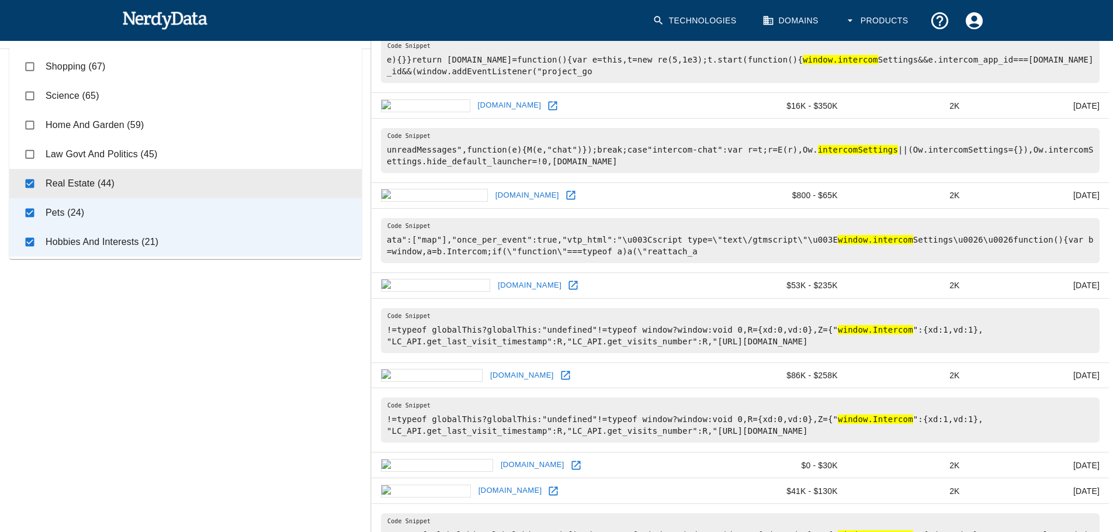
scroll to position [283, 0]
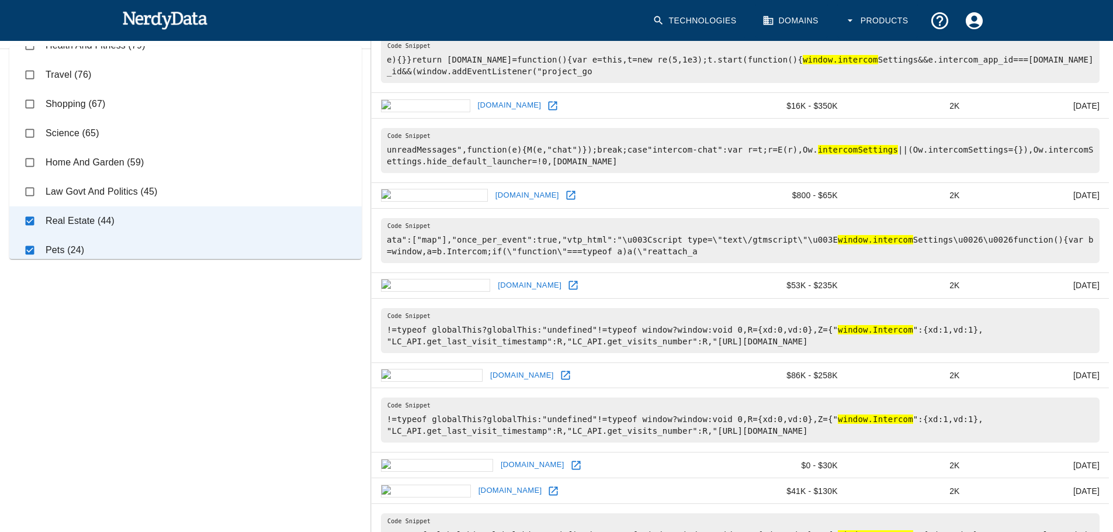
click at [92, 159] on li "Home And Garden (59)" at bounding box center [185, 162] width 352 height 29
checkbox input "true"
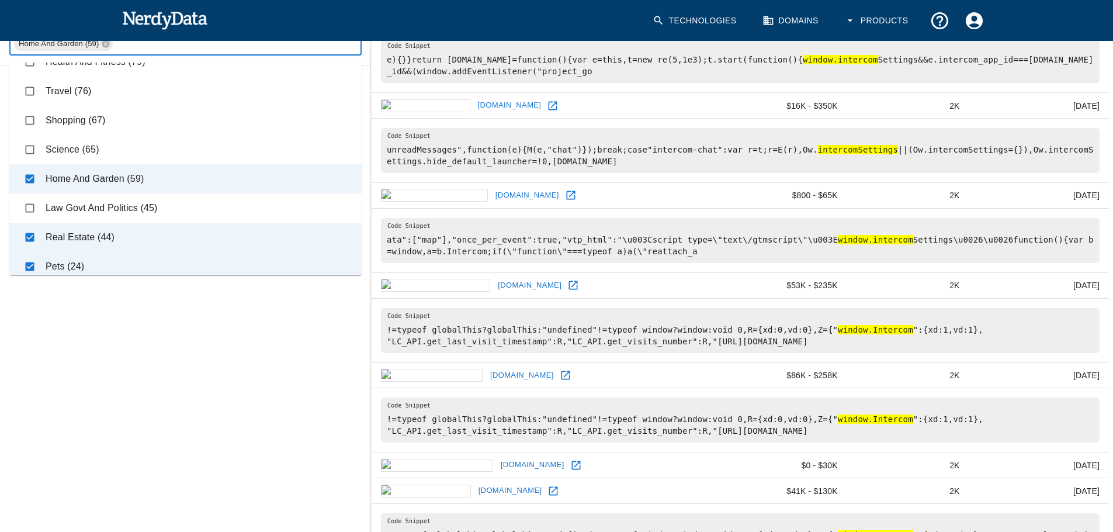
click at [92, 122] on li "Shopping (67)" at bounding box center [185, 120] width 352 height 29
checkbox input "true"
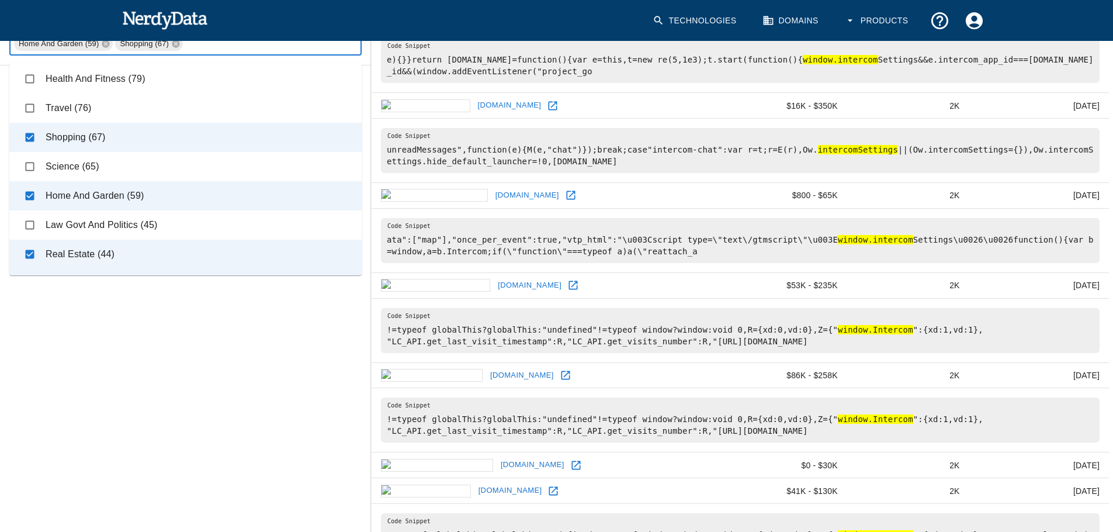
scroll to position [263, 0]
click at [96, 112] on li "Travel (76)" at bounding box center [185, 110] width 352 height 29
checkbox input "true"
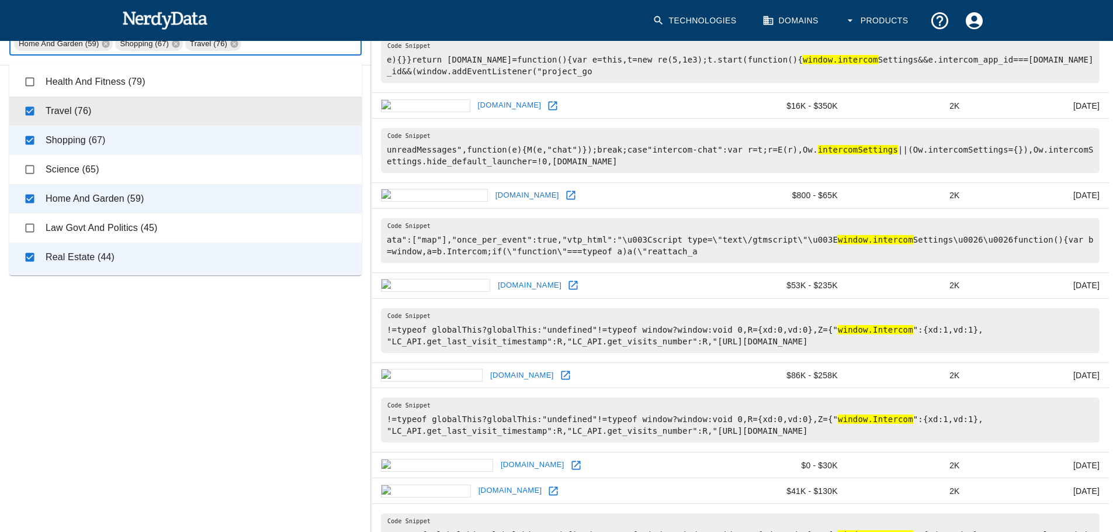
scroll to position [244, 0]
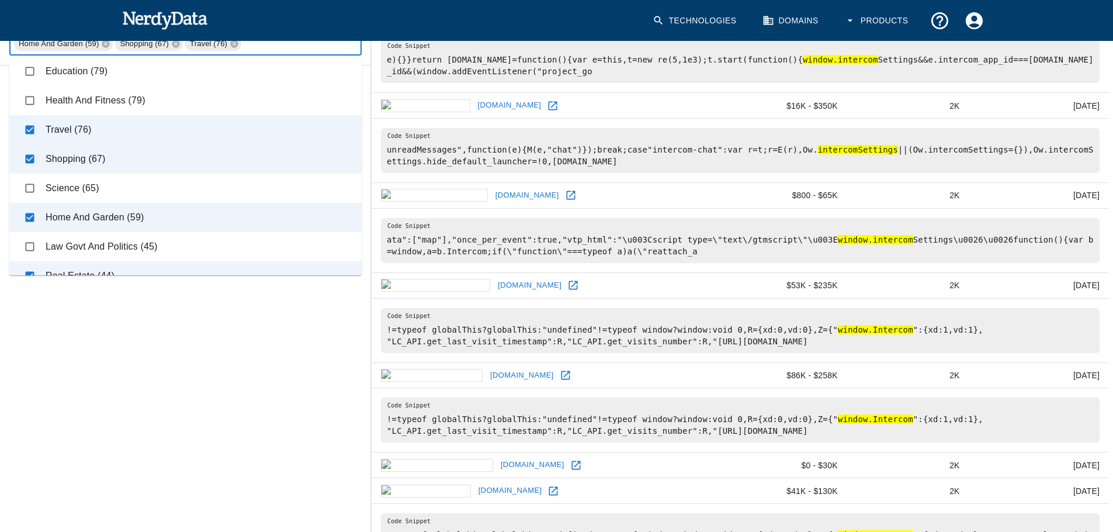
click at [121, 95] on li "Health And Fitness (79)" at bounding box center [185, 100] width 352 height 29
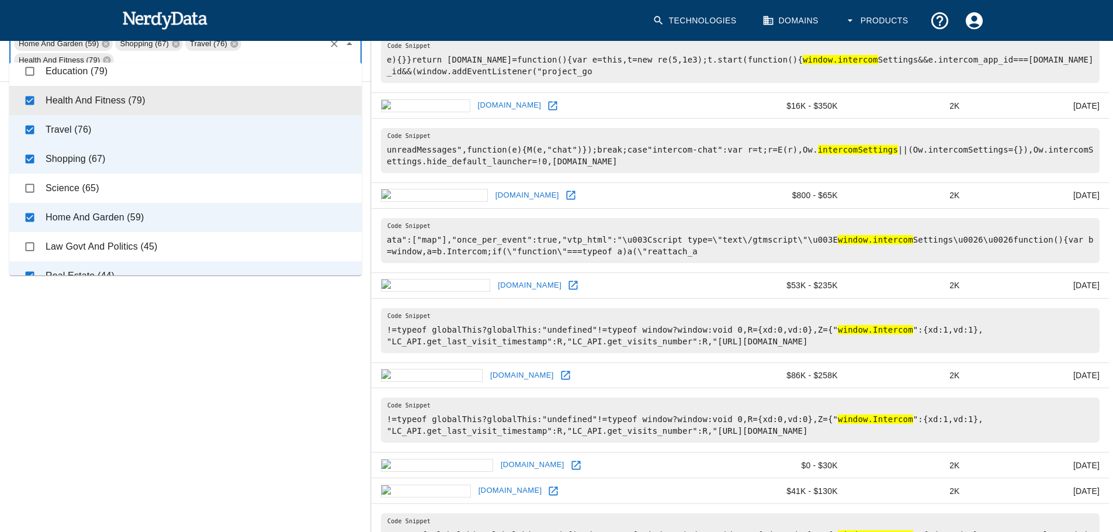
checkbox input "true"
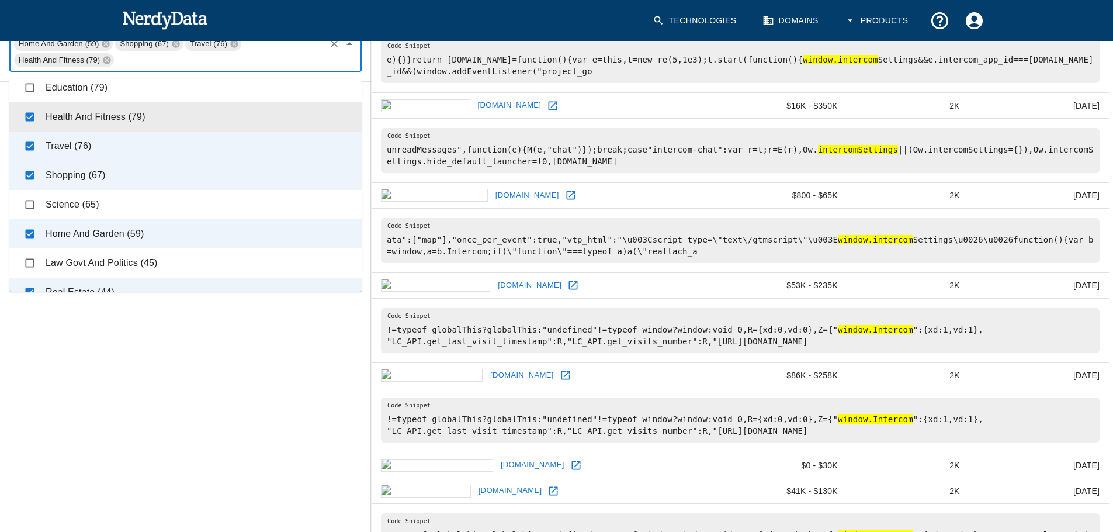
scroll to position [179, 0]
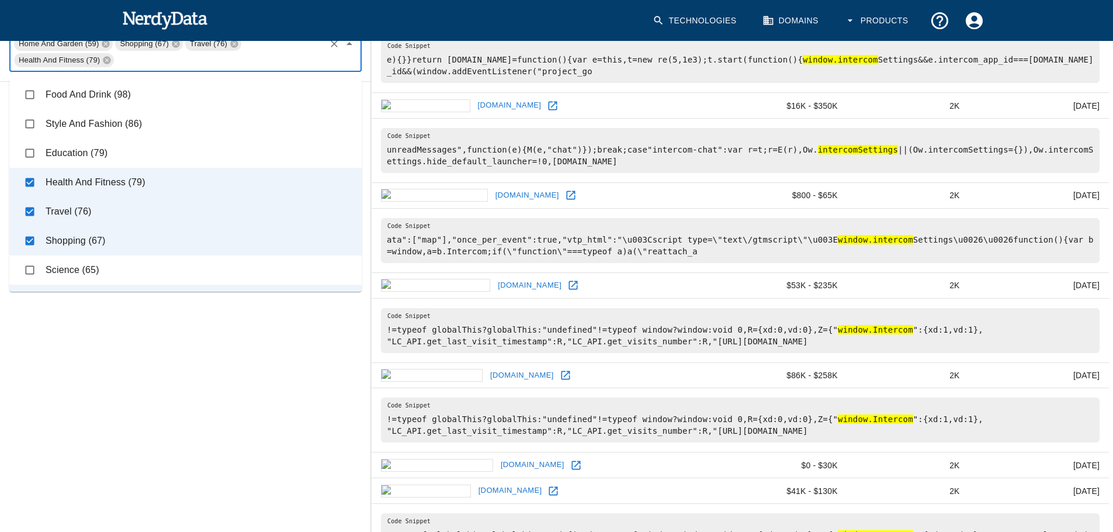
click at [122, 123] on li "Style And Fashion (86)" at bounding box center [185, 123] width 352 height 29
checkbox input "true"
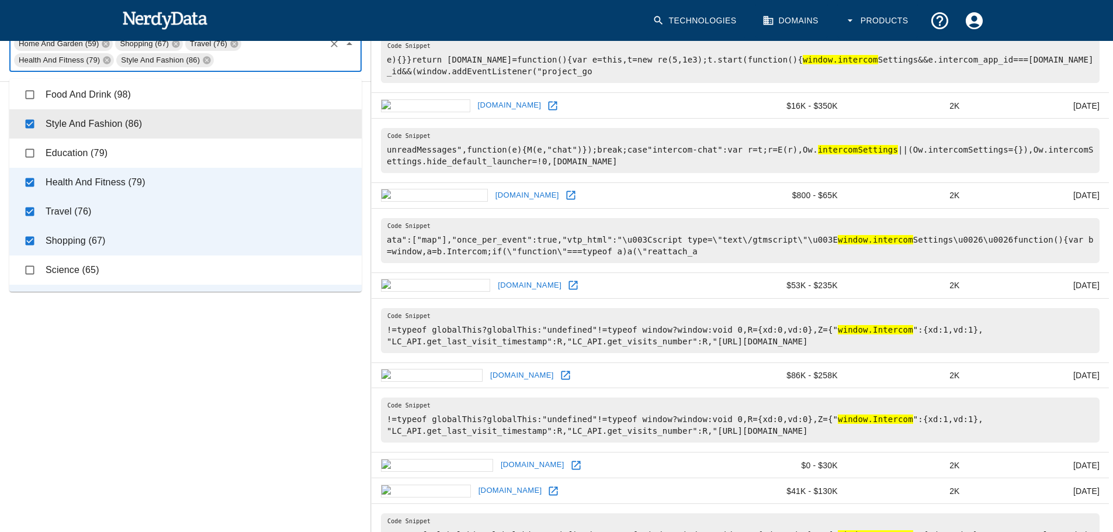
scroll to position [84, 0]
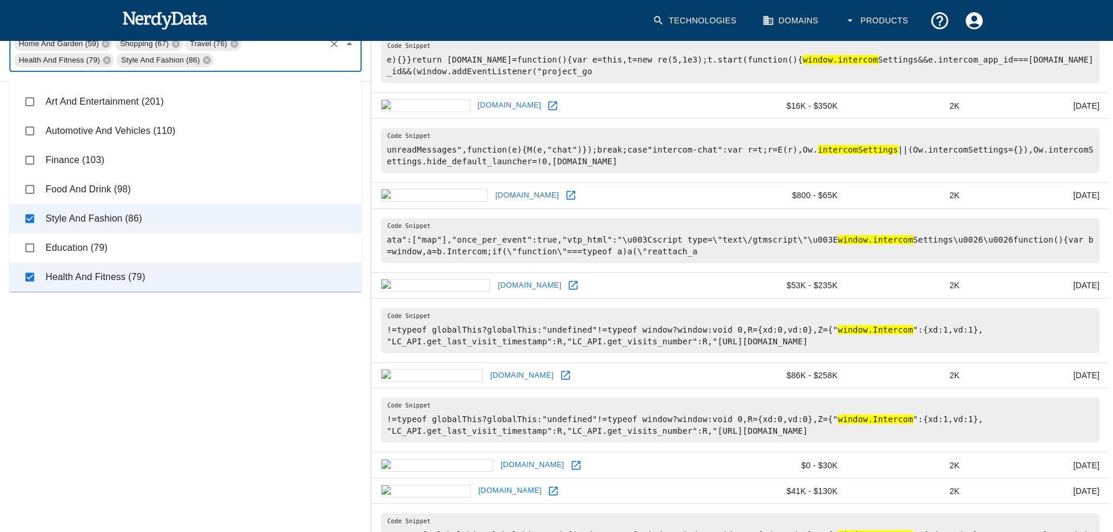
click at [115, 183] on li "Food And Drink (98)" at bounding box center [185, 189] width 352 height 29
checkbox input "true"
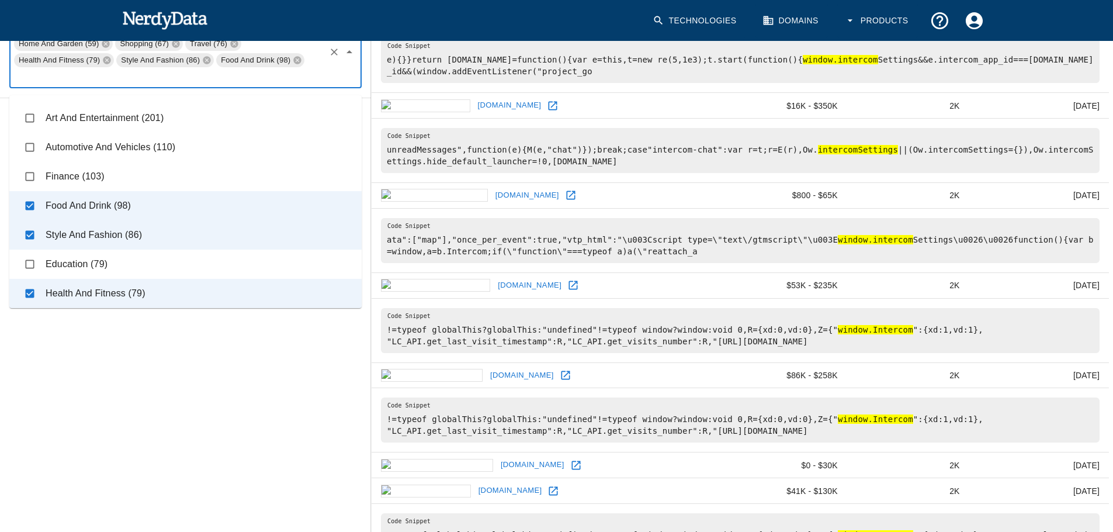
click at [113, 147] on li "Automotive And Vehicles (110)" at bounding box center [185, 147] width 352 height 29
checkbox input "true"
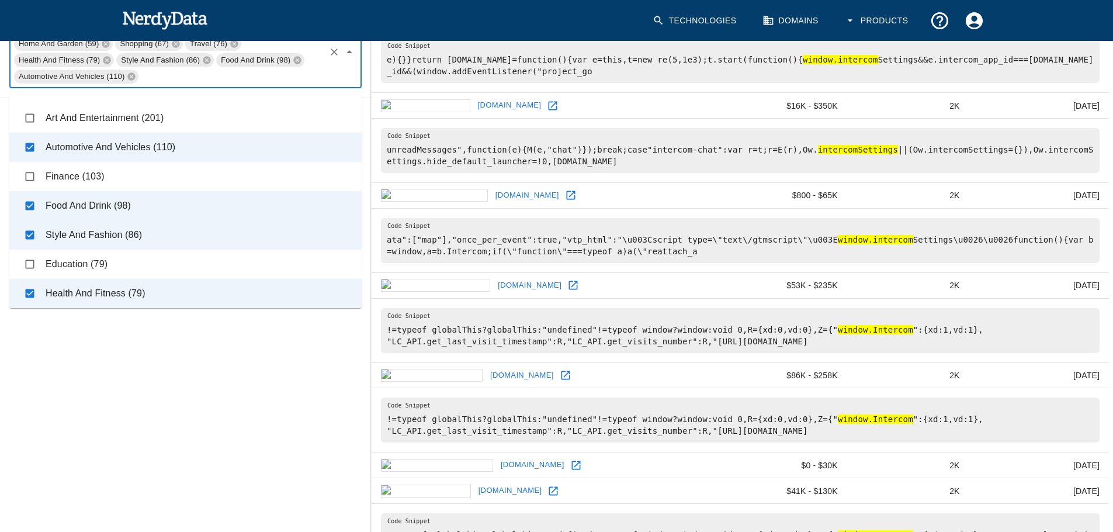
scroll to position [9, 0]
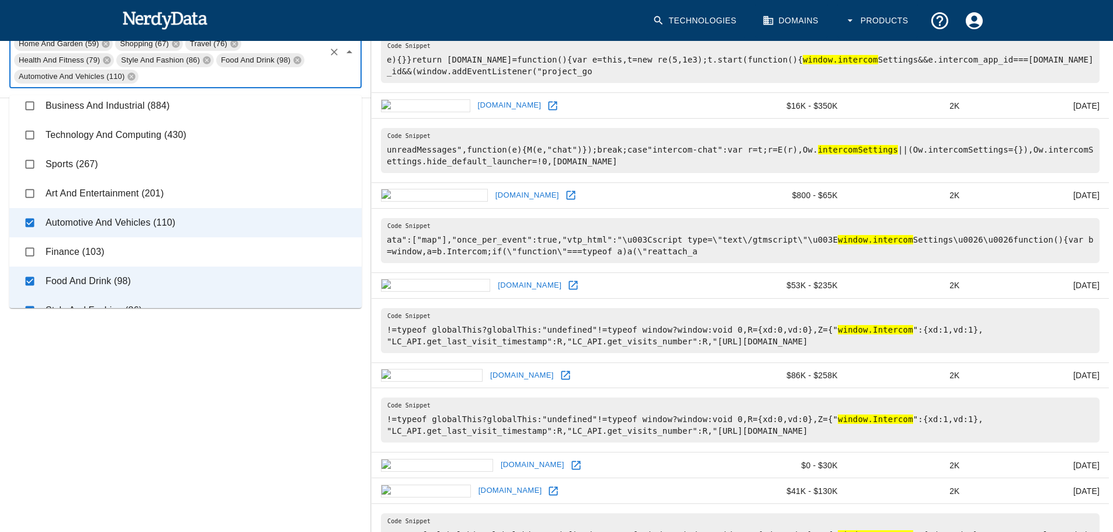
click at [118, 187] on li "Art And Entertainment (201)" at bounding box center [185, 193] width 352 height 29
checkbox input "true"
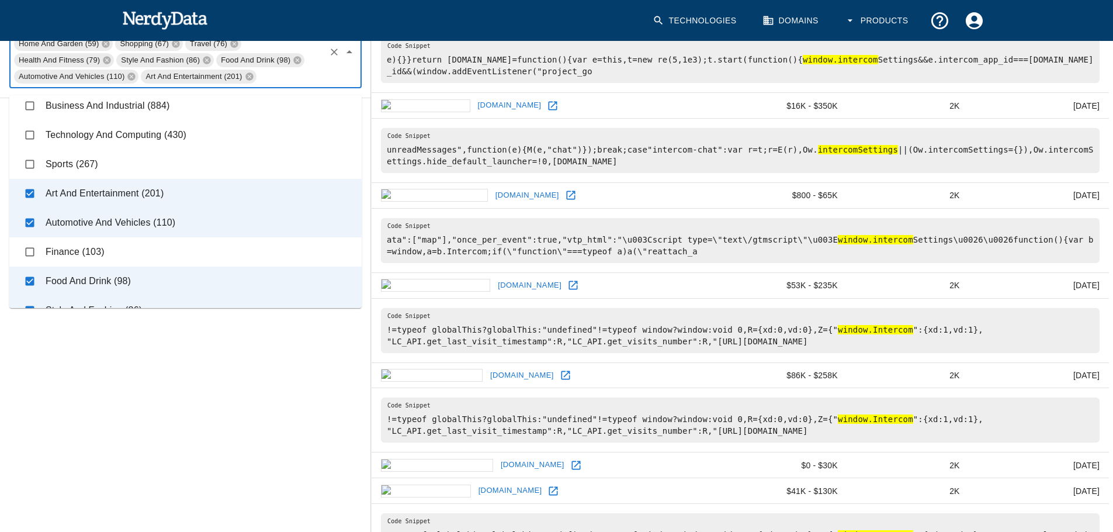
click at [101, 161] on li "Sports (267)" at bounding box center [185, 164] width 352 height 29
checkbox input "true"
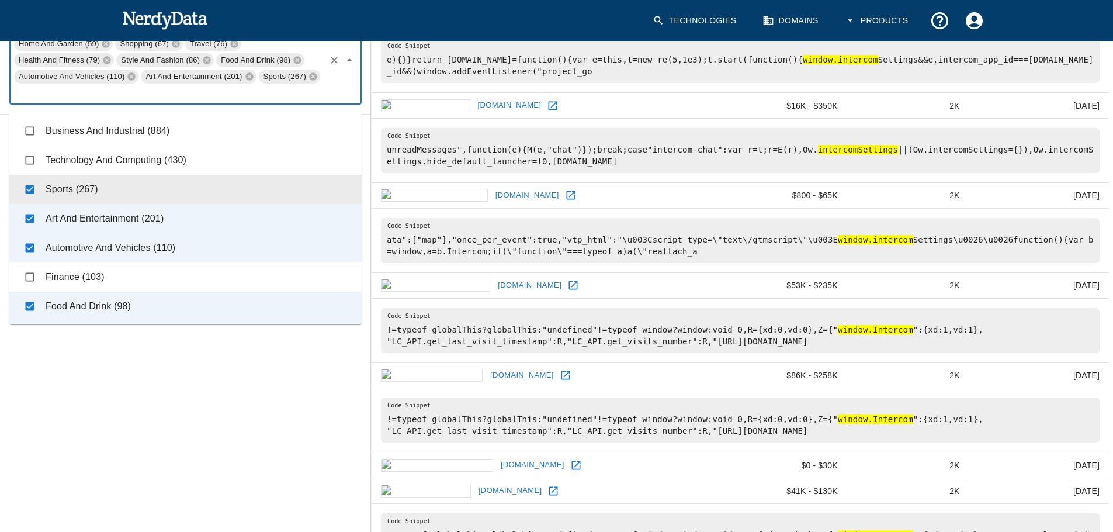
scroll to position [429, 0]
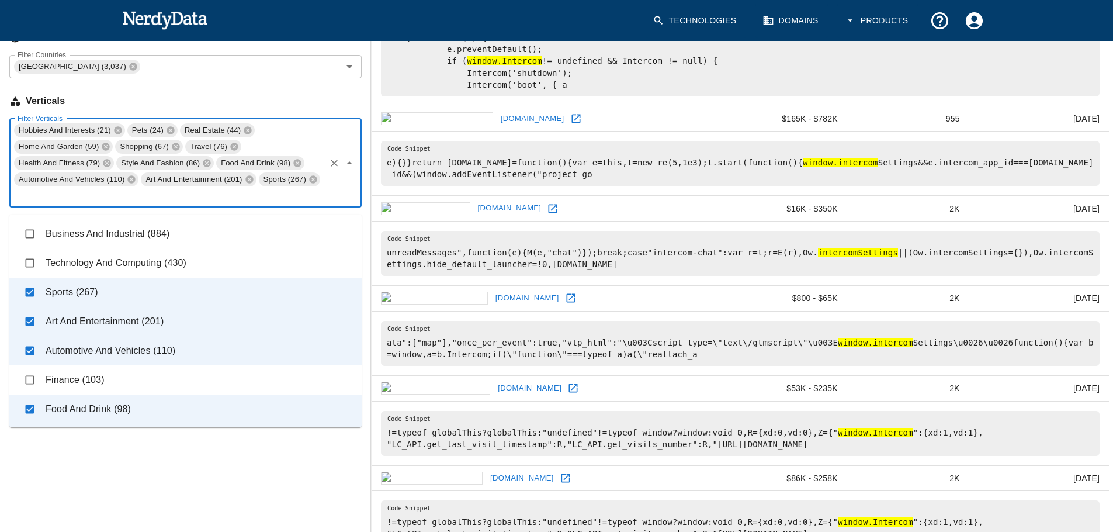
click at [133, 236] on li "Business And Industrial (884)" at bounding box center [185, 233] width 352 height 29
checkbox input "true"
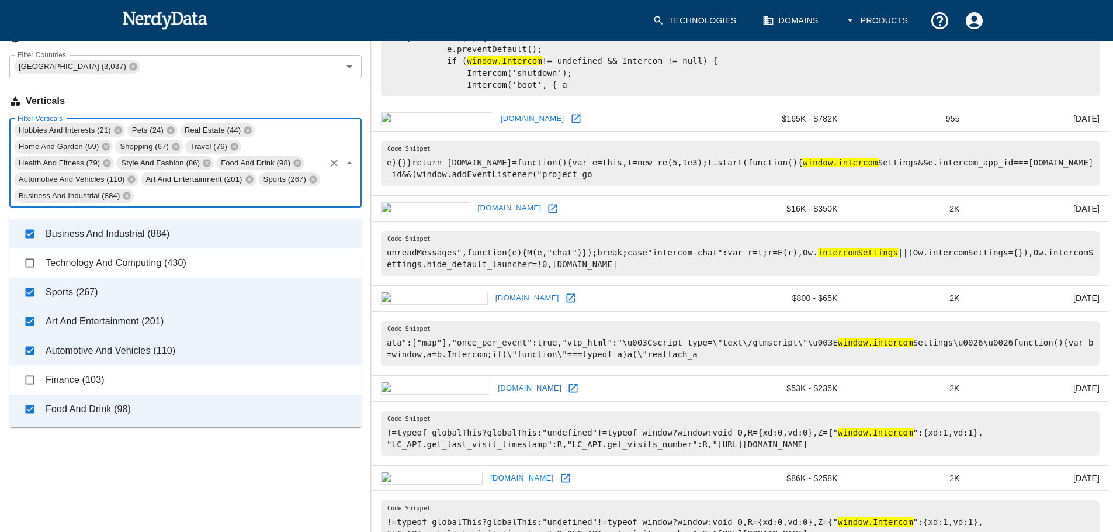
click at [136, 258] on li "Technology And Computing (430)" at bounding box center [185, 262] width 352 height 29
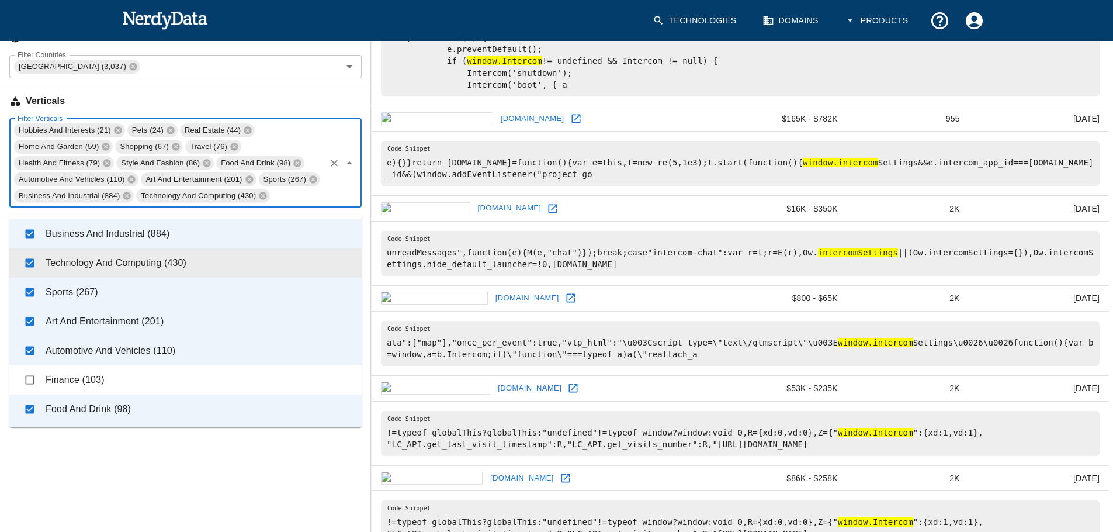
click at [122, 267] on li "Technology And Computing (430)" at bounding box center [185, 262] width 352 height 29
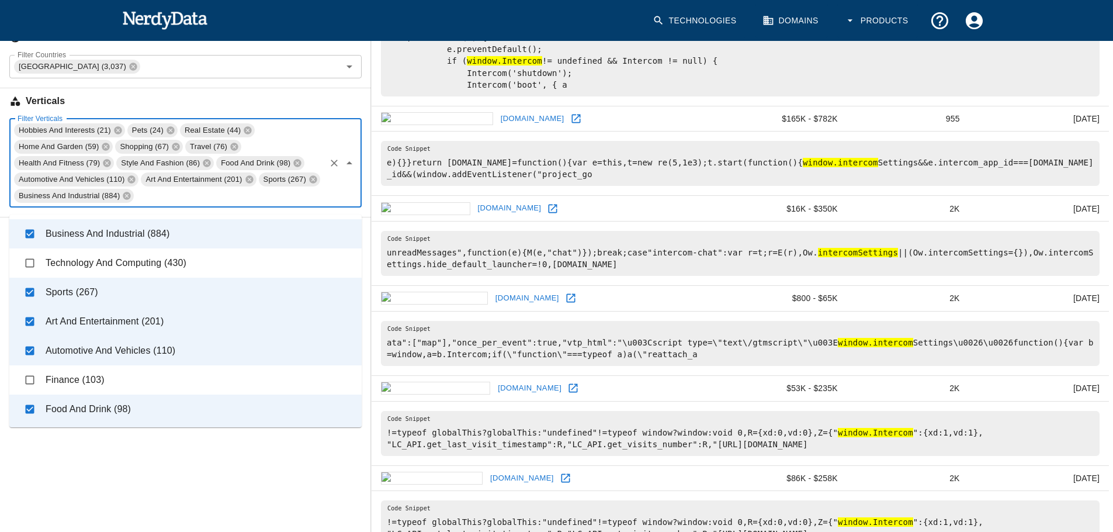
click at [122, 267] on li "Technology And Computing (430)" at bounding box center [185, 262] width 352 height 29
checkbox input "true"
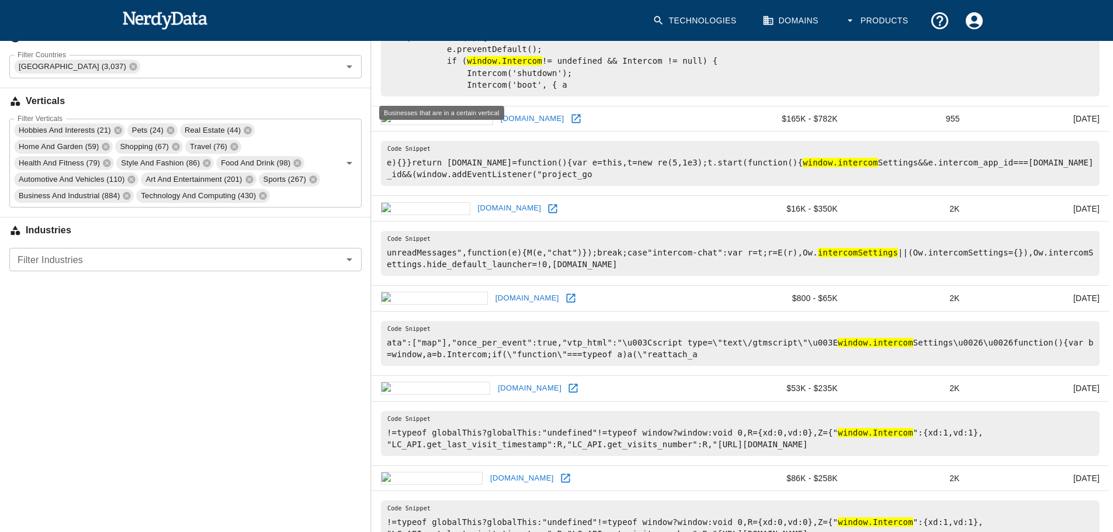
click at [224, 107] on h6 "Verticals" at bounding box center [185, 101] width 371 height 26
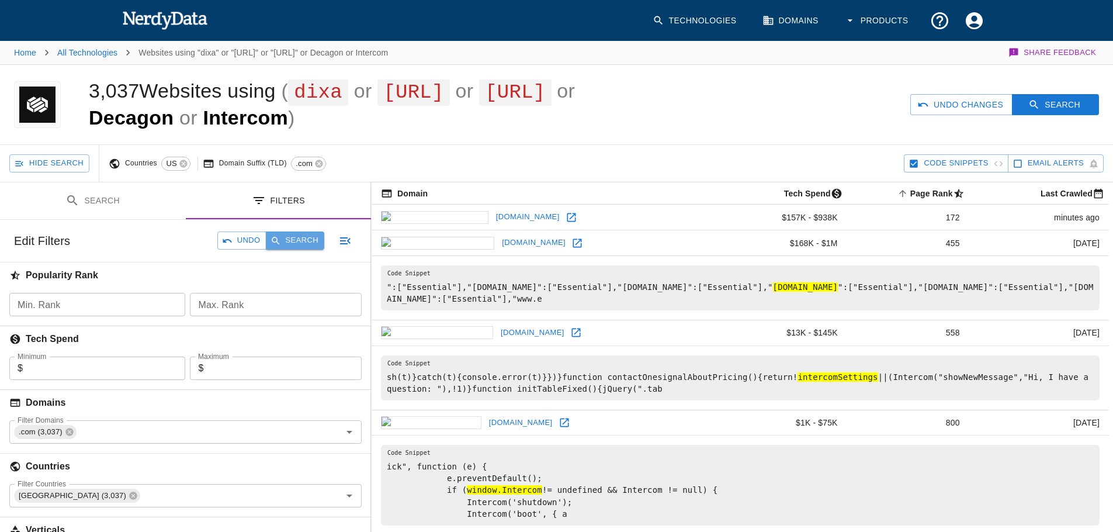
click at [290, 245] on button "Search" at bounding box center [295, 240] width 58 height 18
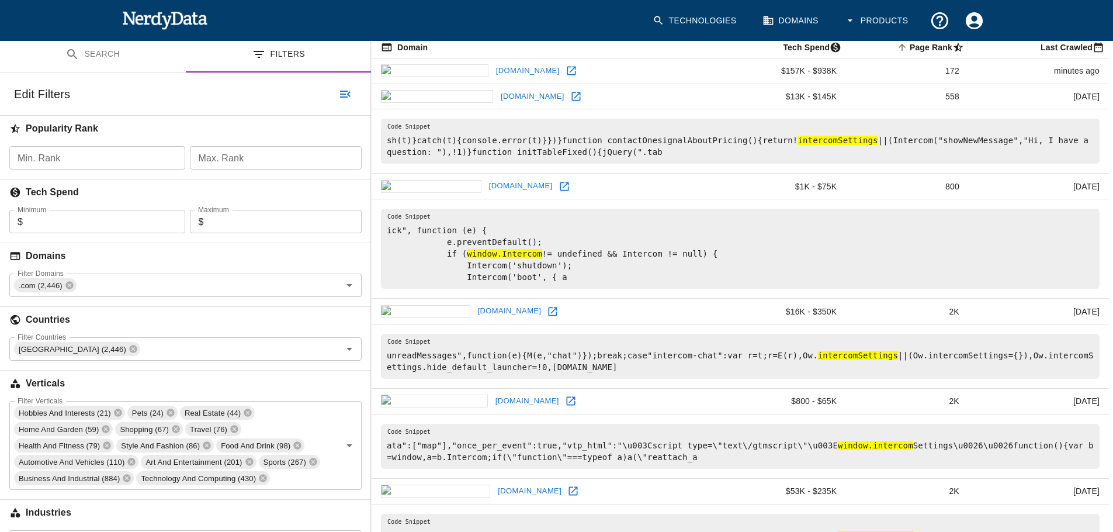
scroll to position [241, 0]
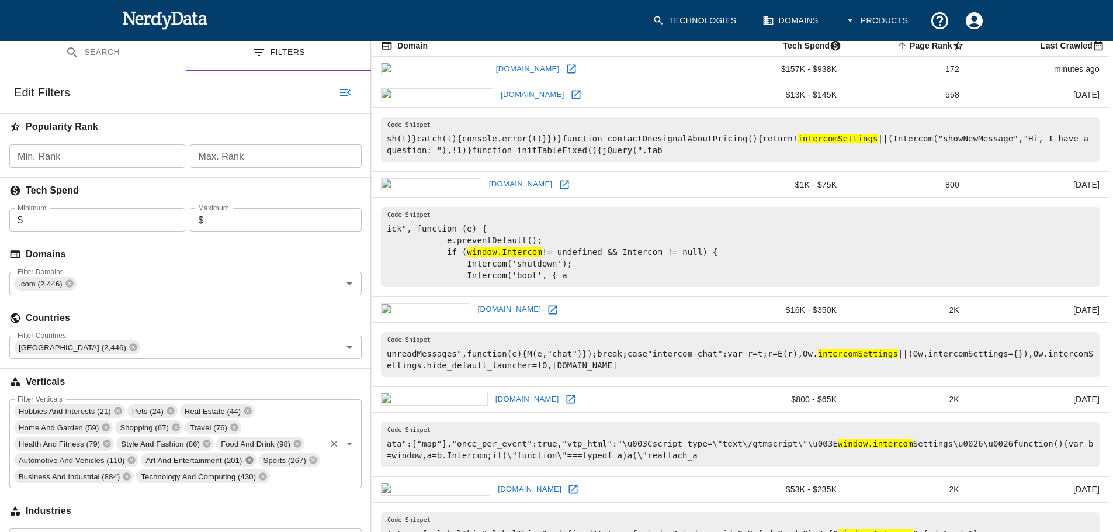
click at [246, 464] on icon at bounding box center [249, 460] width 8 height 8
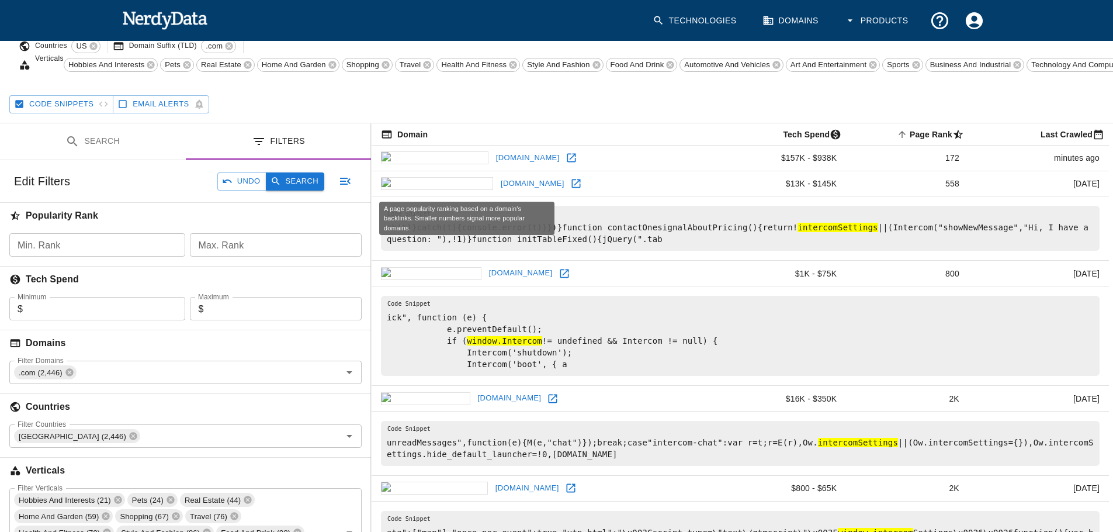
scroll to position [139, 0]
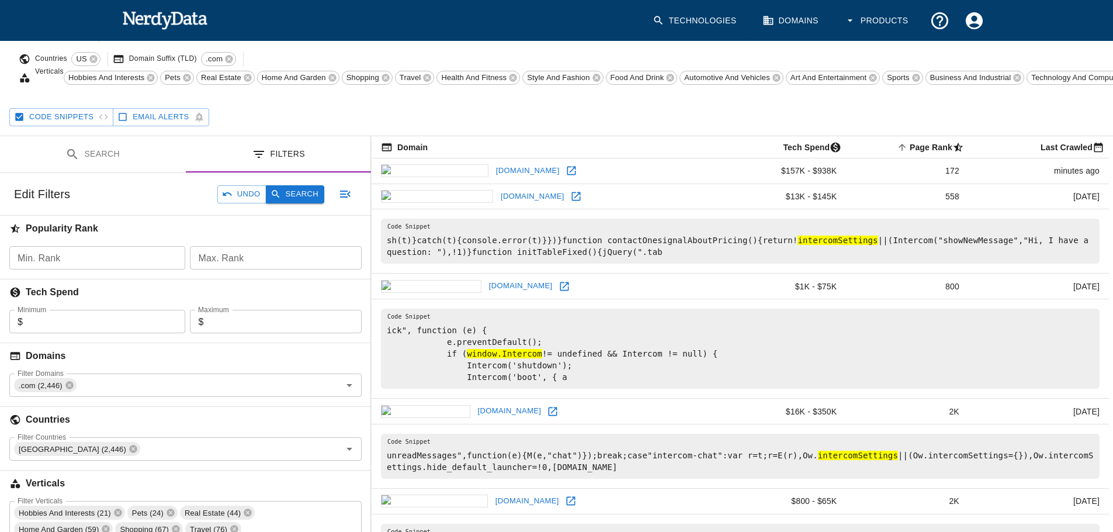
click at [304, 203] on button "Search" at bounding box center [295, 194] width 58 height 18
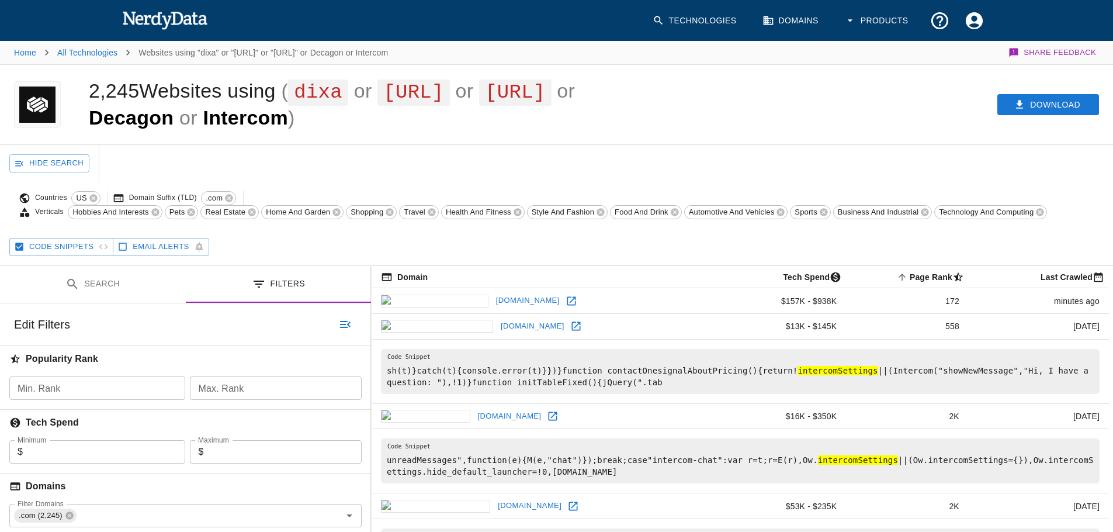
scroll to position [217, 0]
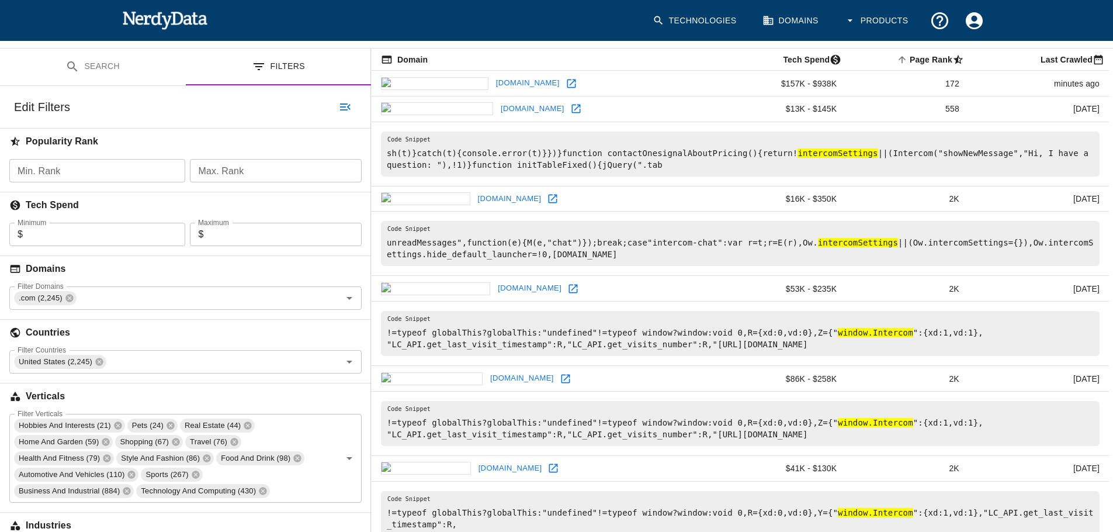
click at [547, 205] on icon at bounding box center [553, 199] width 12 height 12
click at [568, 295] on icon at bounding box center [574, 289] width 12 height 12
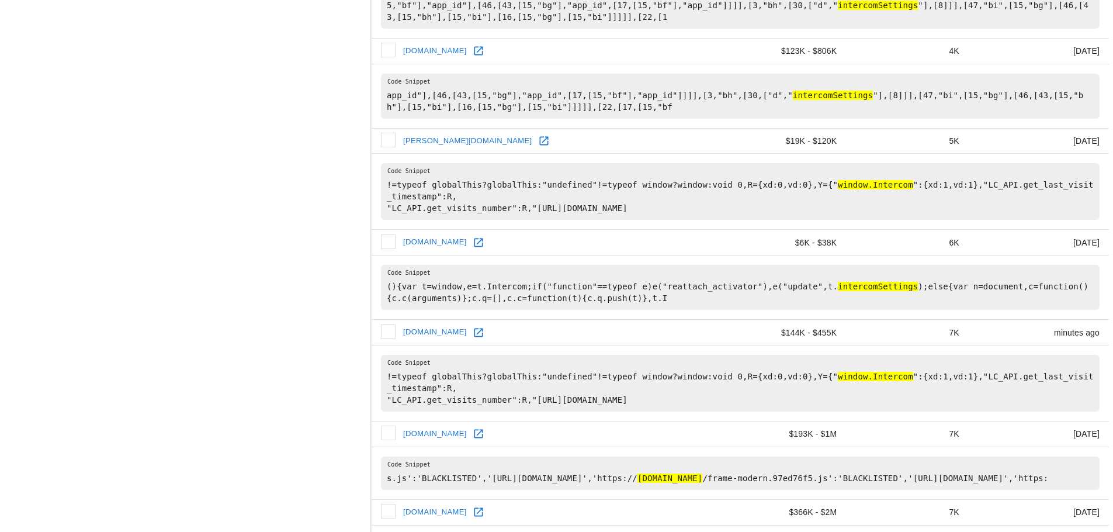
scroll to position [1592, 0]
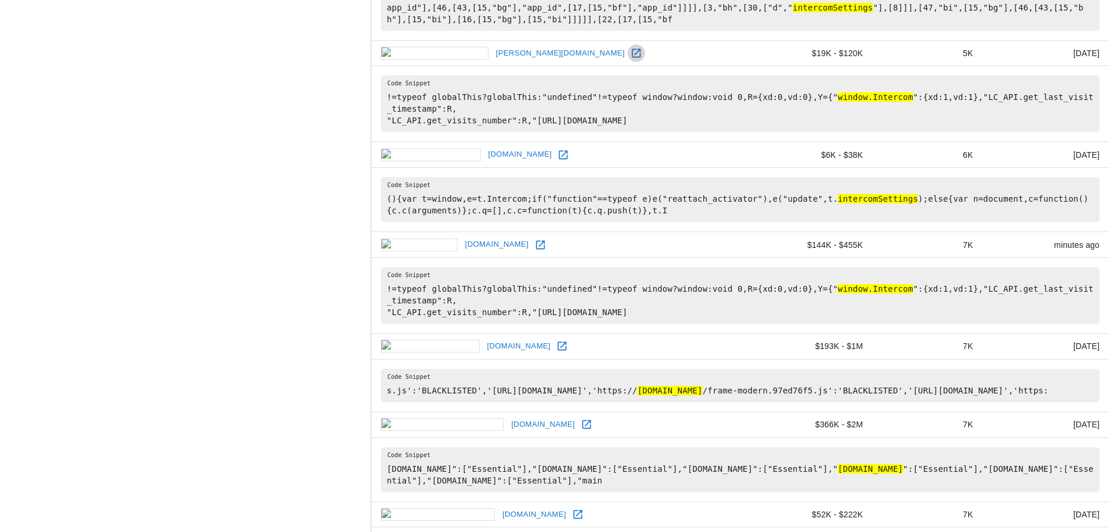
click at [632, 56] on icon at bounding box center [636, 53] width 9 height 9
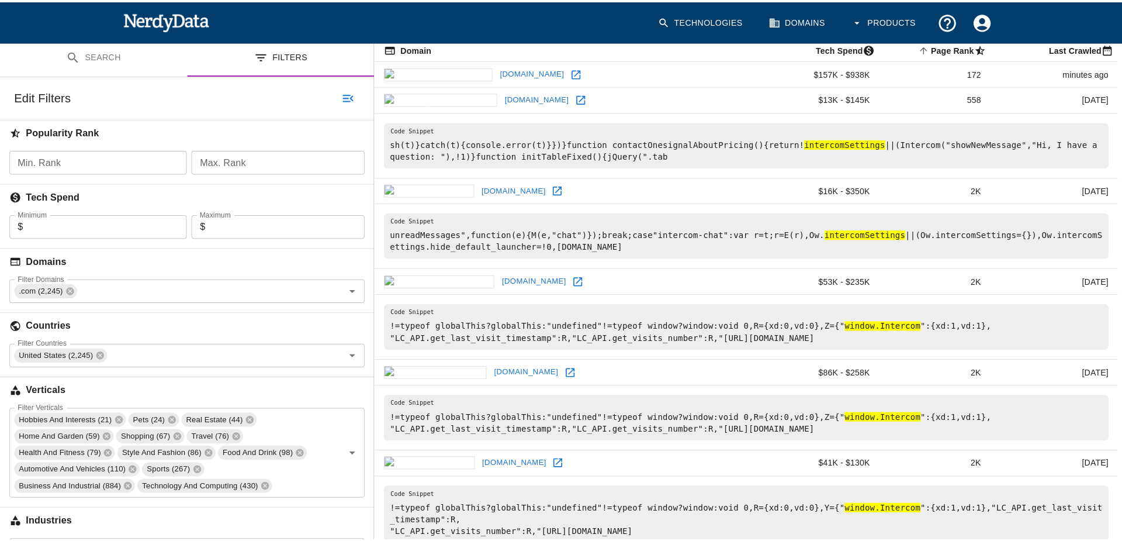
scroll to position [0, 0]
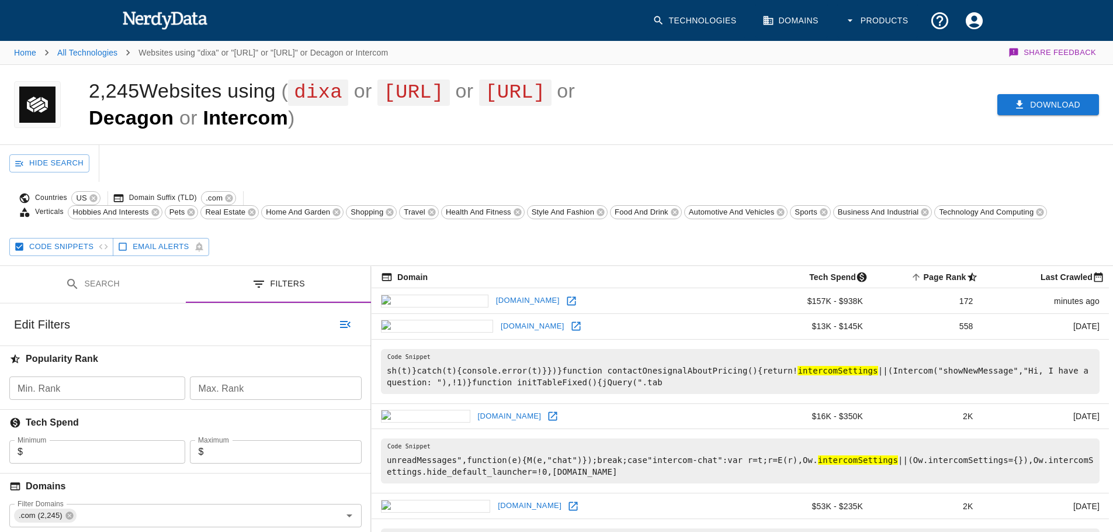
click at [1039, 102] on button "Download" at bounding box center [1049, 105] width 102 height 22
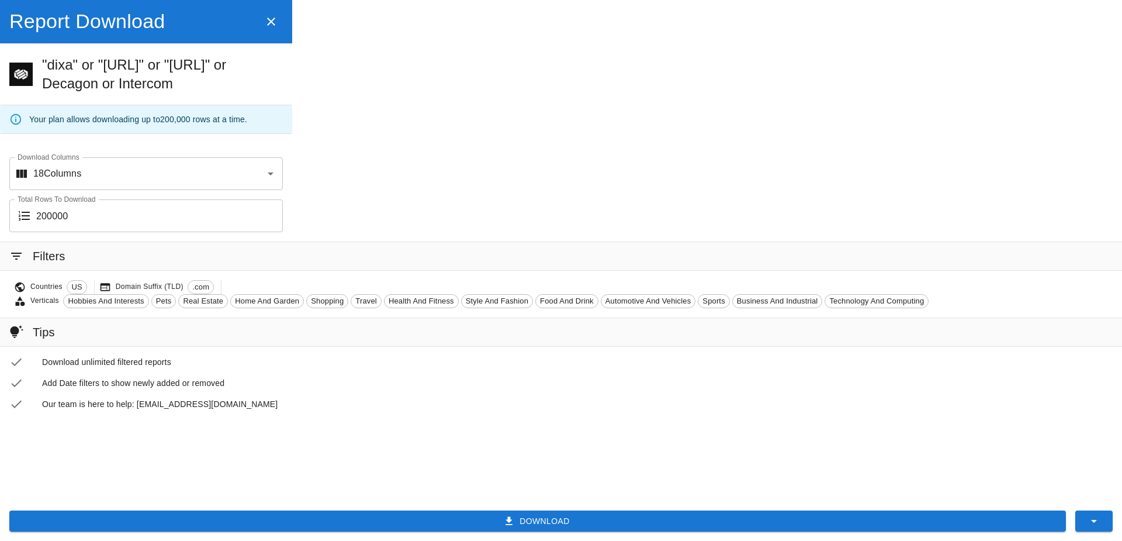
click at [306, 522] on button "Download" at bounding box center [537, 521] width 1057 height 22
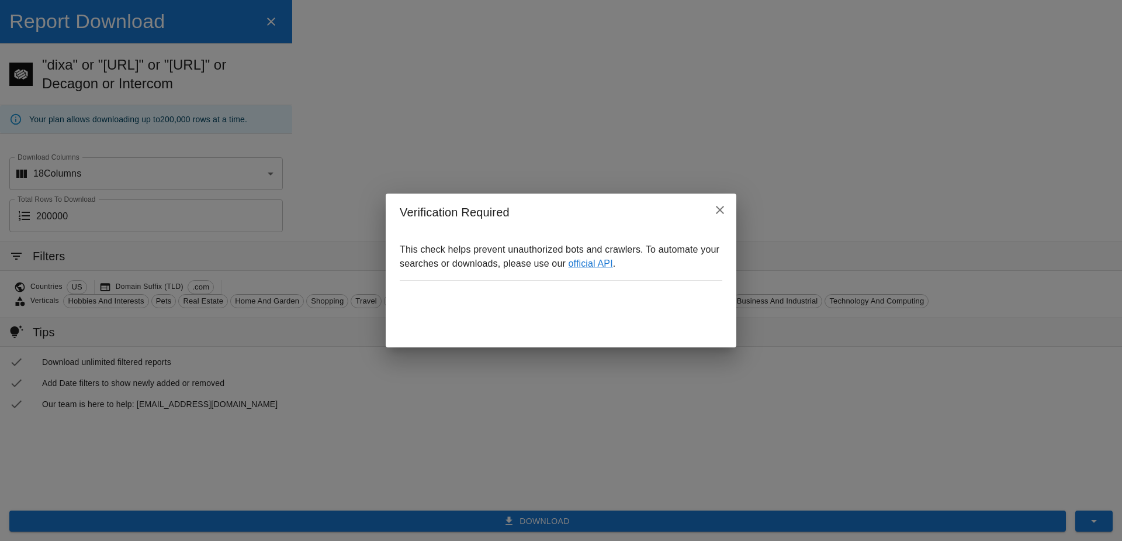
click at [721, 211] on icon "close" at bounding box center [720, 210] width 8 height 8
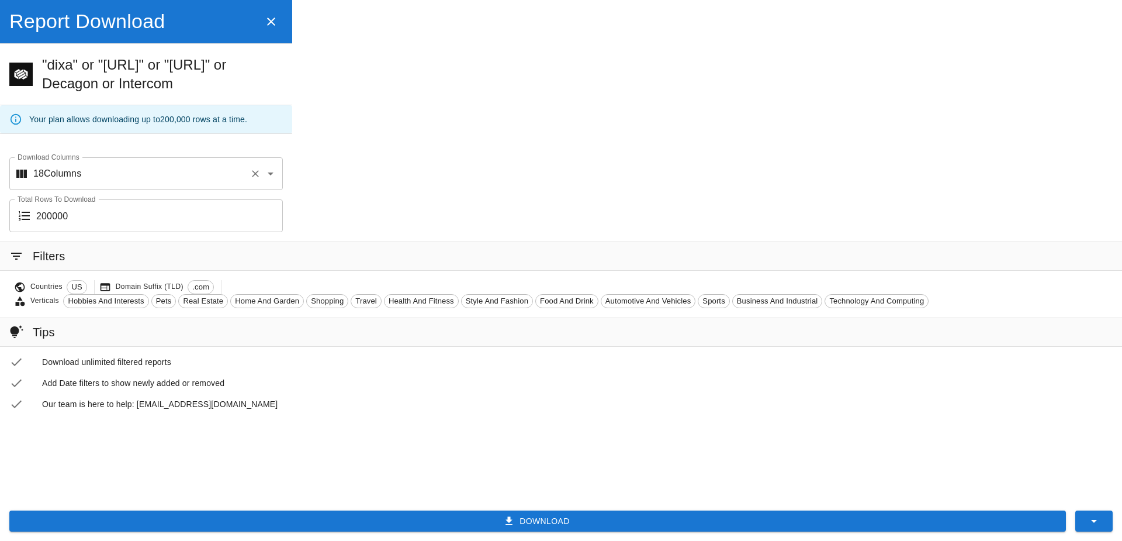
click at [264, 181] on div at bounding box center [262, 173] width 30 height 16
click at [273, 174] on icon "Open" at bounding box center [271, 174] width 14 height 14
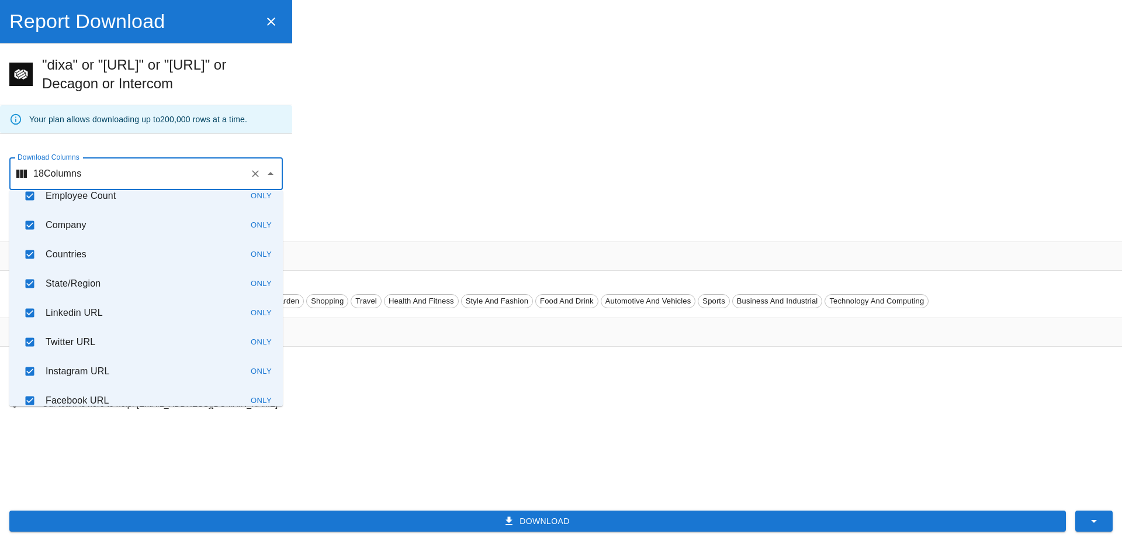
scroll to position [319, 0]
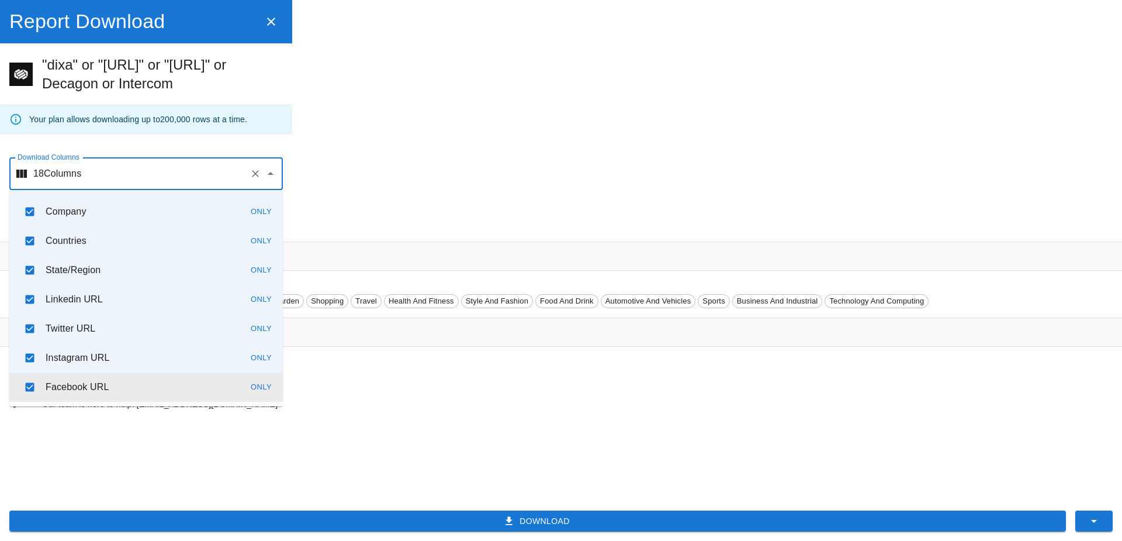
click at [29, 386] on input "checkbox" at bounding box center [30, 387] width 22 height 22
checkbox input "false"
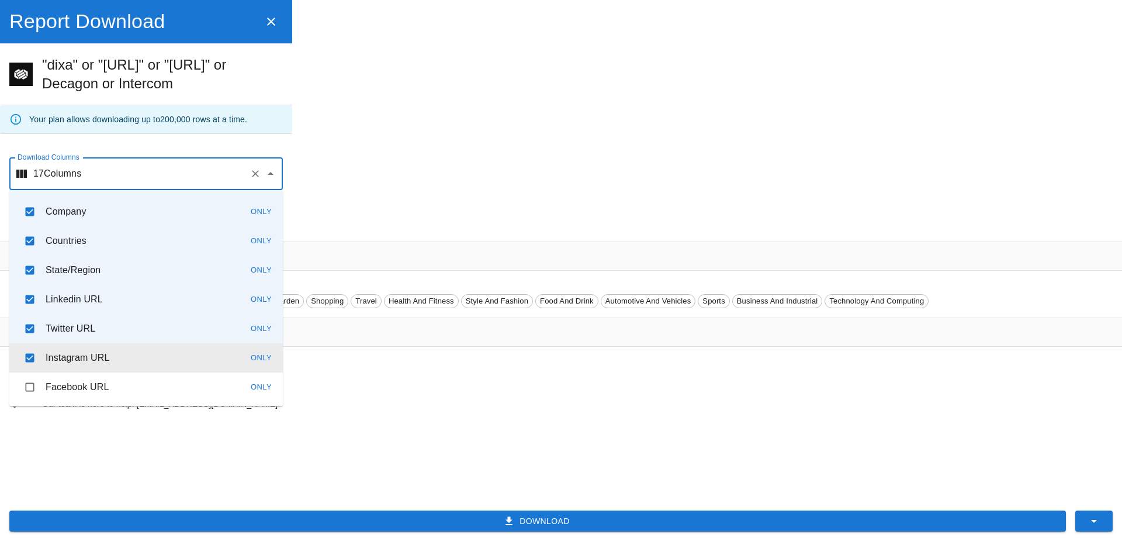
click at [32, 355] on input "checkbox" at bounding box center [30, 358] width 22 height 22
checkbox input "false"
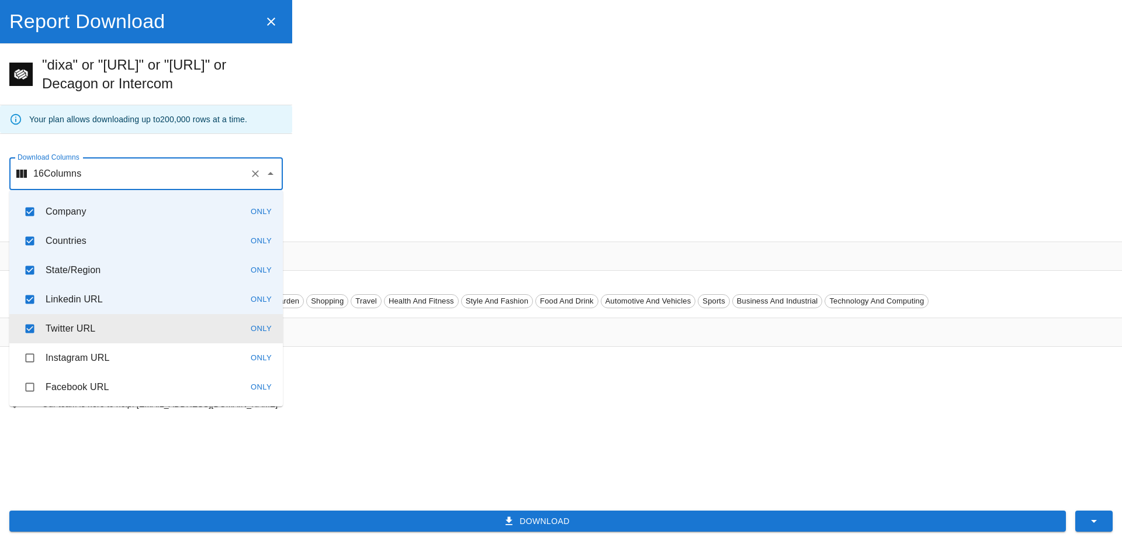
click at [32, 330] on input "checkbox" at bounding box center [30, 328] width 22 height 22
checkbox input "false"
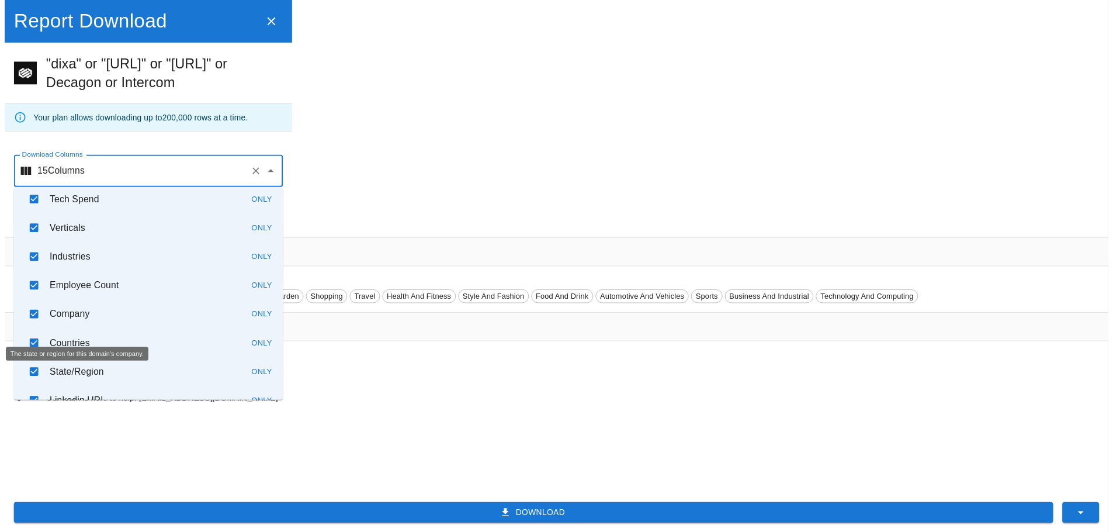
scroll to position [206, 0]
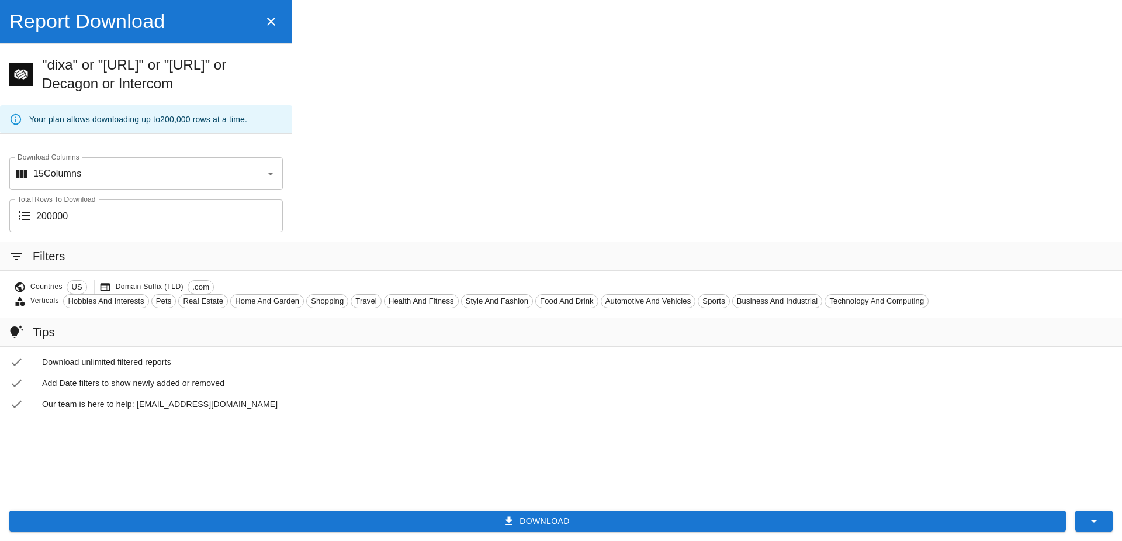
click at [461, 191] on div "Report Download "dixa" or "fin.ai" or "sierra.ai" or Decagon or Intercom Your p…" at bounding box center [561, 270] width 1122 height 541
click at [275, 22] on icon "button" at bounding box center [271, 22] width 14 height 14
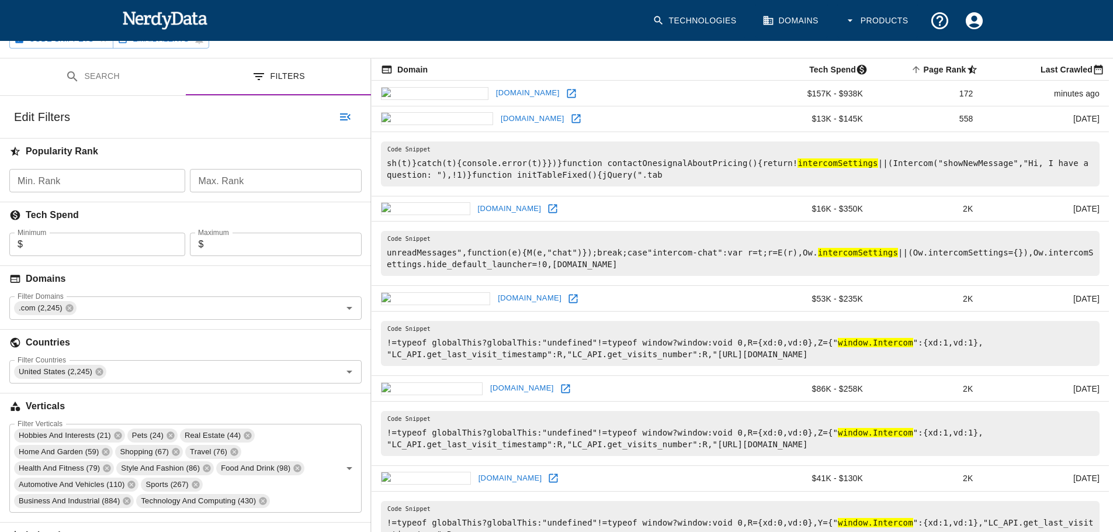
scroll to position [179, 0]
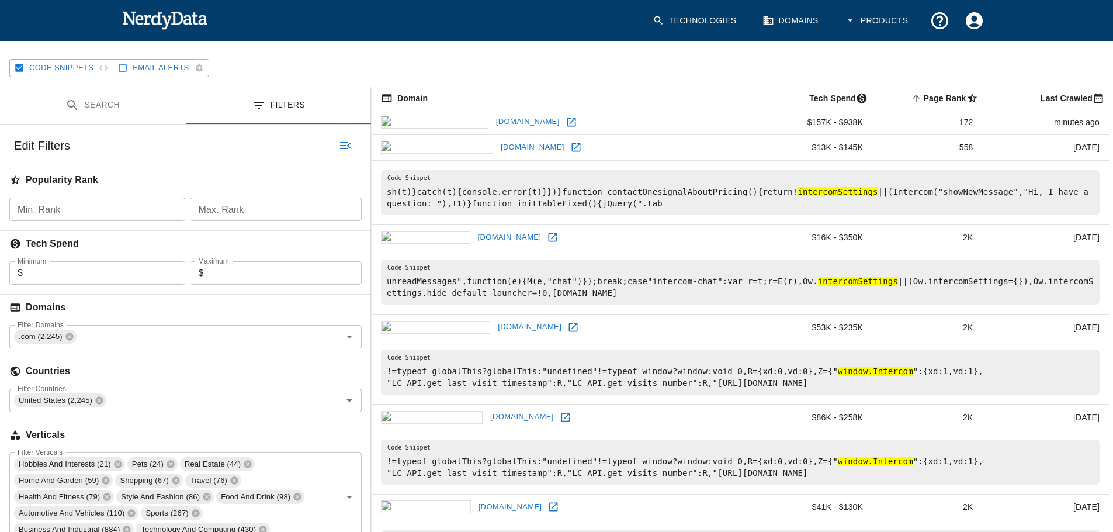
click at [100, 108] on button "Search" at bounding box center [93, 105] width 186 height 37
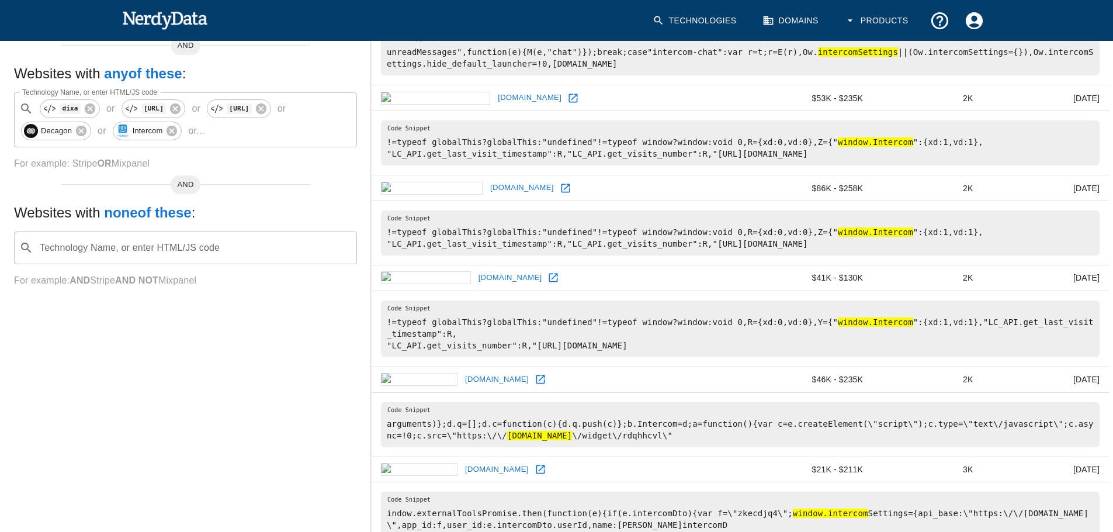
scroll to position [4, 0]
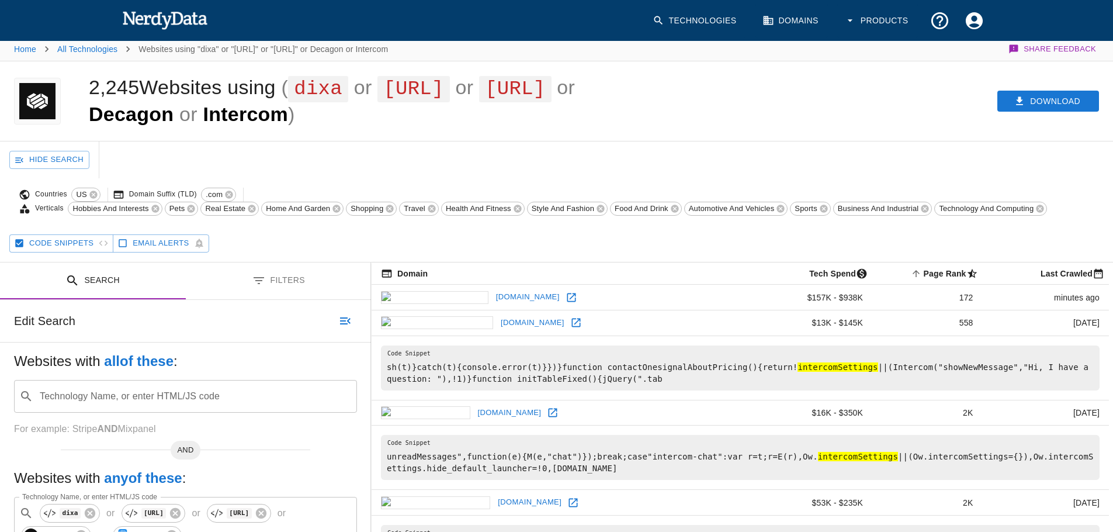
click at [275, 292] on button "Filters" at bounding box center [279, 280] width 186 height 37
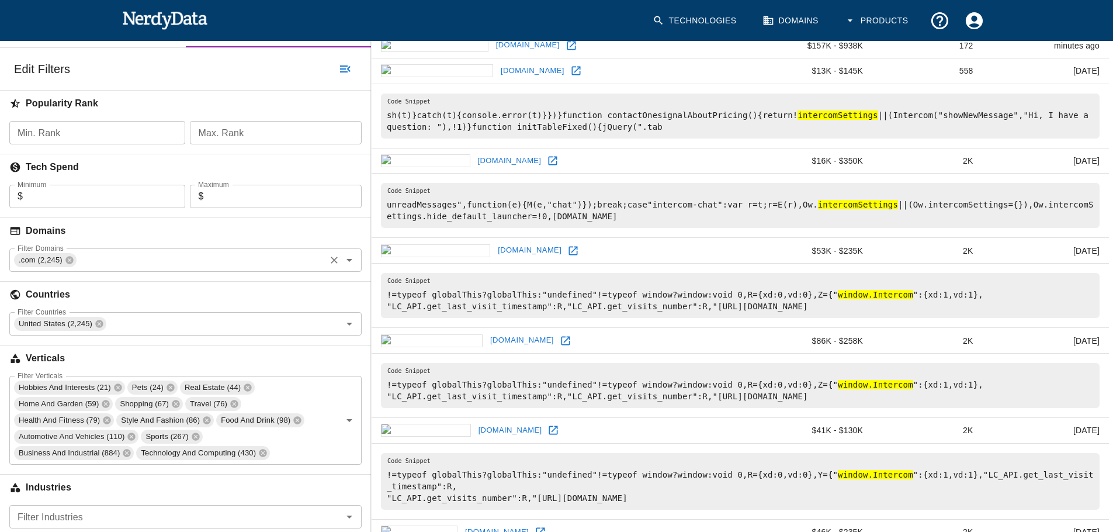
scroll to position [0, 0]
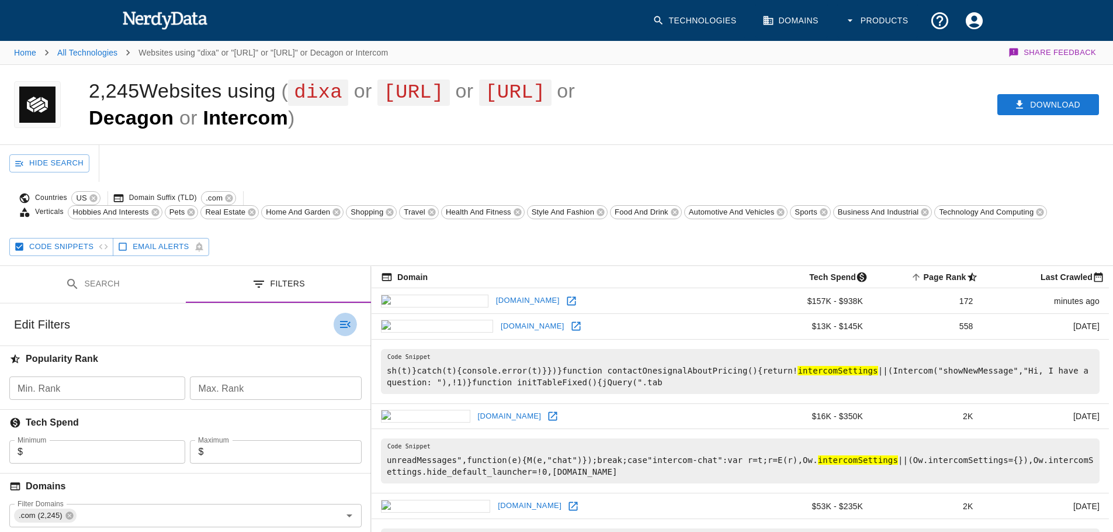
click at [342, 331] on icon "button" at bounding box center [345, 324] width 14 height 14
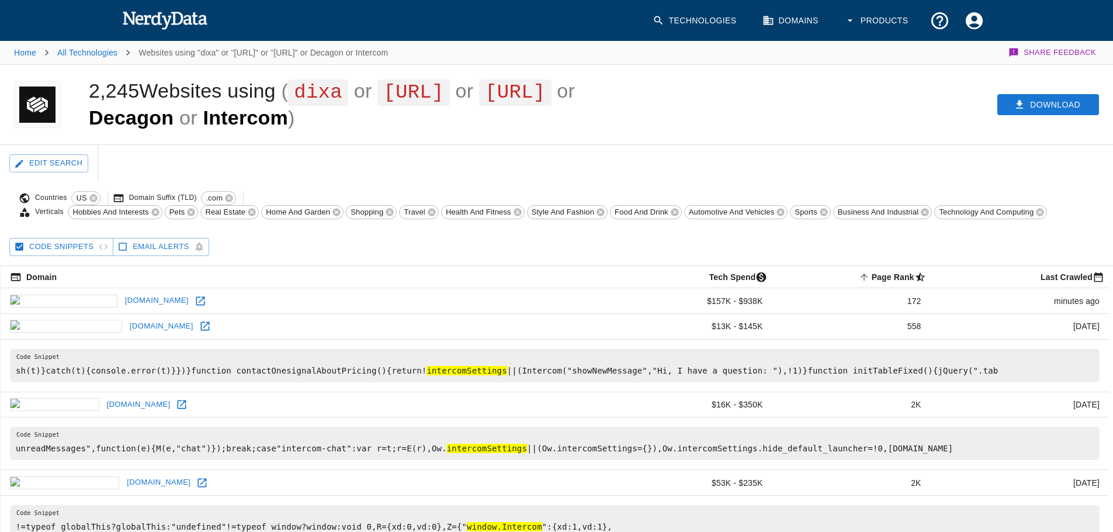
click at [46, 172] on button "Edit Search" at bounding box center [48, 163] width 79 height 18
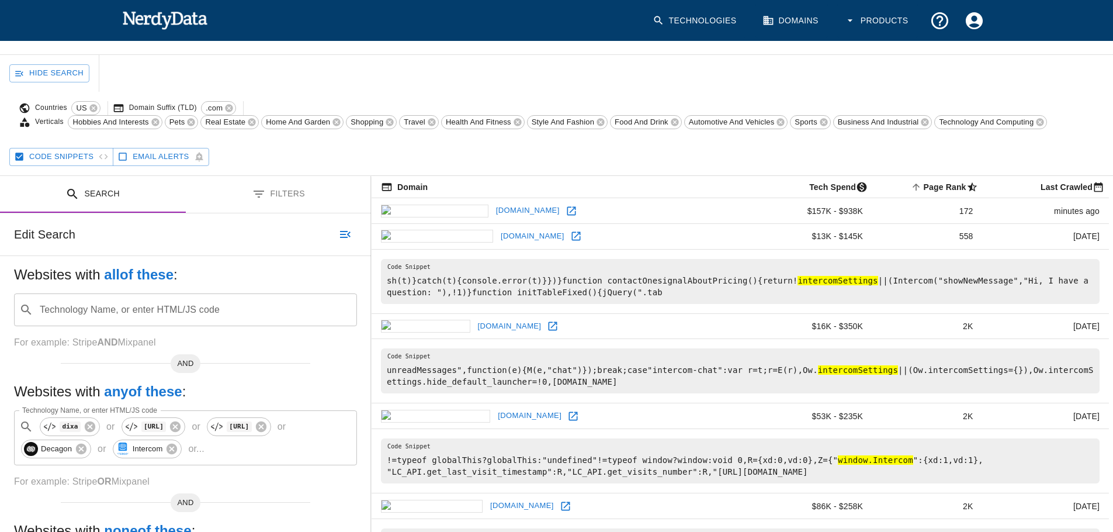
scroll to position [107, 0]
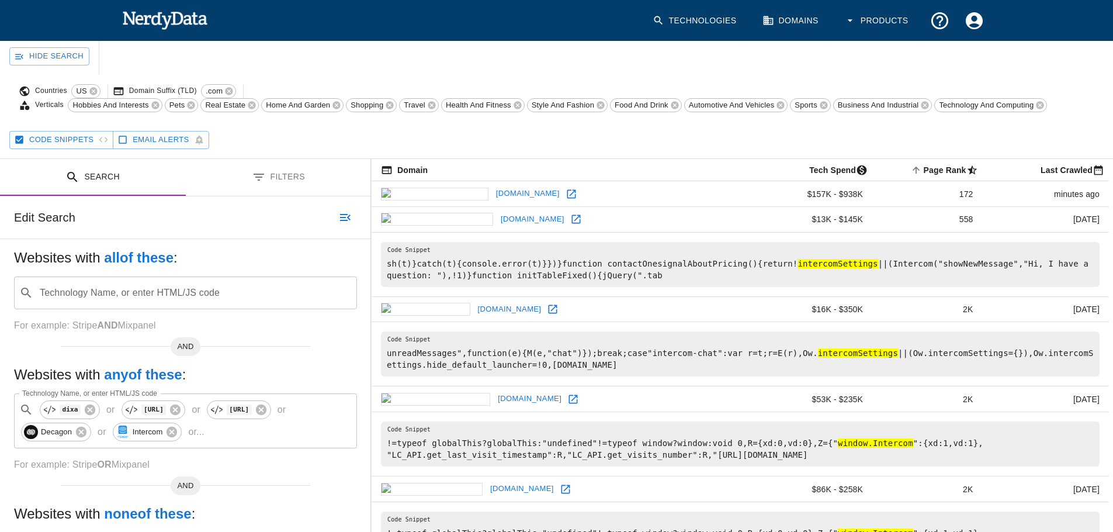
click at [245, 182] on button "Filters" at bounding box center [279, 177] width 186 height 37
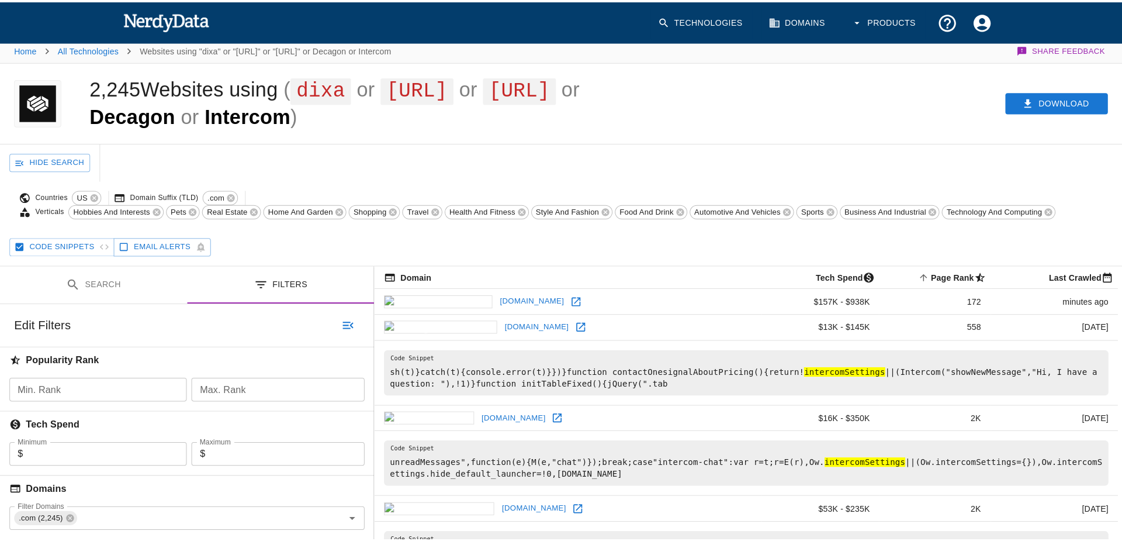
scroll to position [0, 0]
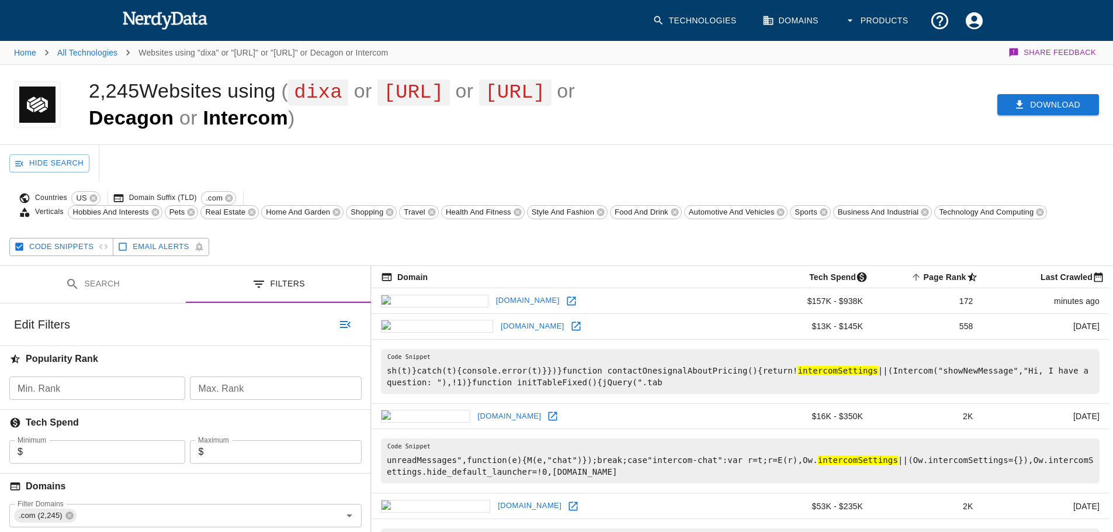
click at [1057, 109] on button "Download" at bounding box center [1049, 105] width 102 height 22
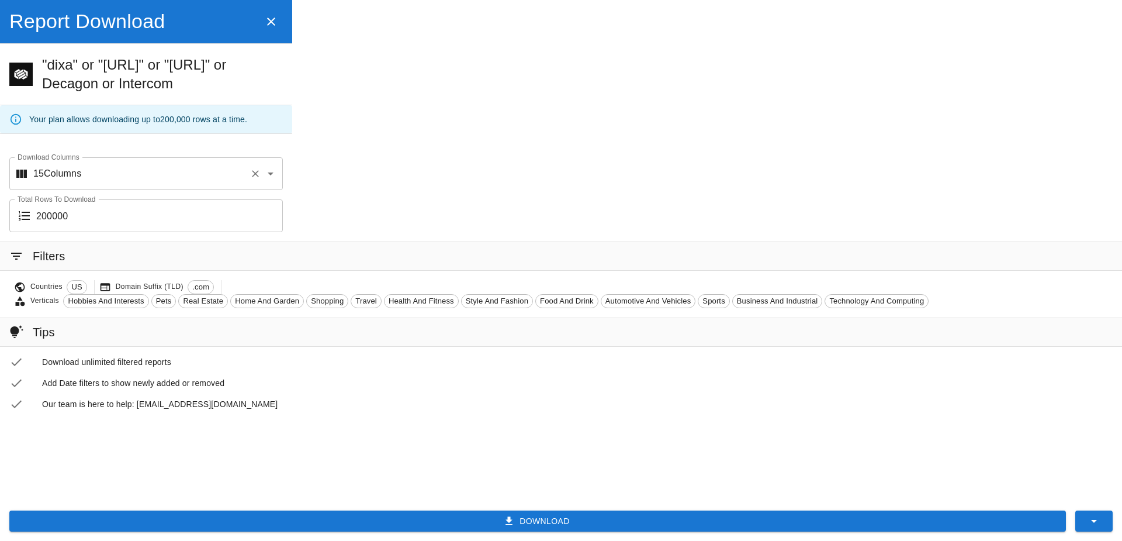
click at [272, 171] on icon "Open" at bounding box center [271, 174] width 14 height 14
click at [409, 199] on div "Report Download "dixa" or "fin.ai" or "sierra.ai" or Decagon or Intercom Your p…" at bounding box center [561, 270] width 1122 height 541
click at [471, 514] on button "Download" at bounding box center [537, 521] width 1057 height 22
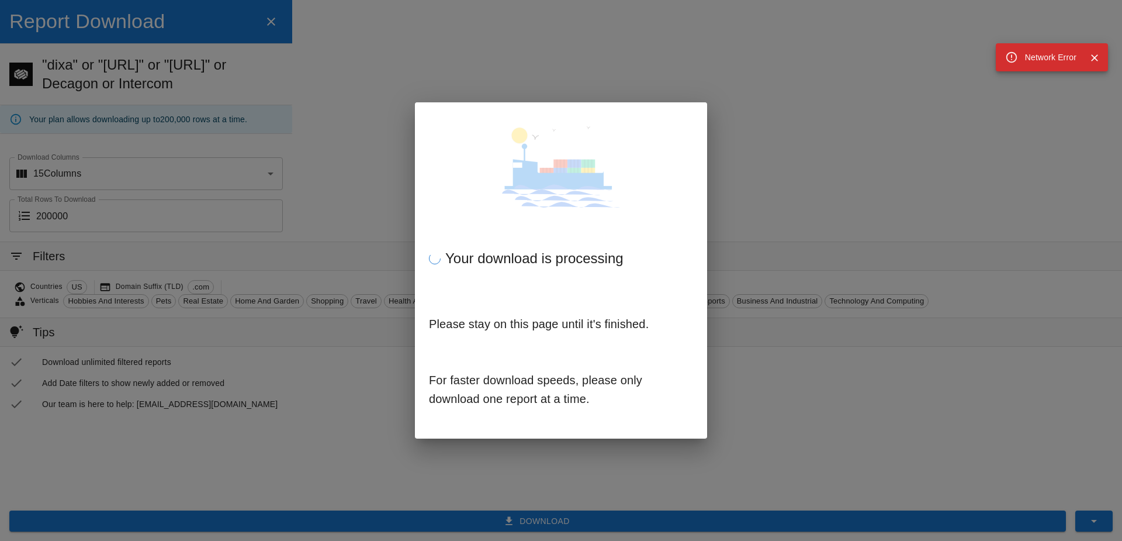
click at [1039, 55] on div "Network Error" at bounding box center [1050, 57] width 51 height 21
click at [1014, 57] on icon at bounding box center [1011, 57] width 13 height 13
click at [1103, 56] on button "Close" at bounding box center [1095, 58] width 18 height 18
click at [1095, 56] on icon "Close" at bounding box center [1095, 58] width 12 height 12
click at [1094, 57] on icon "Close" at bounding box center [1094, 57] width 7 height 7
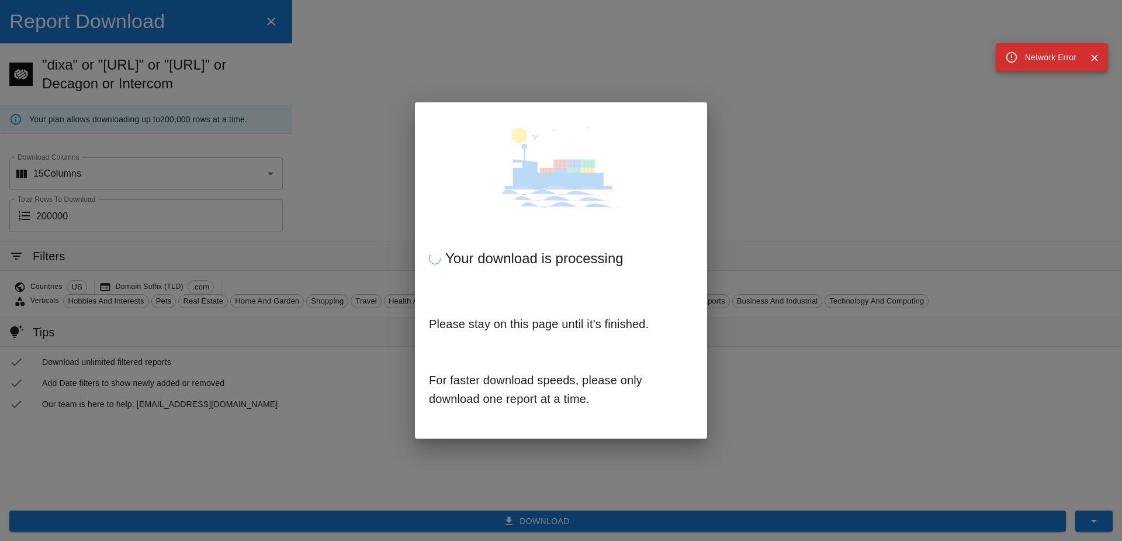
click at [1094, 57] on icon "Close" at bounding box center [1094, 57] width 7 height 7
